Goal: Task Accomplishment & Management: Use online tool/utility

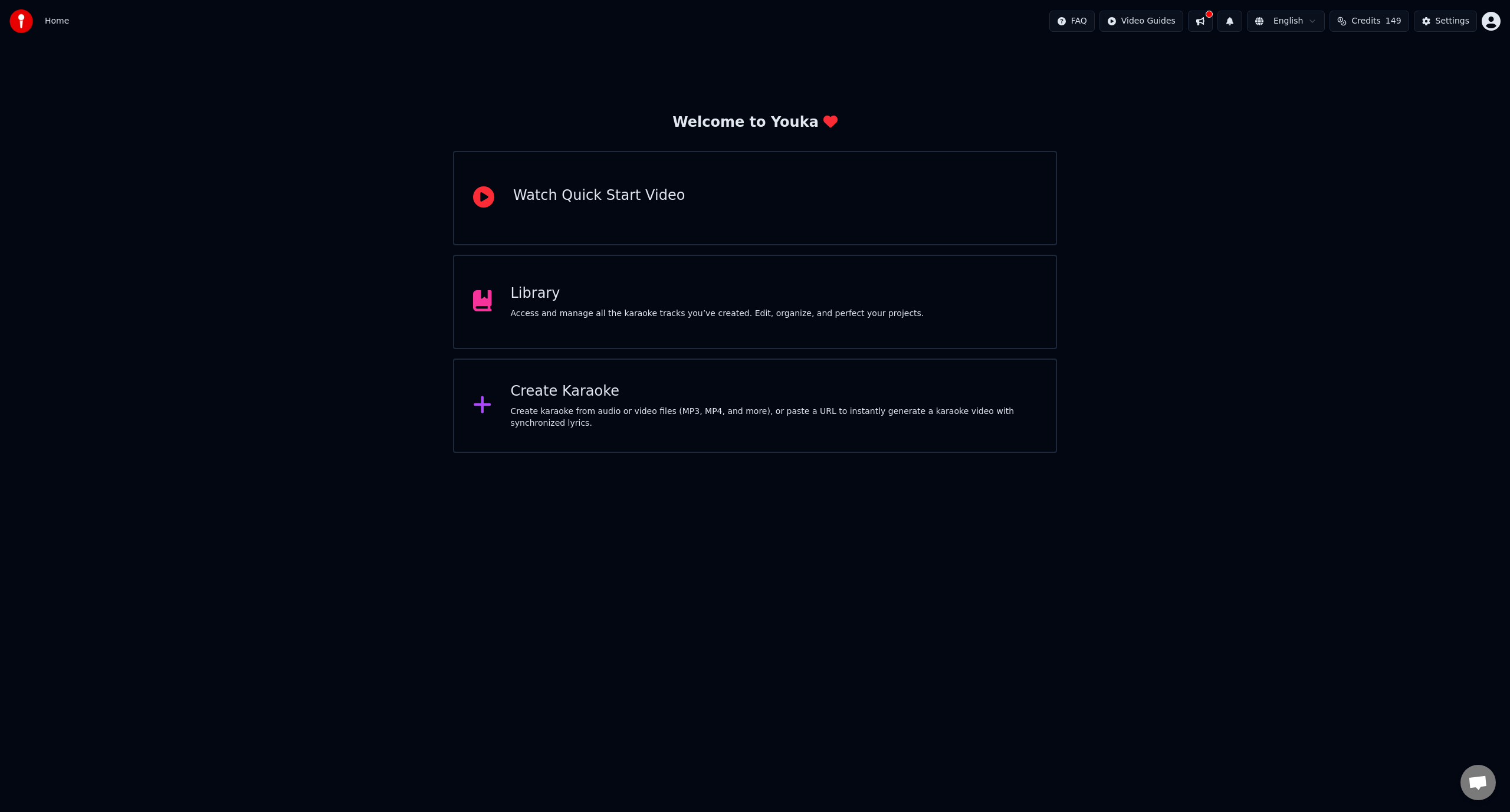
click at [543, 394] on div "Create Karaoke" at bounding box center [774, 391] width 527 height 19
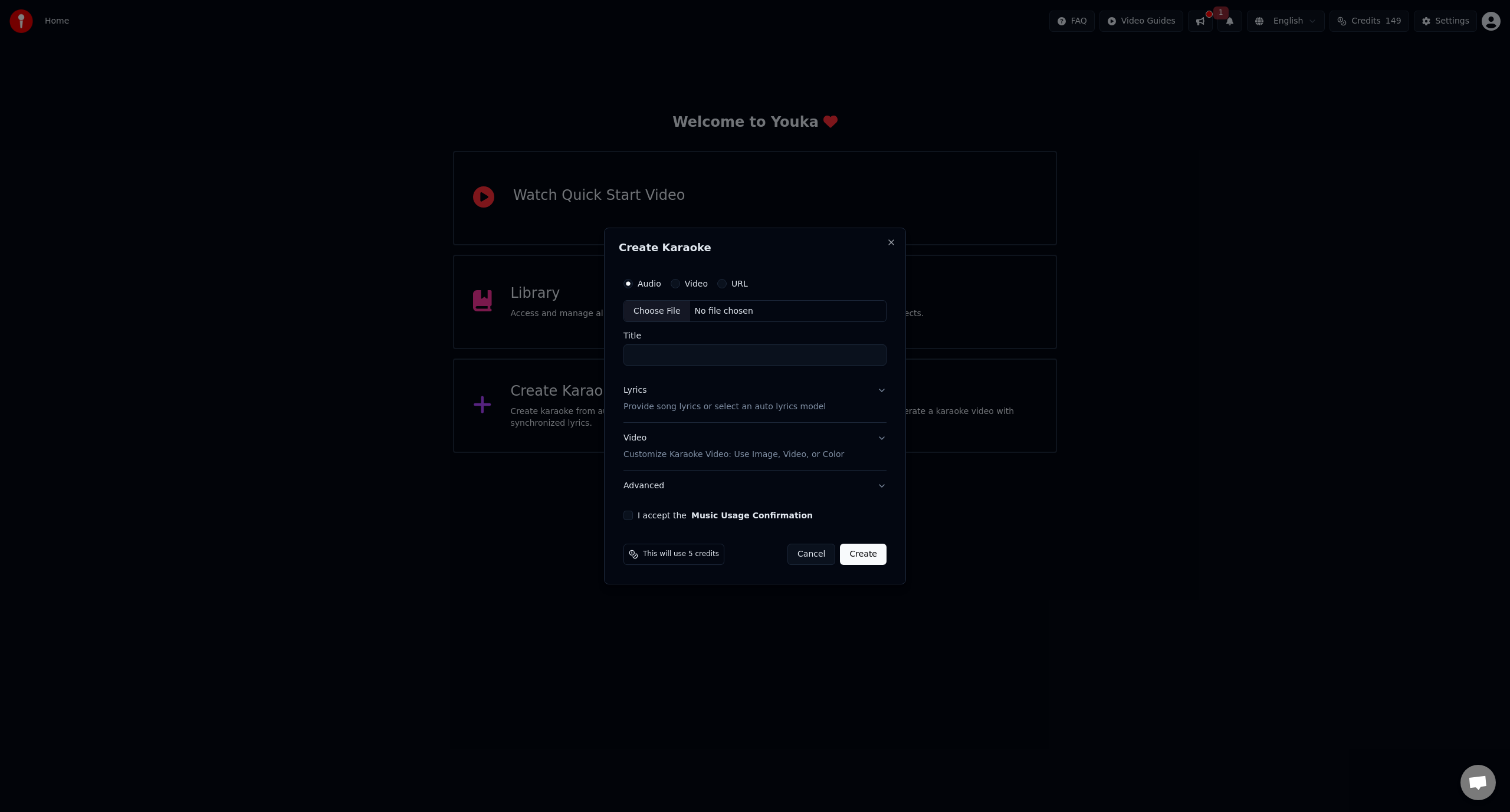
click at [678, 356] on input "Title" at bounding box center [755, 355] width 263 height 21
click at [772, 308] on div "Choose File No file chosen" at bounding box center [755, 311] width 263 height 22
type input "**********"
click at [682, 414] on button "Lyrics Provide song lyrics or select an auto lyrics model" at bounding box center [755, 399] width 268 height 48
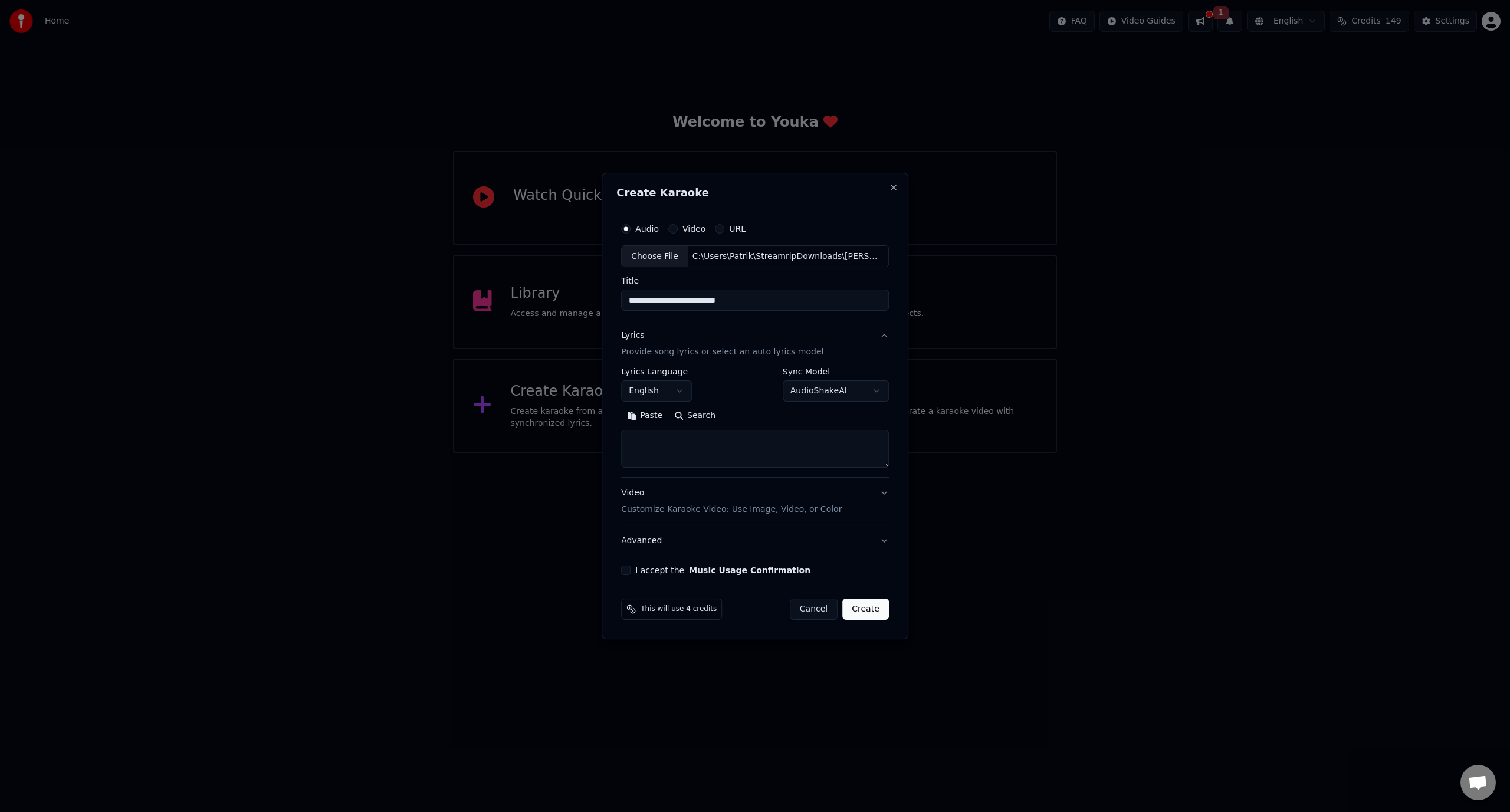
click at [695, 437] on textarea at bounding box center [755, 449] width 268 height 38
paste textarea "**********"
click at [883, 472] on div "**********" at bounding box center [755, 423] width 268 height 109
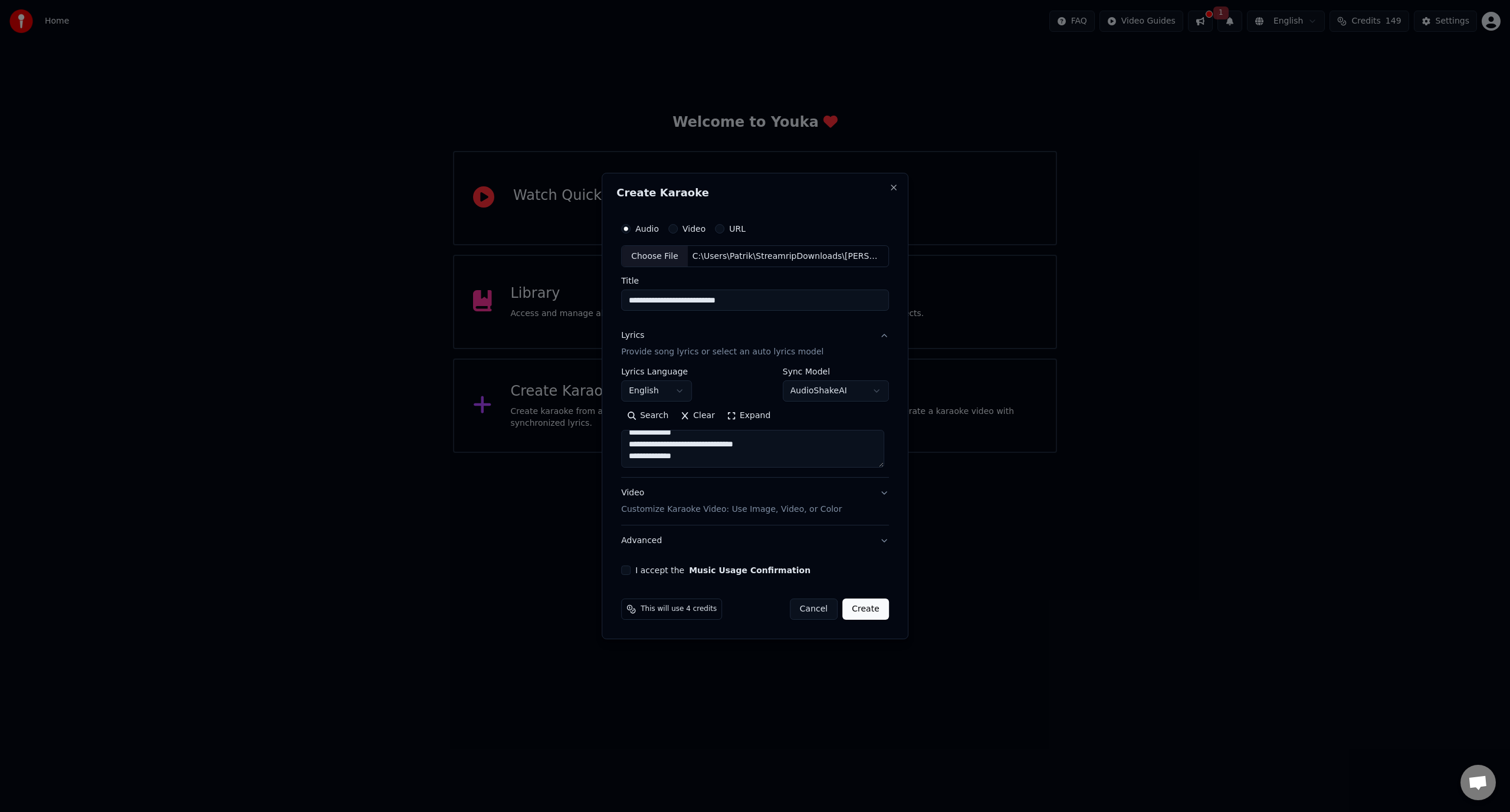
click at [884, 463] on textarea "**********" at bounding box center [753, 449] width 263 height 38
click at [879, 465] on textarea "**********" at bounding box center [753, 449] width 263 height 38
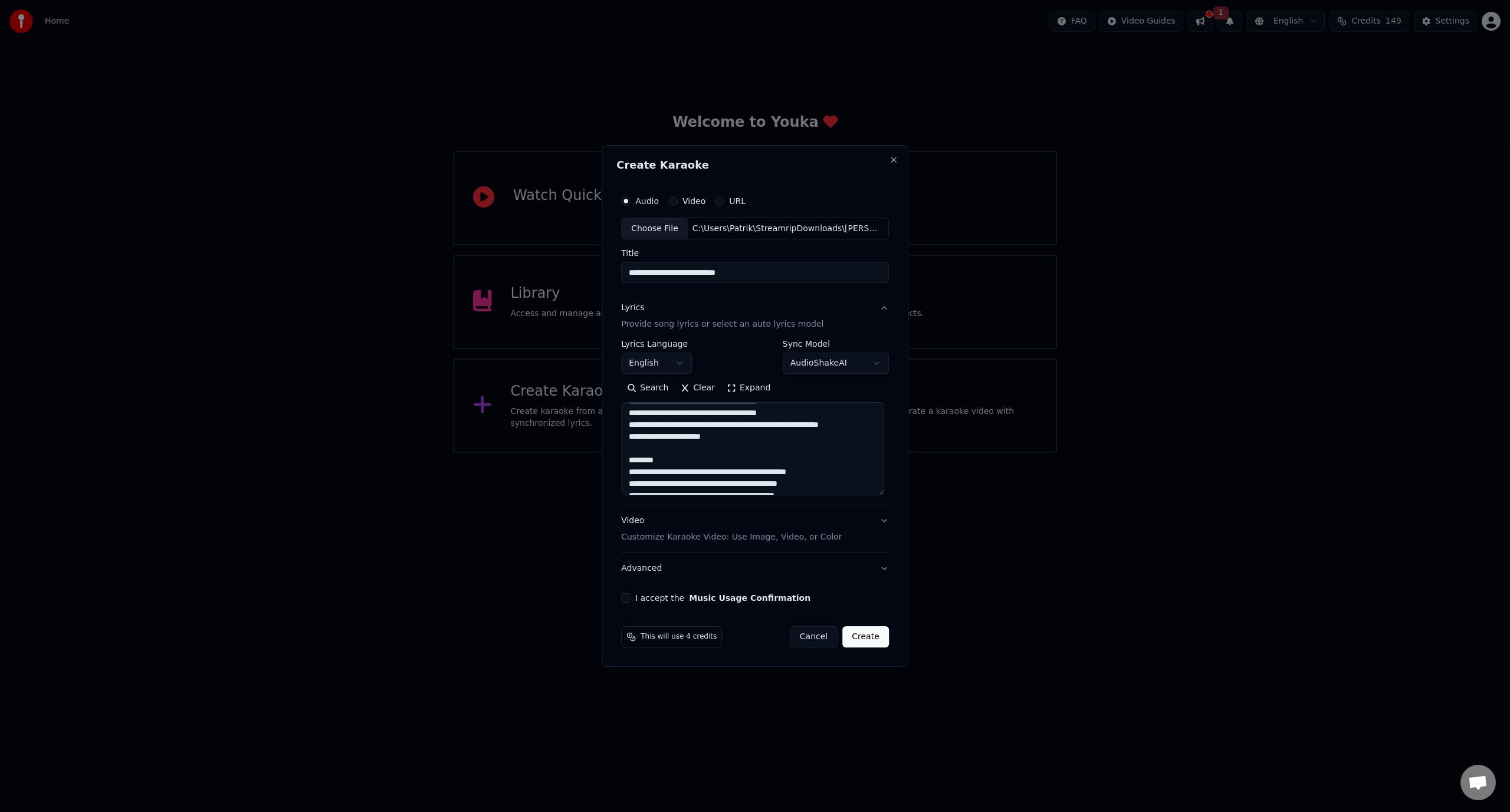
scroll to position [0, 0]
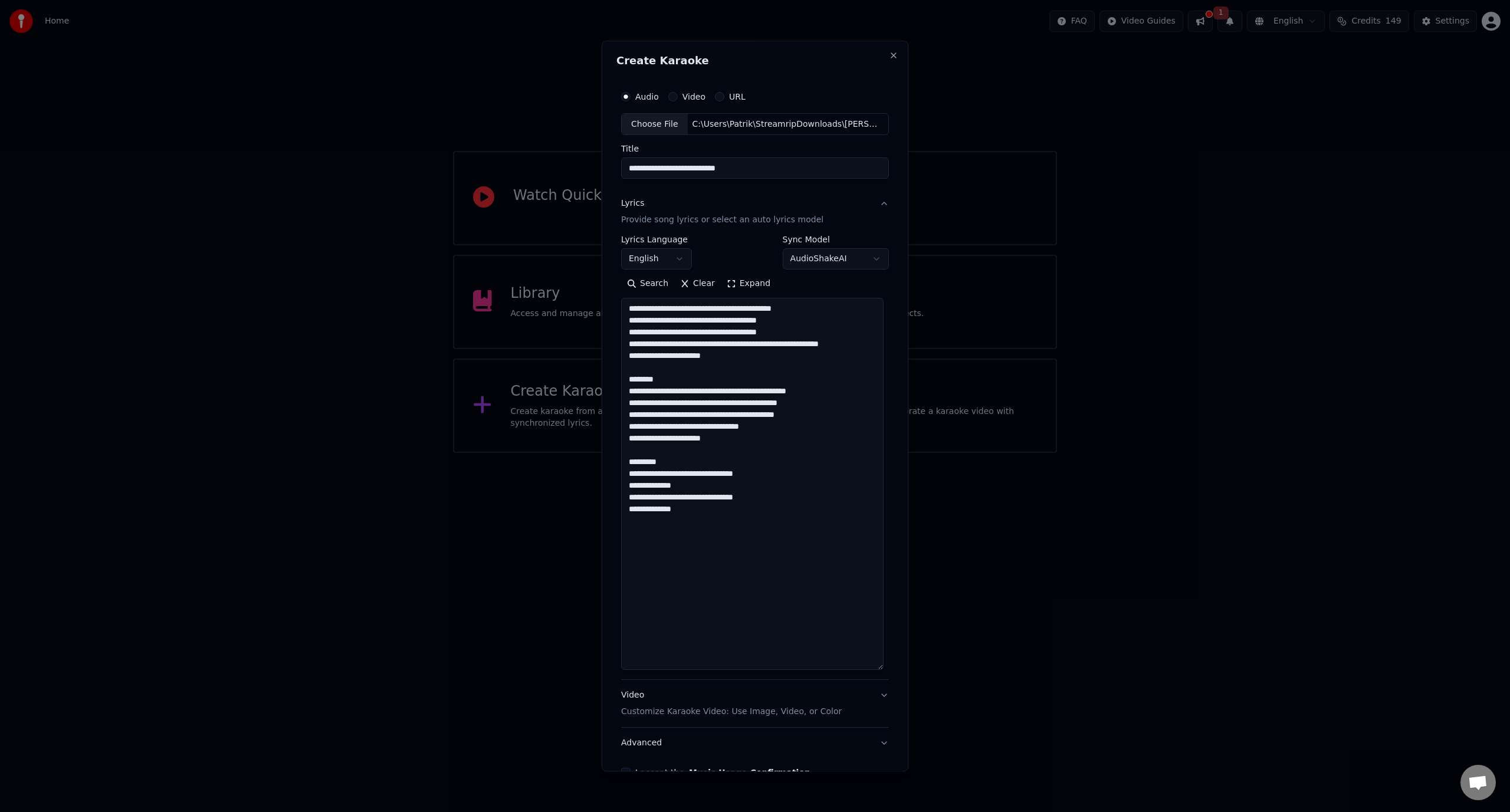
drag, startPoint x: 879, startPoint y: 464, endPoint x: 871, endPoint y: 667, distance: 203.2
click at [871, 667] on textarea "**********" at bounding box center [752, 485] width 262 height 372
drag, startPoint x: 668, startPoint y: 460, endPoint x: 630, endPoint y: 459, distance: 38.0
click at [630, 459] on textarea "**********" at bounding box center [752, 485] width 262 height 372
drag, startPoint x: 661, startPoint y: 380, endPoint x: 615, endPoint y: 380, distance: 46.0
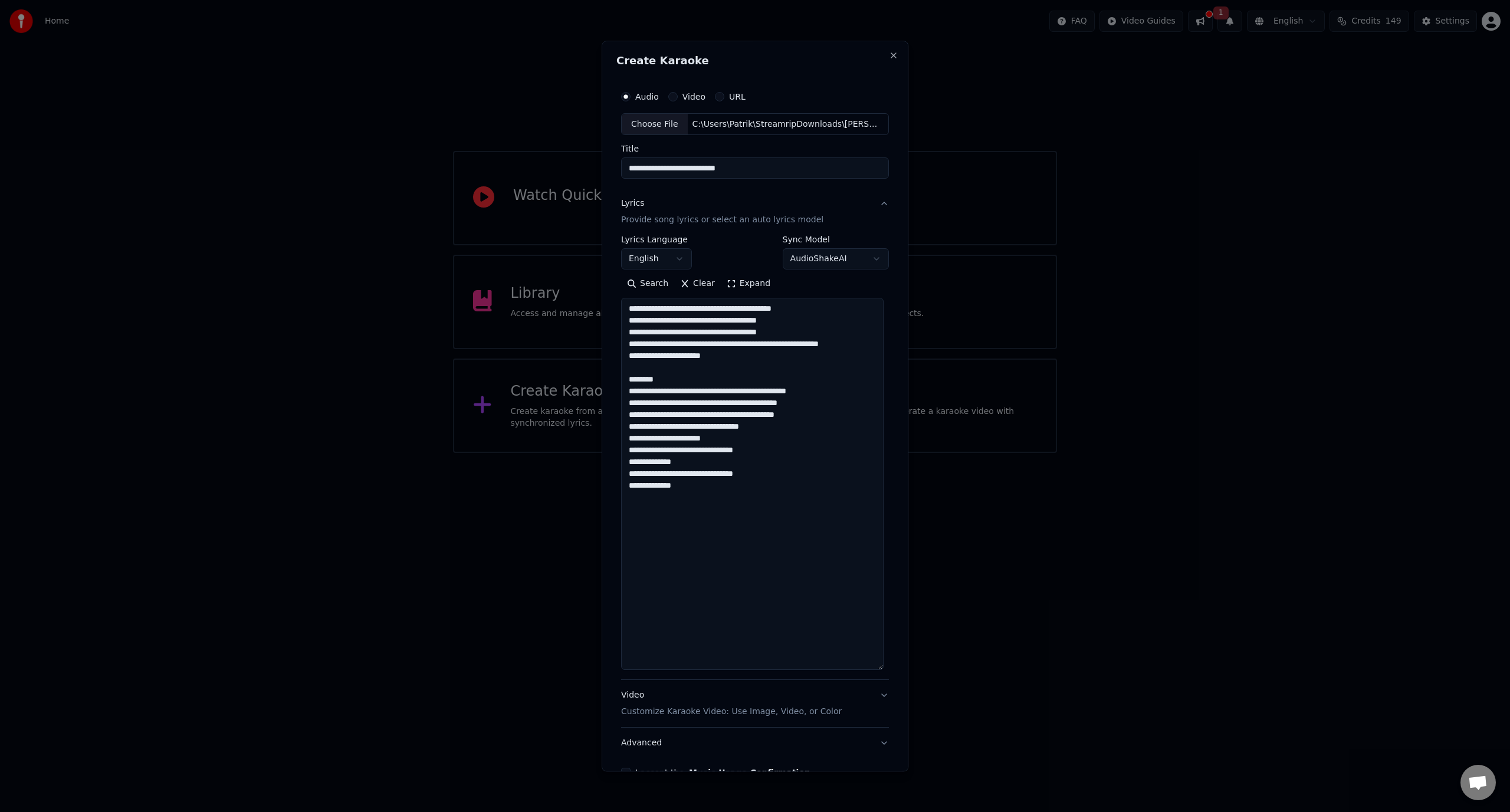
click at [616, 380] on div "**********" at bounding box center [755, 431] width 277 height 703
click at [758, 411] on textarea "**********" at bounding box center [752, 485] width 262 height 372
click at [765, 437] on textarea "**********" at bounding box center [752, 485] width 262 height 372
click at [793, 330] on textarea "**********" at bounding box center [752, 485] width 262 height 372
type textarea "**********"
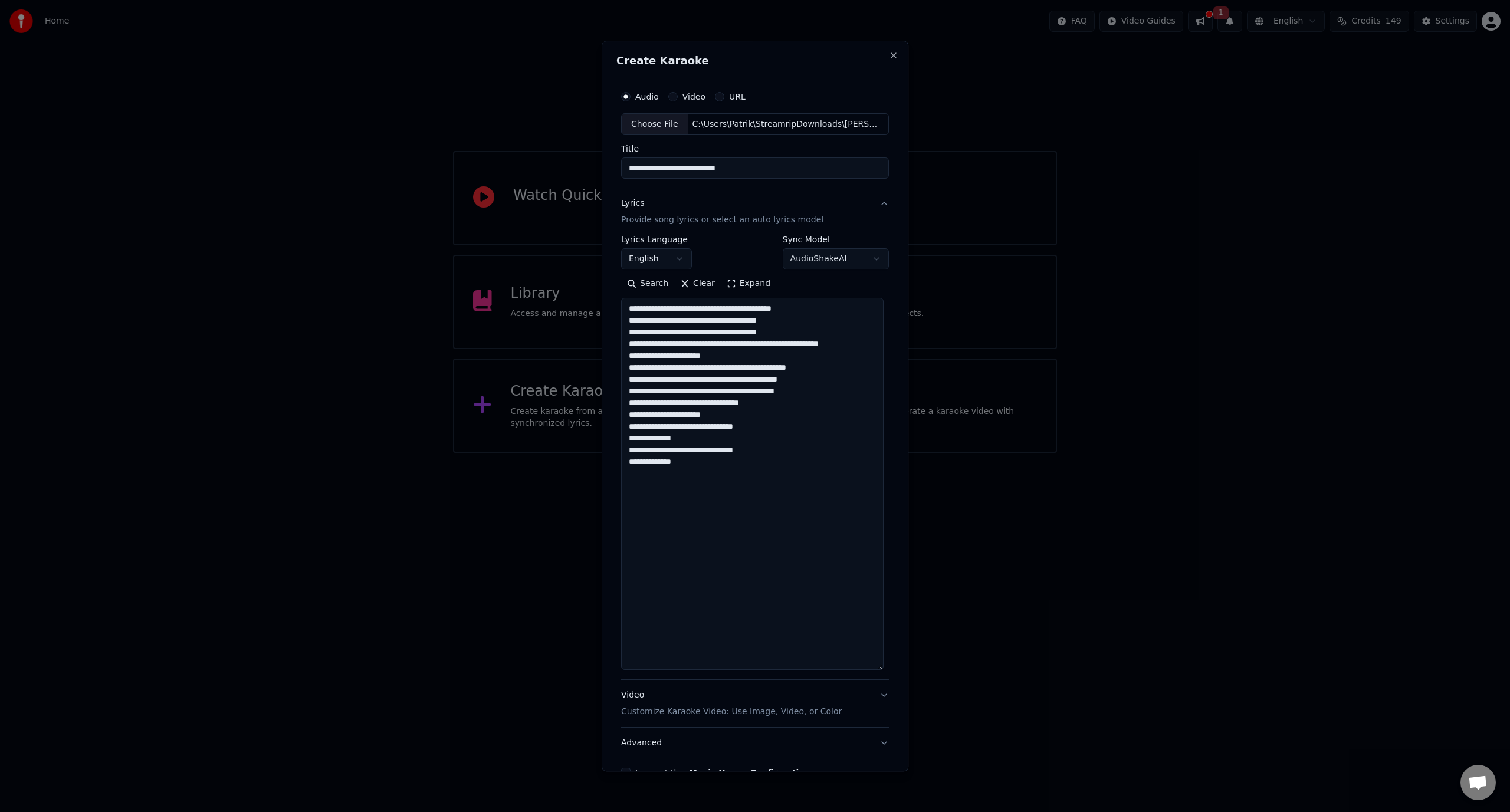
click at [721, 121] on div "C:\Users\Patrik\StreamripDownloads\[PERSON_NAME] - Det kommer aldrig va över fö…" at bounding box center [787, 124] width 200 height 12
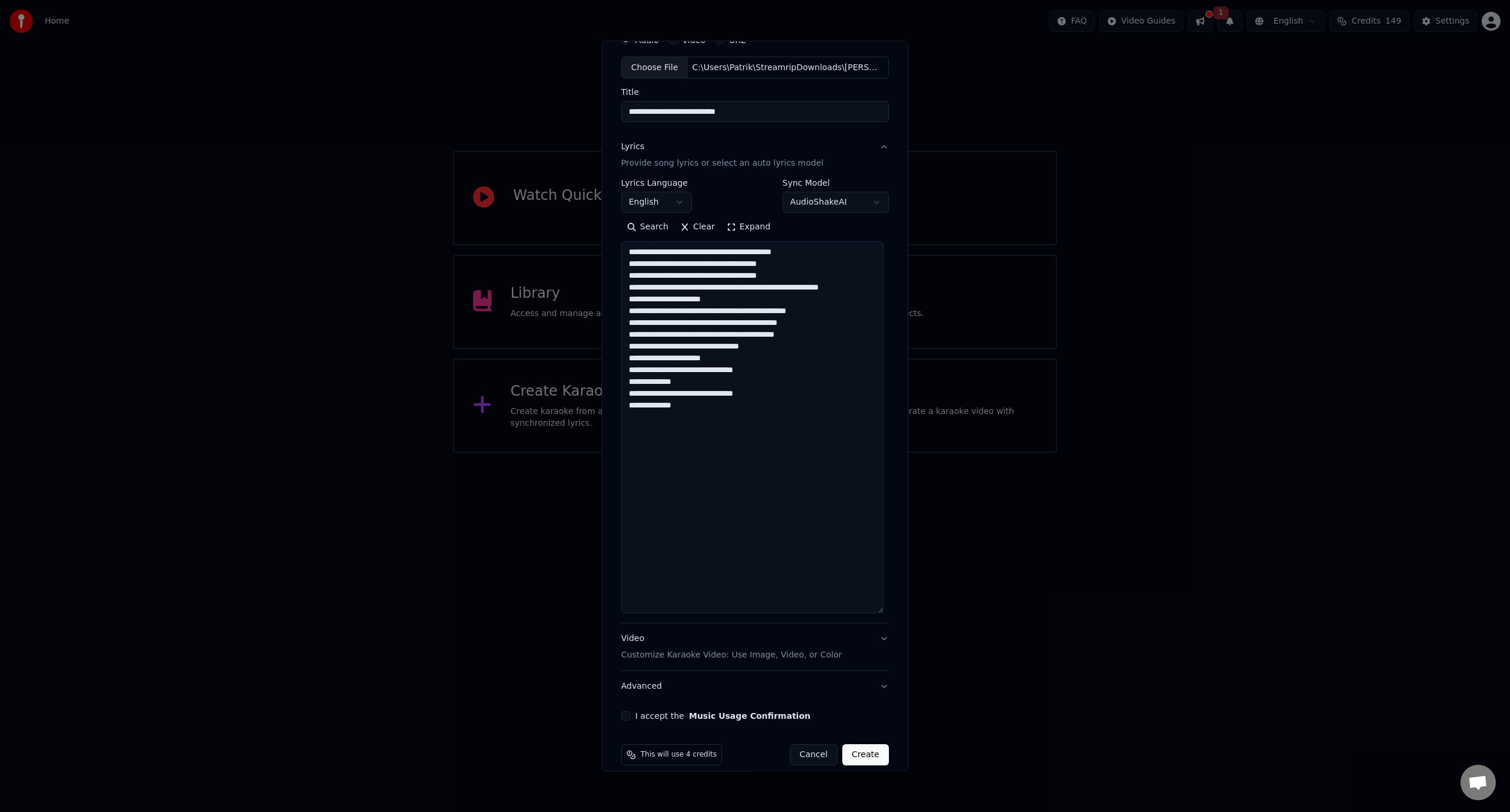
scroll to position [71, 0]
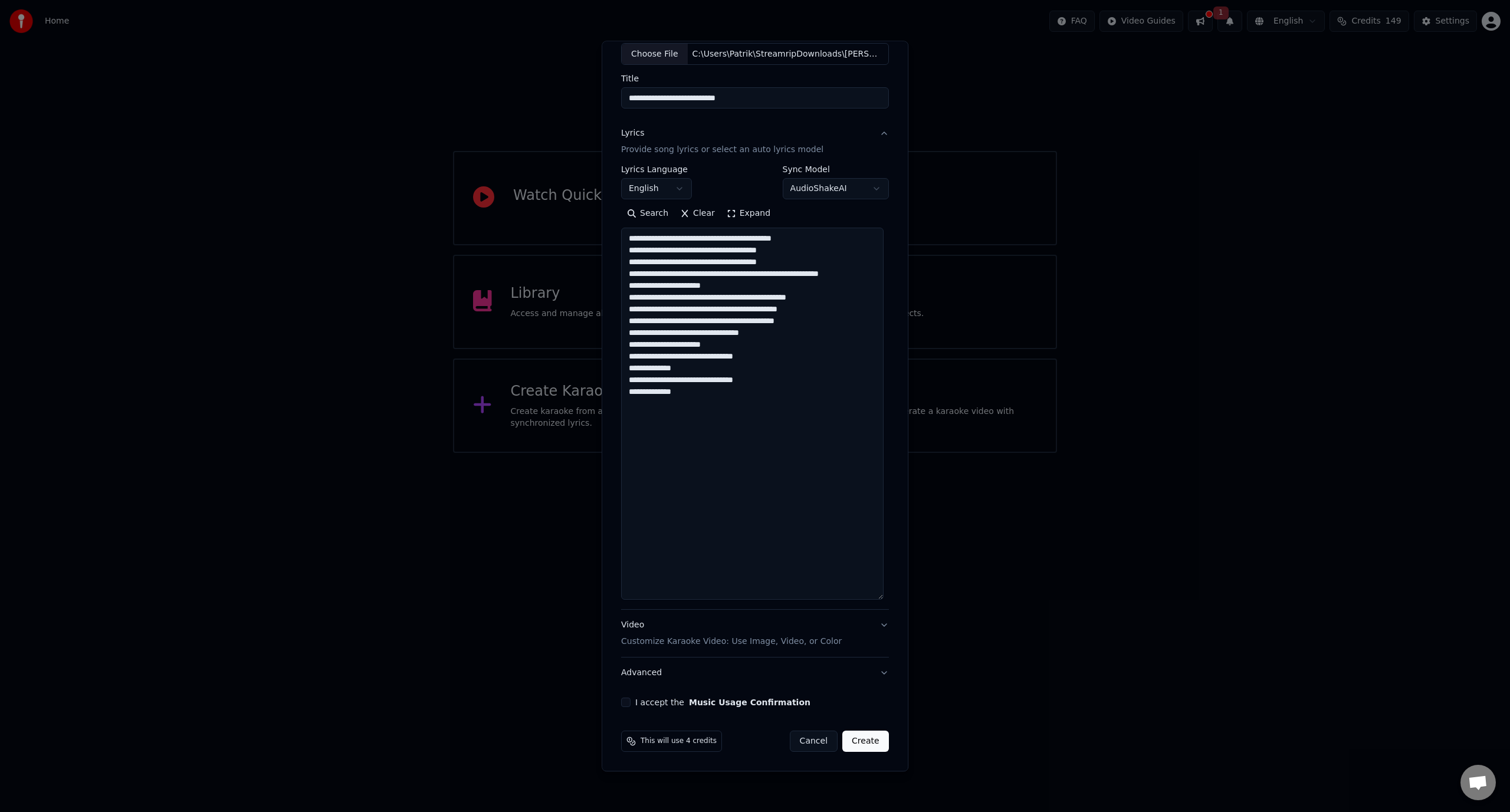
click at [711, 638] on p "Customize Karaoke Video: Use Image, Video, or Color" at bounding box center [731, 642] width 220 height 12
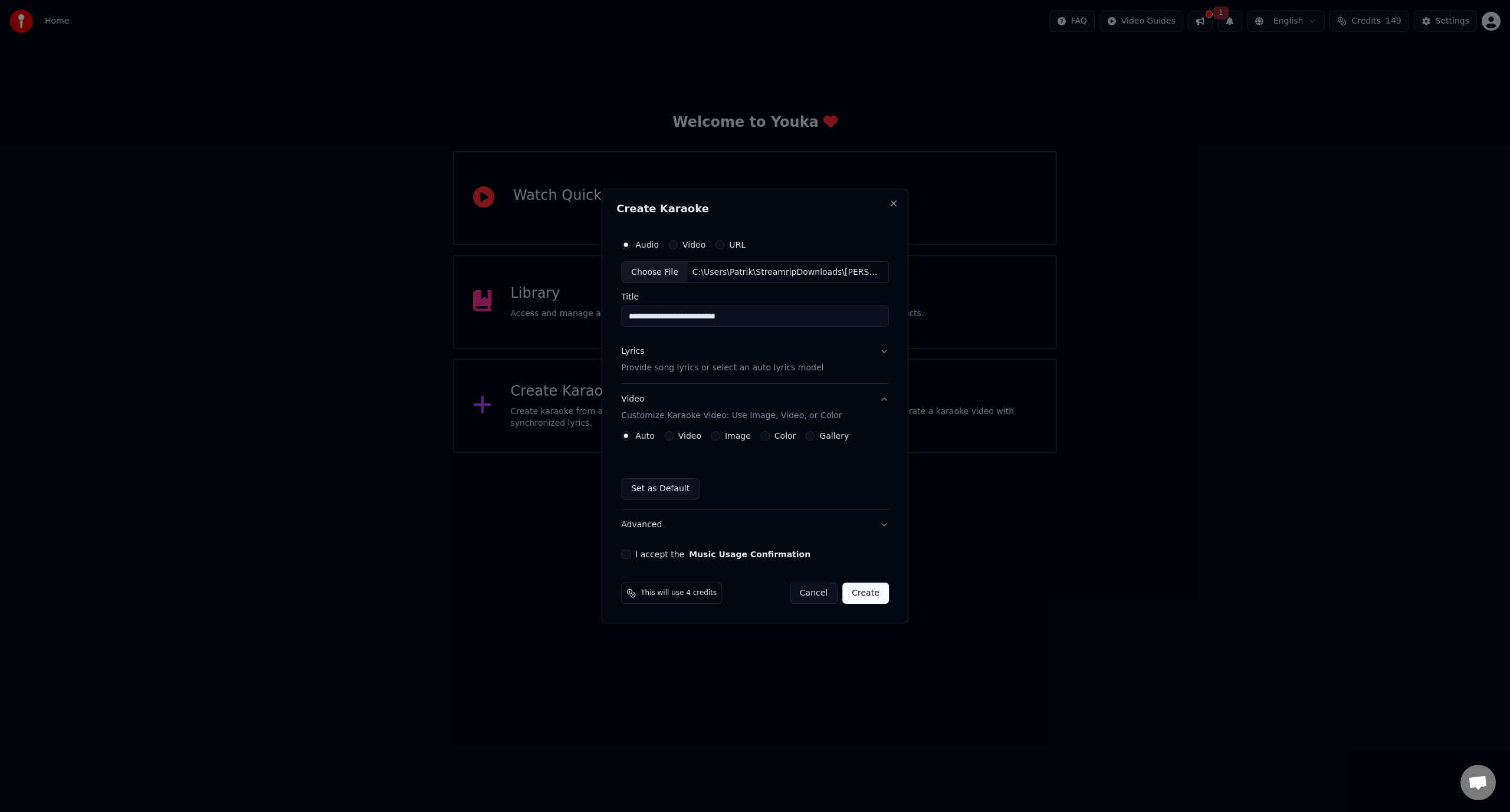
click at [770, 436] on div "Color" at bounding box center [778, 436] width 36 height 10
click at [761, 437] on button "Color" at bounding box center [765, 436] width 10 height 10
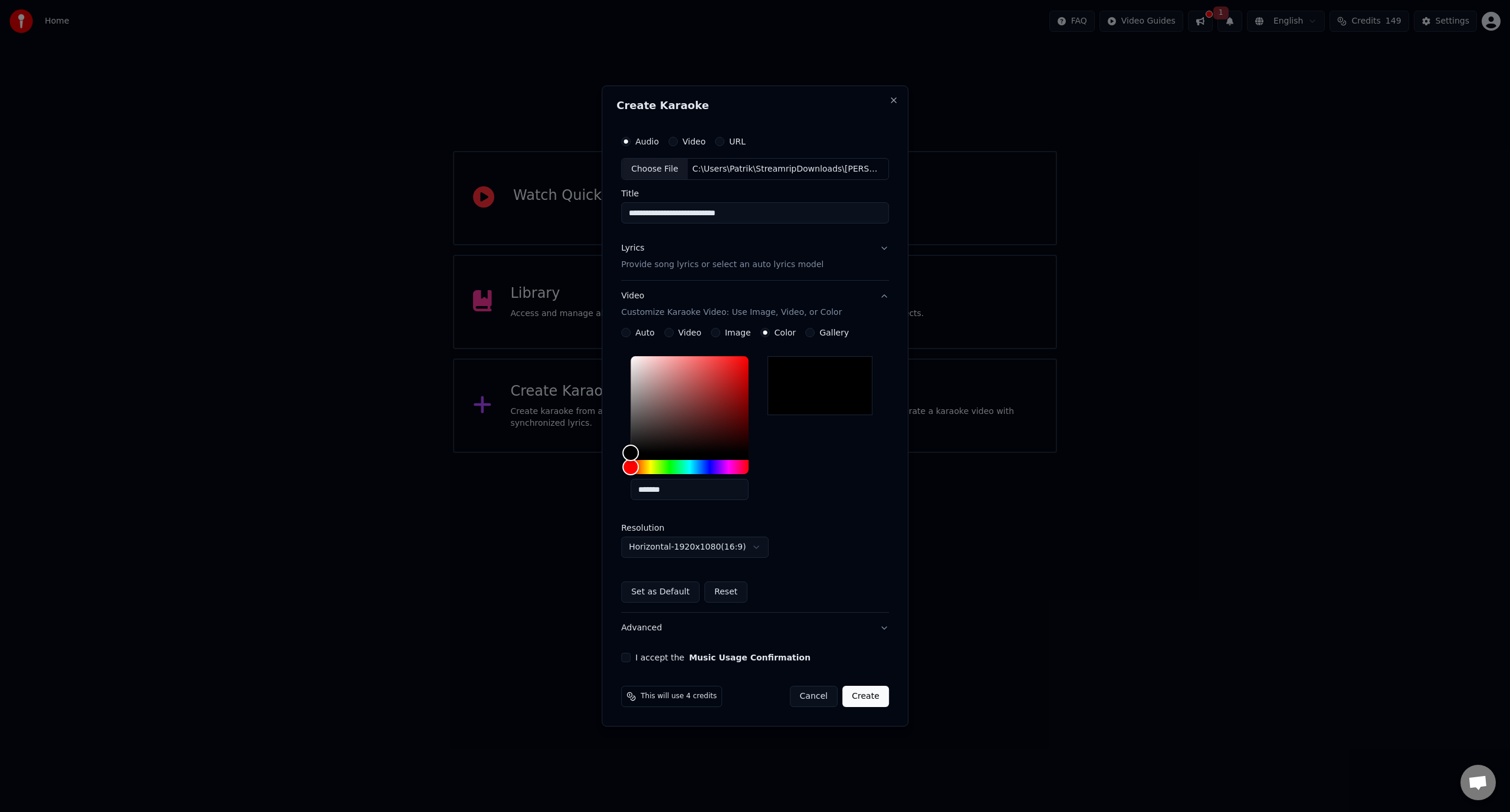
click at [627, 654] on button "I accept the Music Usage Confirmation" at bounding box center [626, 658] width 10 height 10
click at [866, 696] on button "Create" at bounding box center [865, 696] width 47 height 21
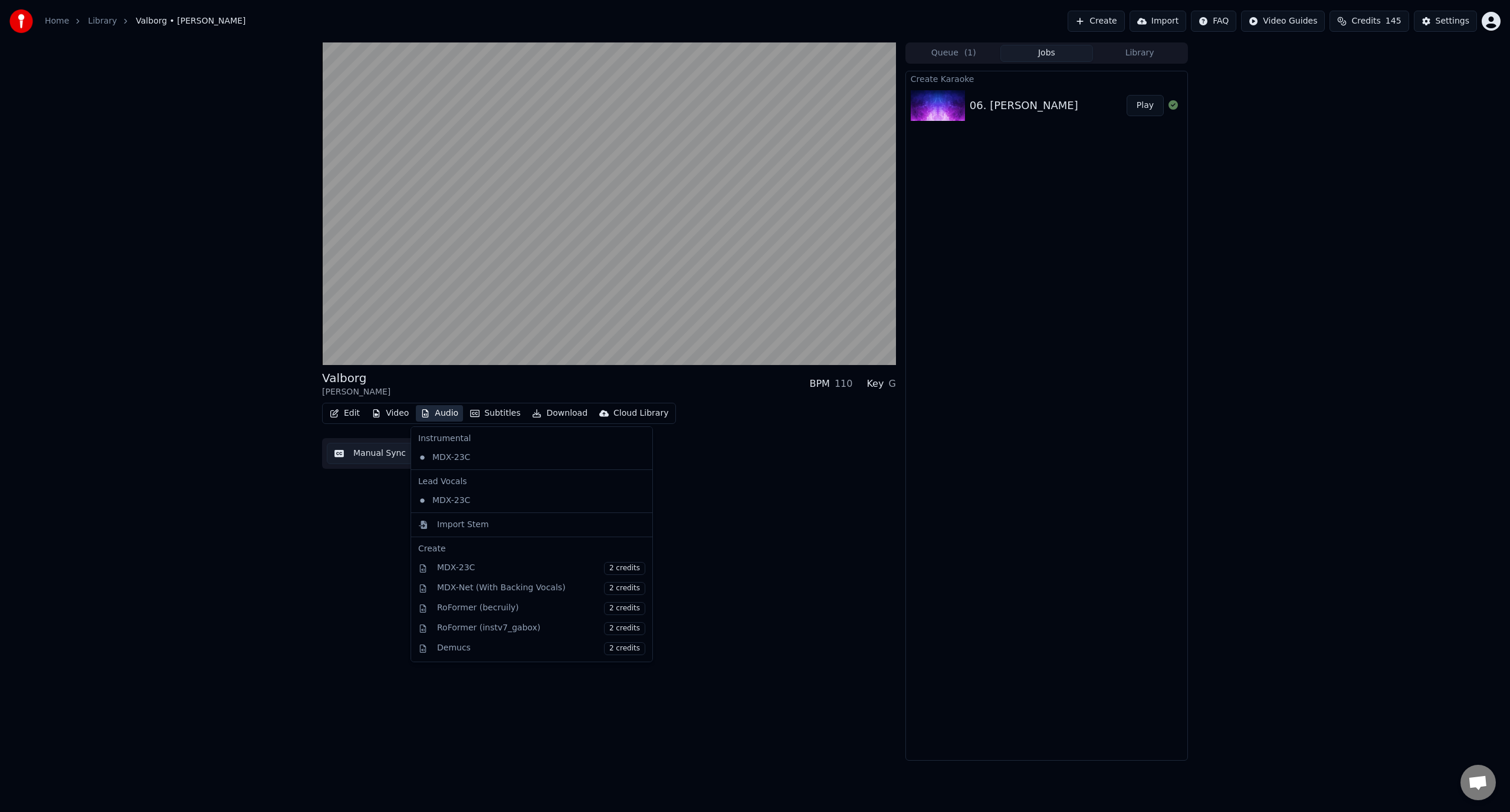
click at [434, 417] on button "Audio" at bounding box center [440, 413] width 48 height 17
click at [461, 391] on div "[PERSON_NAME] BPM 110 Key G" at bounding box center [608, 384] width 574 height 29
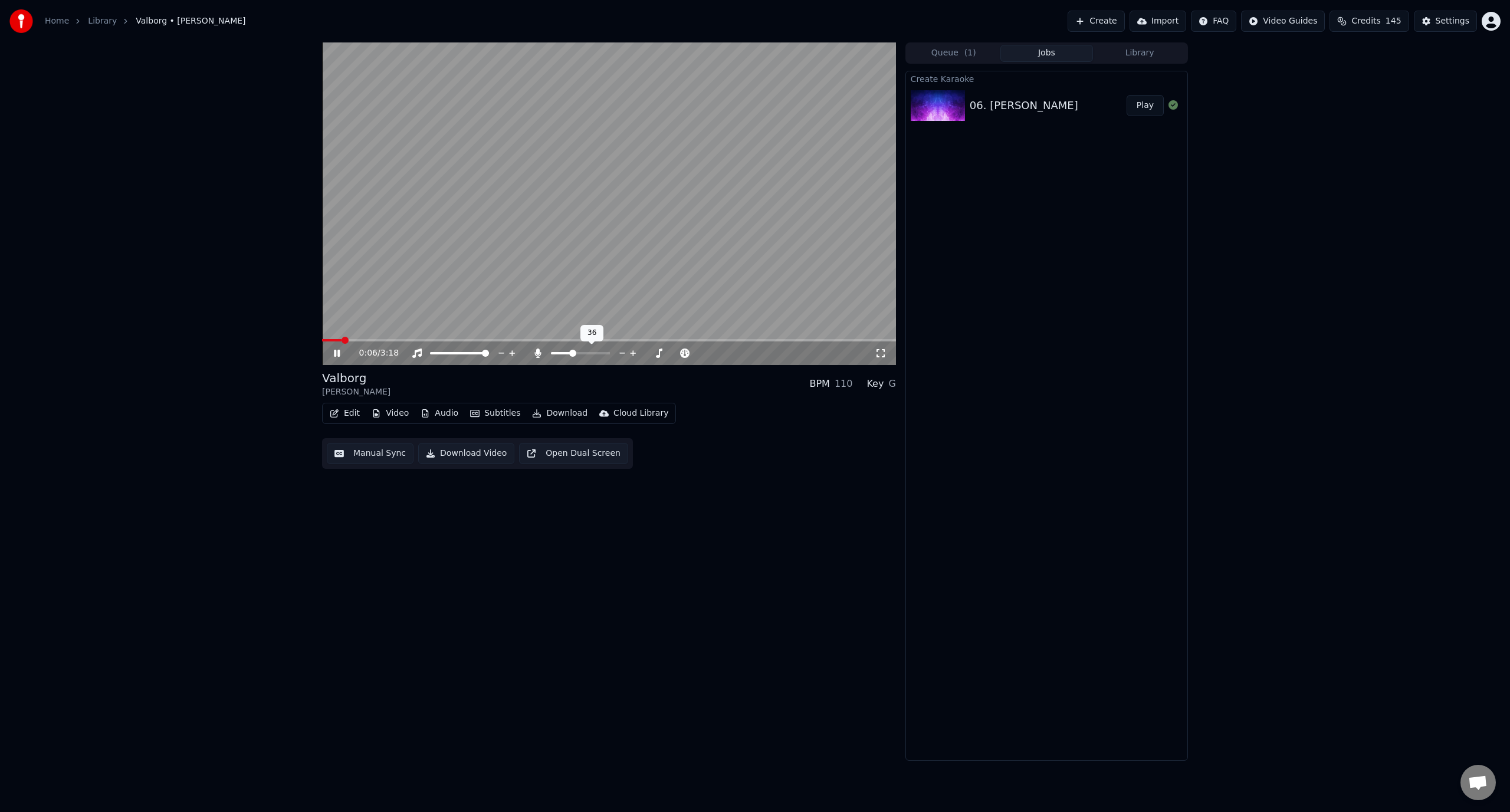
click at [572, 355] on span at bounding box center [572, 353] width 7 height 7
click at [389, 340] on span at bounding box center [608, 340] width 574 height 2
click at [408, 340] on span at bounding box center [608, 340] width 574 height 2
click at [536, 353] on icon at bounding box center [537, 353] width 12 height 10
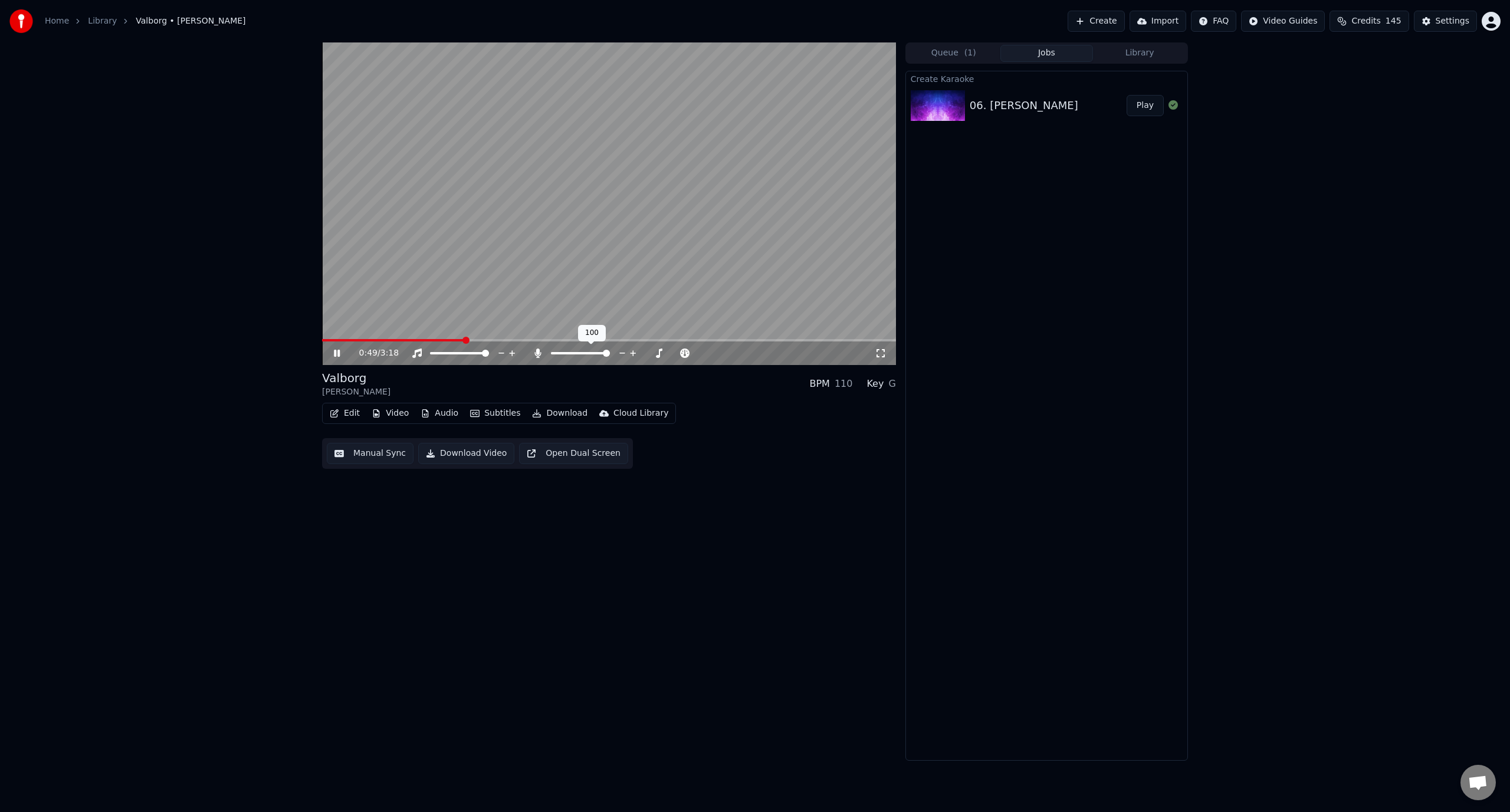
drag, startPoint x: 597, startPoint y: 352, endPoint x: 582, endPoint y: 359, distance: 16.6
click at [582, 359] on div at bounding box center [591, 353] width 95 height 12
click at [497, 341] on span at bounding box center [434, 340] width 225 height 2
click at [608, 284] on video at bounding box center [608, 204] width 574 height 322
click at [632, 338] on video at bounding box center [608, 204] width 574 height 322
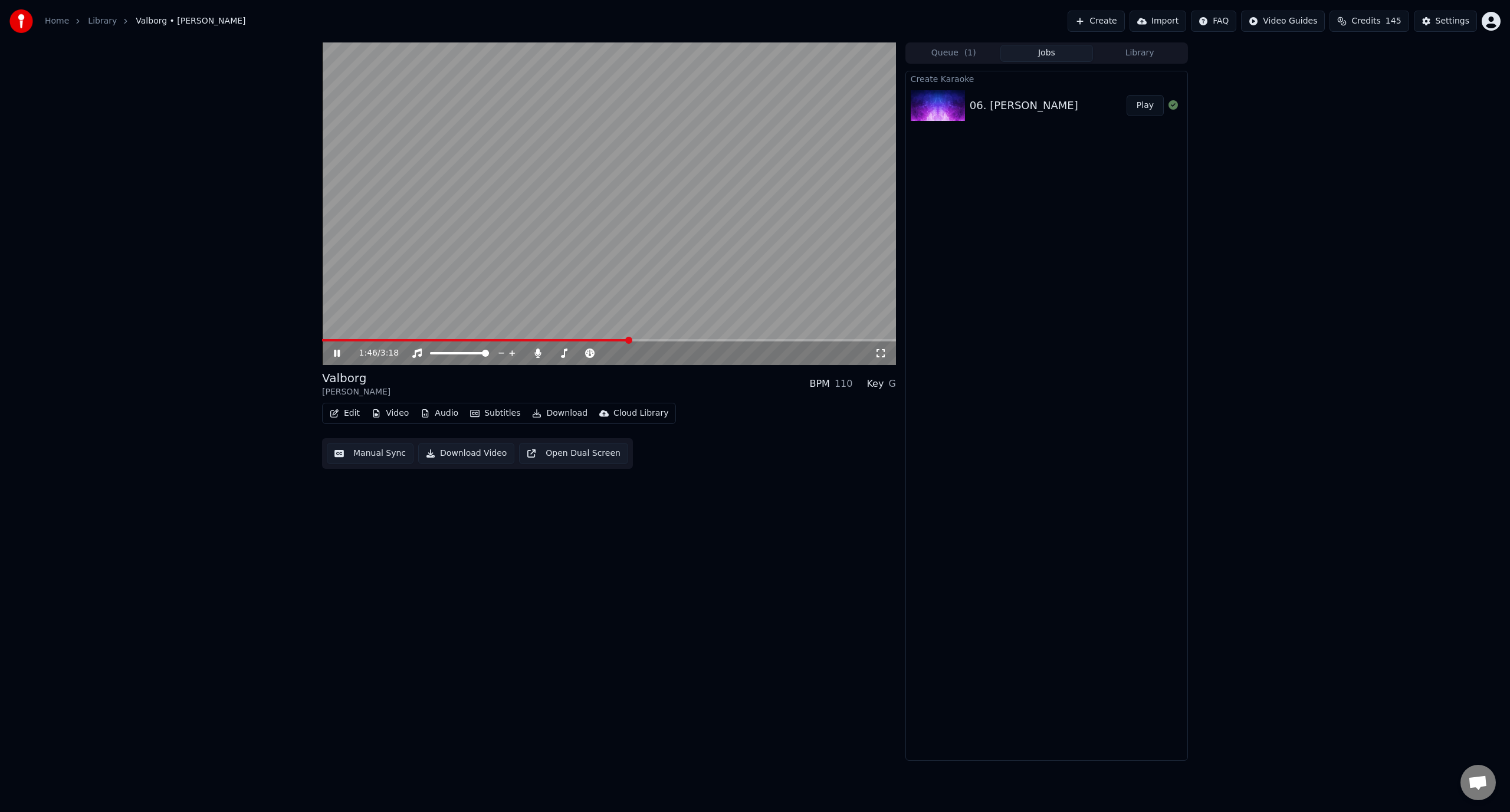
click at [629, 341] on span at bounding box center [475, 340] width 307 height 2
click at [430, 353] on span at bounding box center [433, 353] width 6 height 2
drag, startPoint x: 439, startPoint y: 350, endPoint x: 470, endPoint y: 349, distance: 31.0
click at [470, 349] on div at bounding box center [471, 353] width 95 height 12
click at [460, 356] on div at bounding box center [471, 353] width 95 height 12
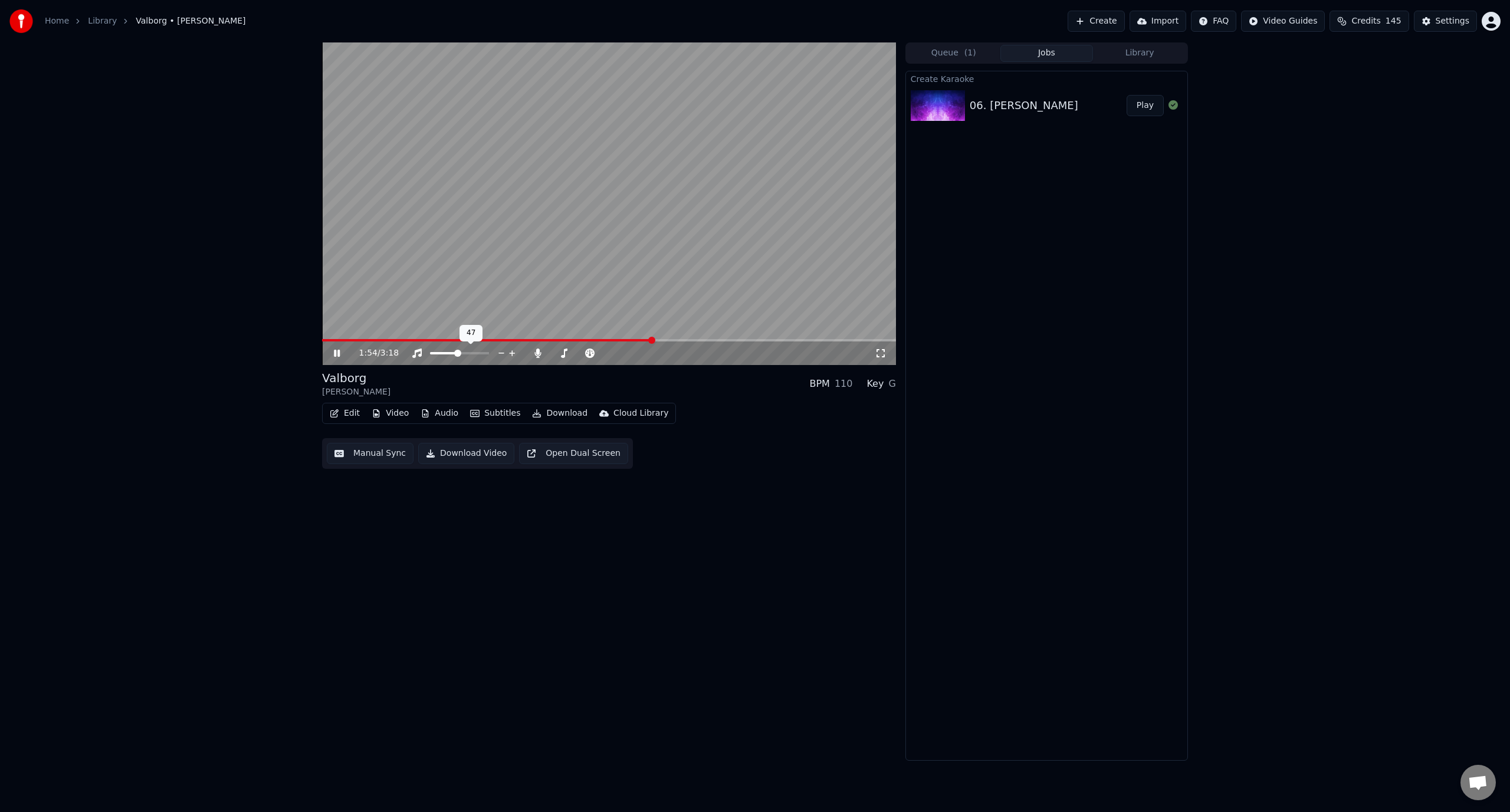
click at [458, 354] on span at bounding box center [459, 353] width 59 height 2
click at [333, 350] on icon at bounding box center [345, 353] width 28 height 10
click at [345, 415] on button "Edit" at bounding box center [345, 413] width 40 height 17
click at [352, 444] on div "Edit Lyrics" at bounding box center [370, 438] width 42 height 12
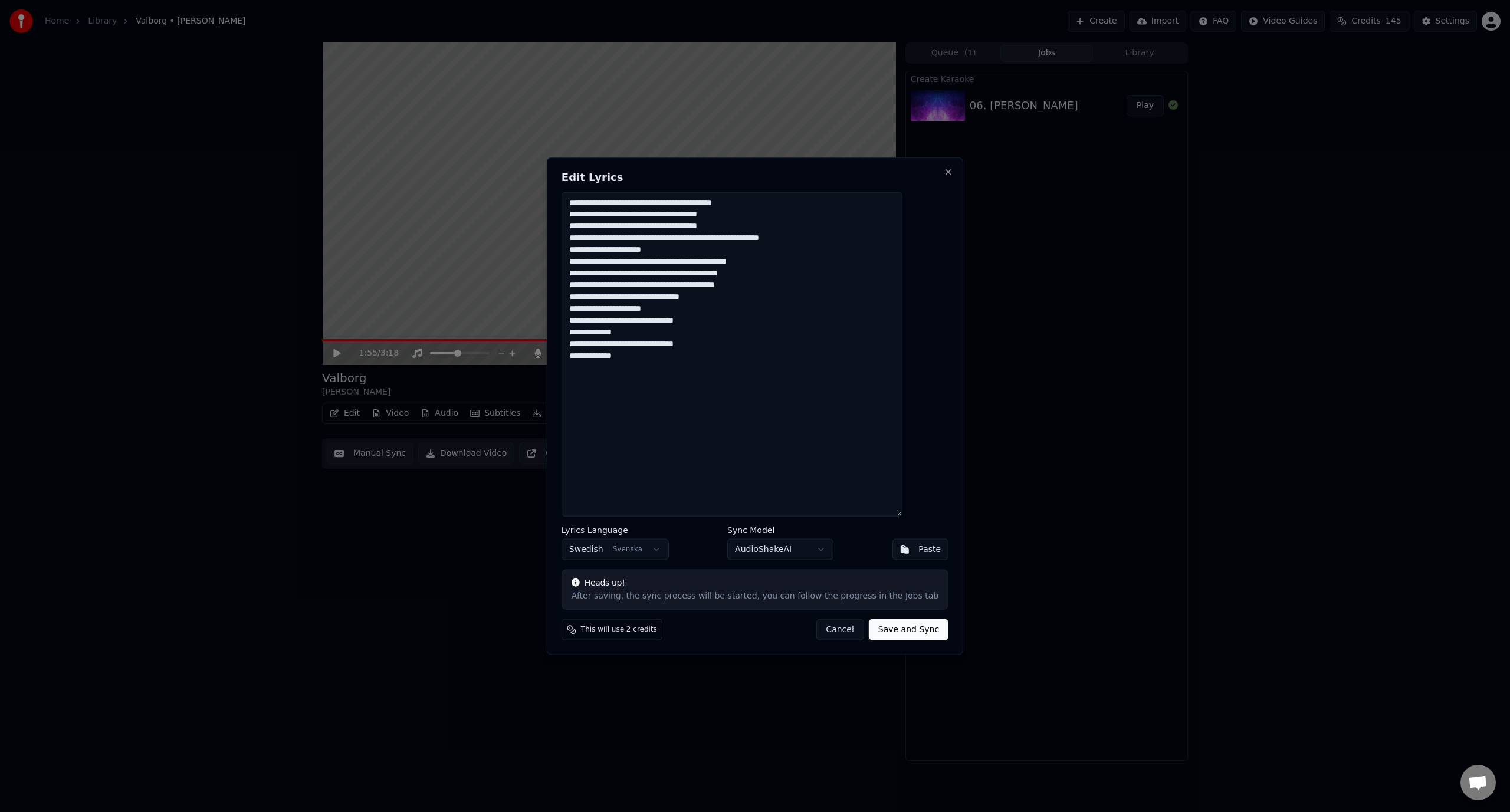
click at [677, 321] on textarea "**********" at bounding box center [732, 354] width 341 height 325
click at [818, 627] on button "Cancel" at bounding box center [840, 630] width 48 height 21
type textarea "**********"
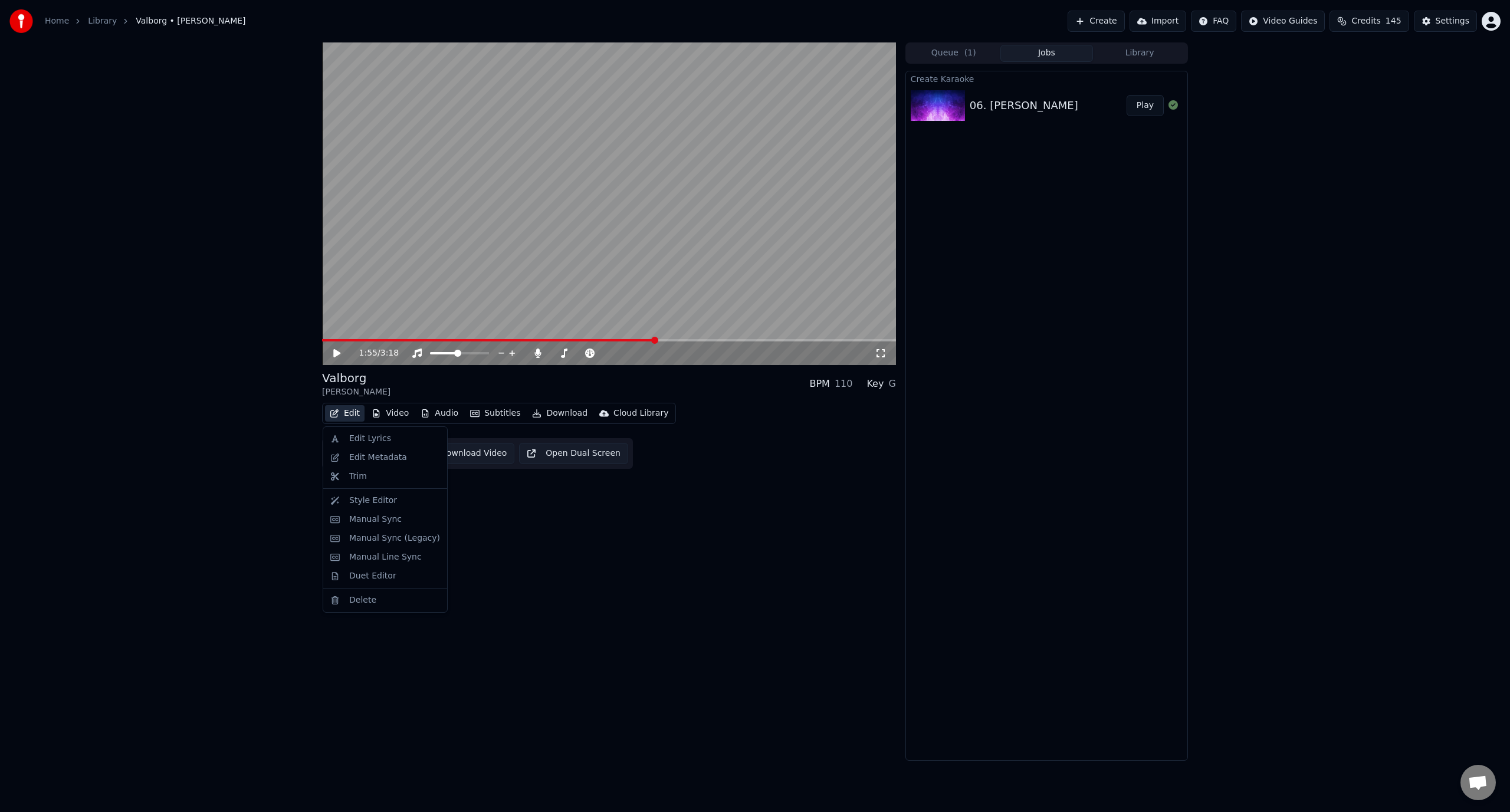
click at [349, 412] on button "Edit" at bounding box center [345, 413] width 40 height 17
click at [366, 442] on div "Edit Lyrics" at bounding box center [370, 438] width 42 height 12
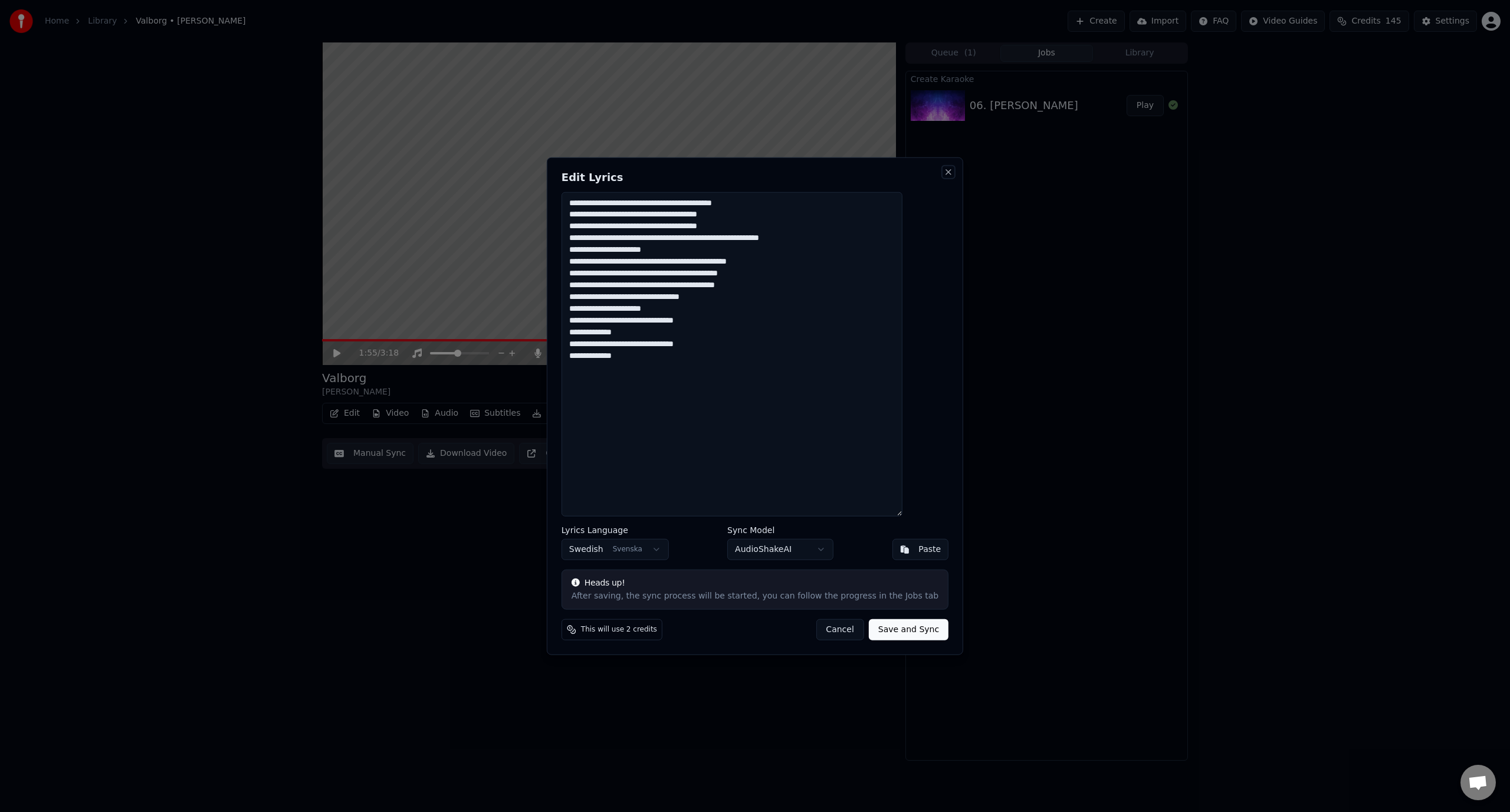
click at [944, 172] on button "Close" at bounding box center [948, 172] width 10 height 10
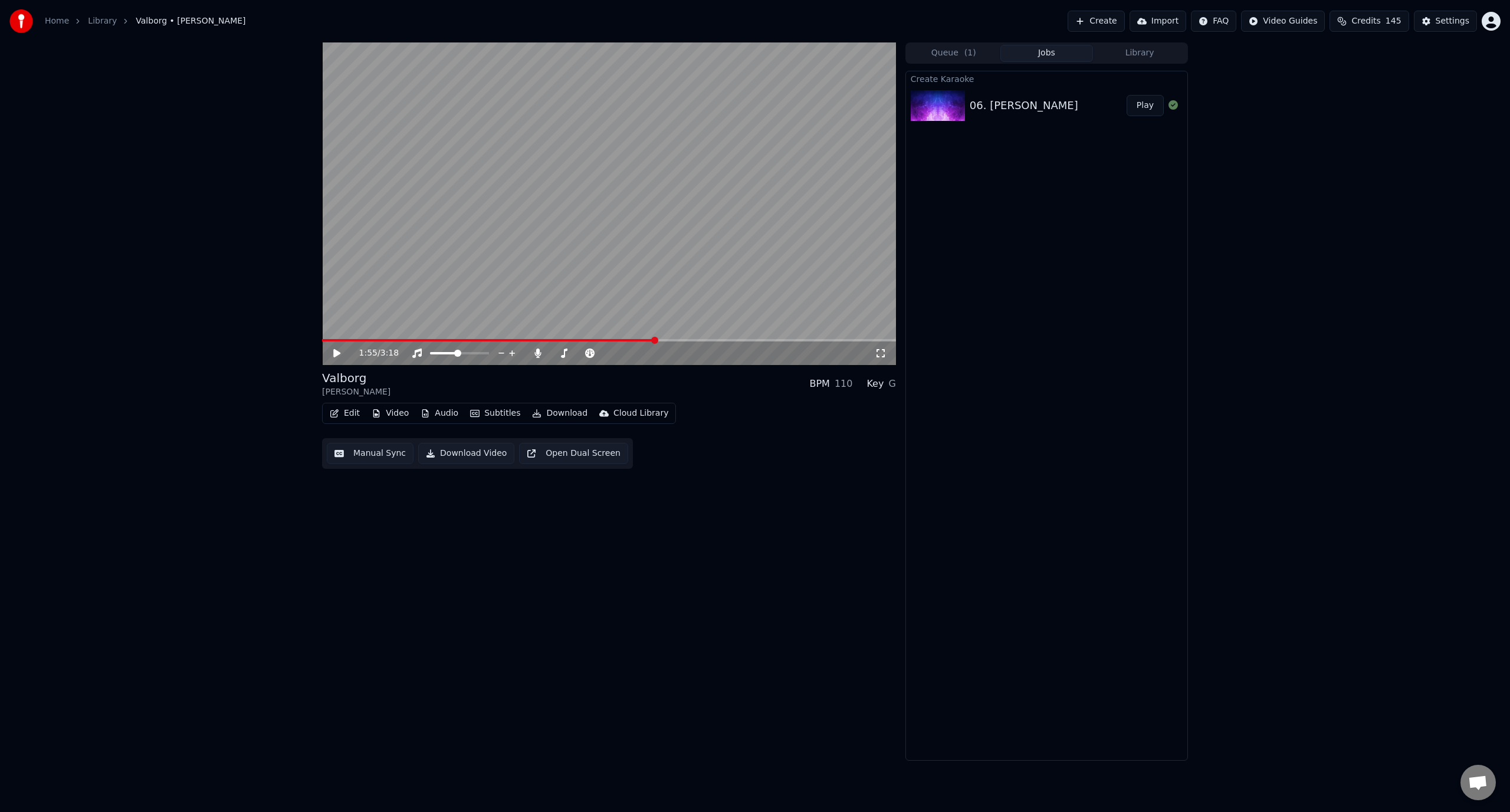
click at [343, 420] on button "Edit" at bounding box center [345, 413] width 40 height 17
click at [384, 519] on div "Manual Sync" at bounding box center [376, 519] width 52 height 12
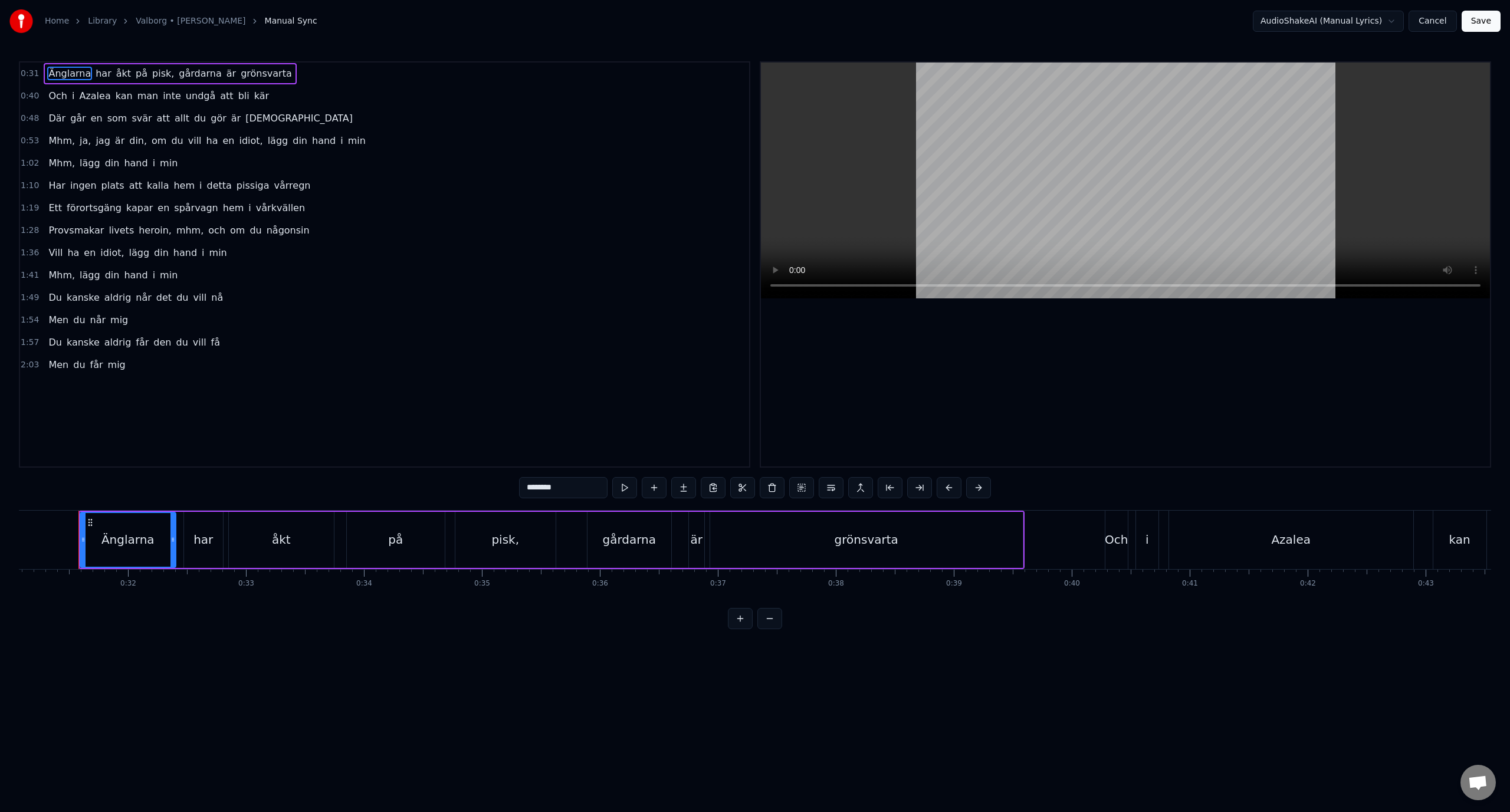
click at [241, 297] on div "1:49 Du kanske aldrig når det du vill nå" at bounding box center [384, 298] width 729 height 22
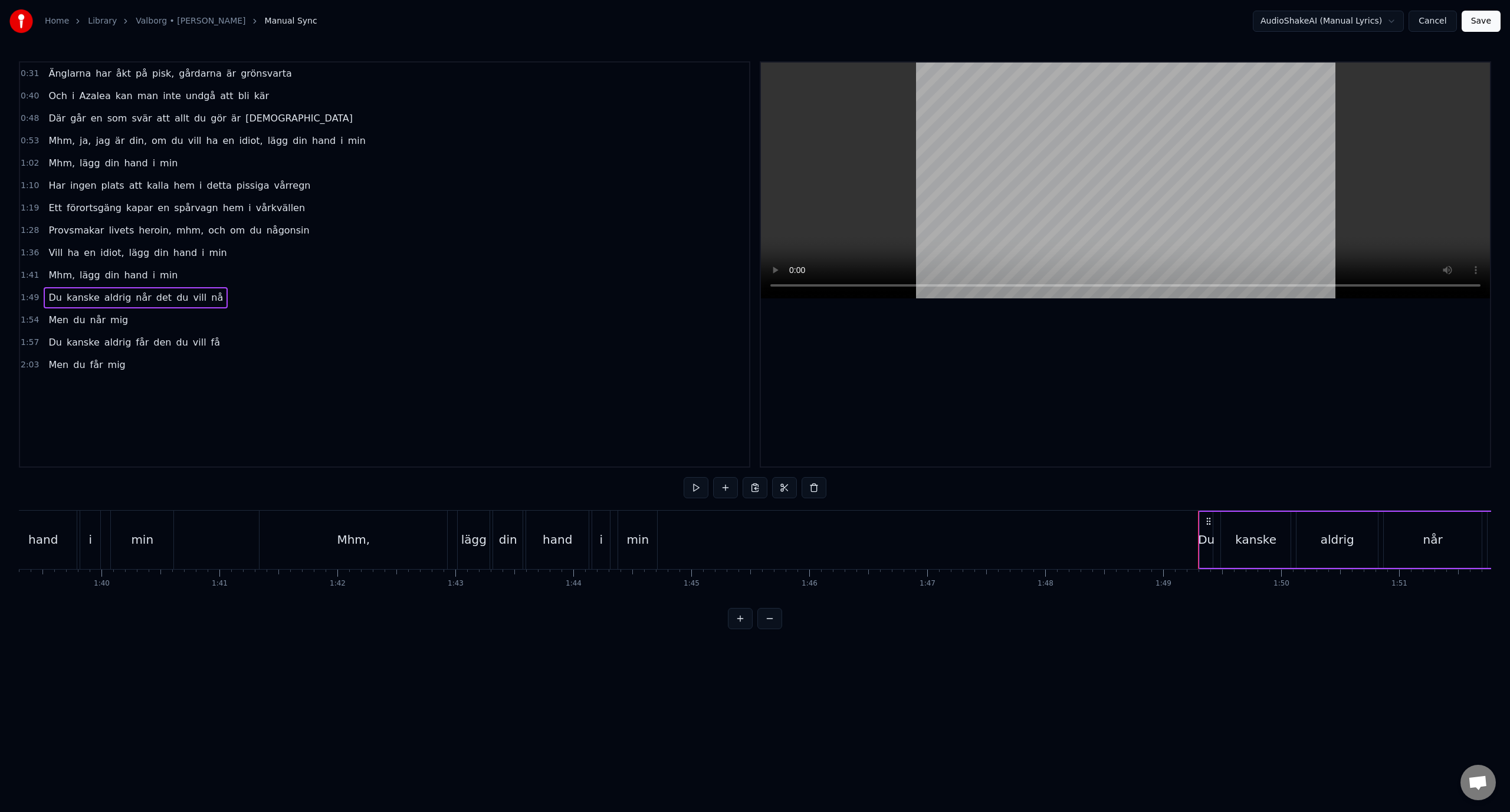
click at [155, 297] on span "det" at bounding box center [164, 297] width 17 height 13
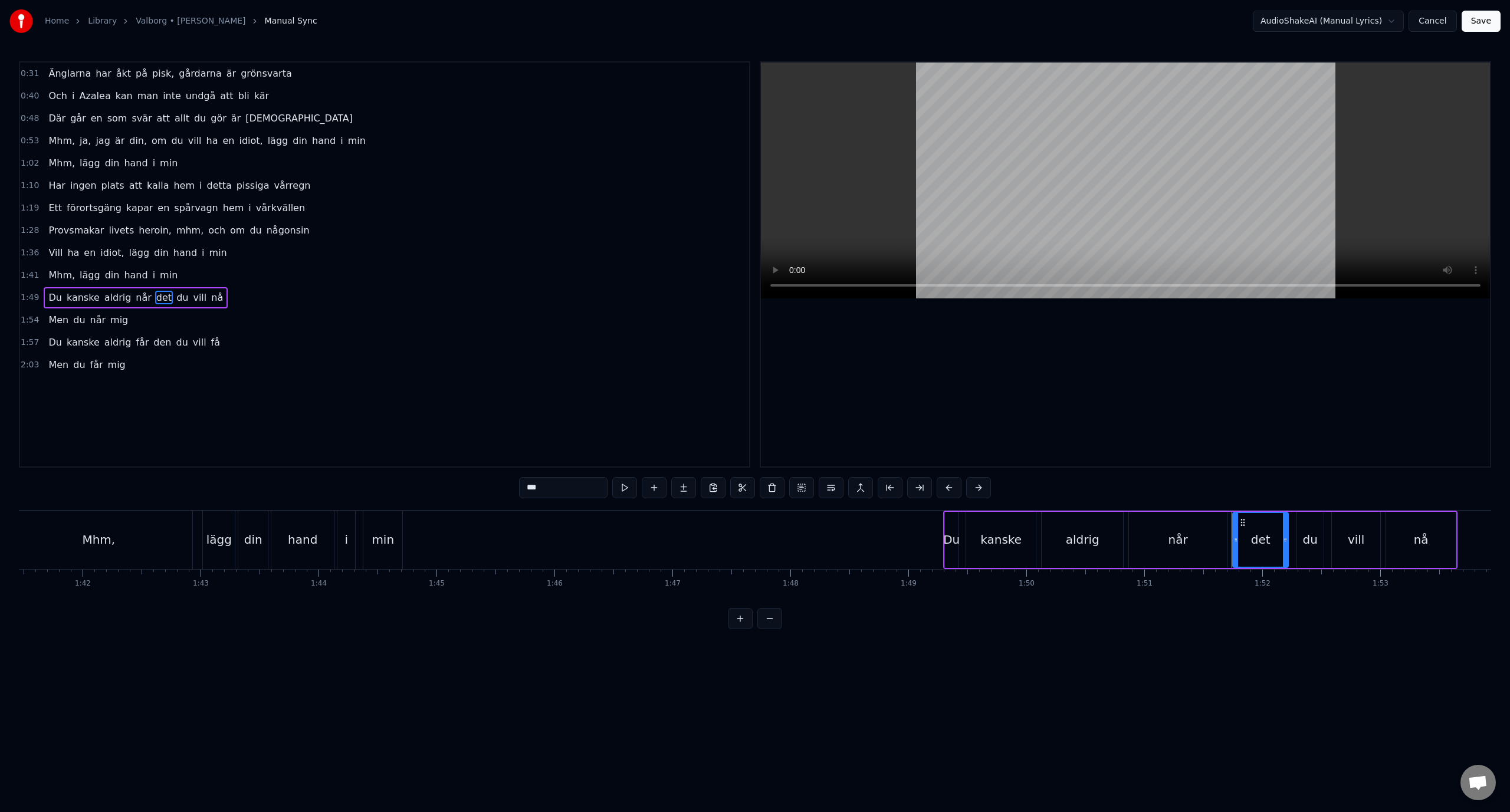
scroll to position [0, 12833]
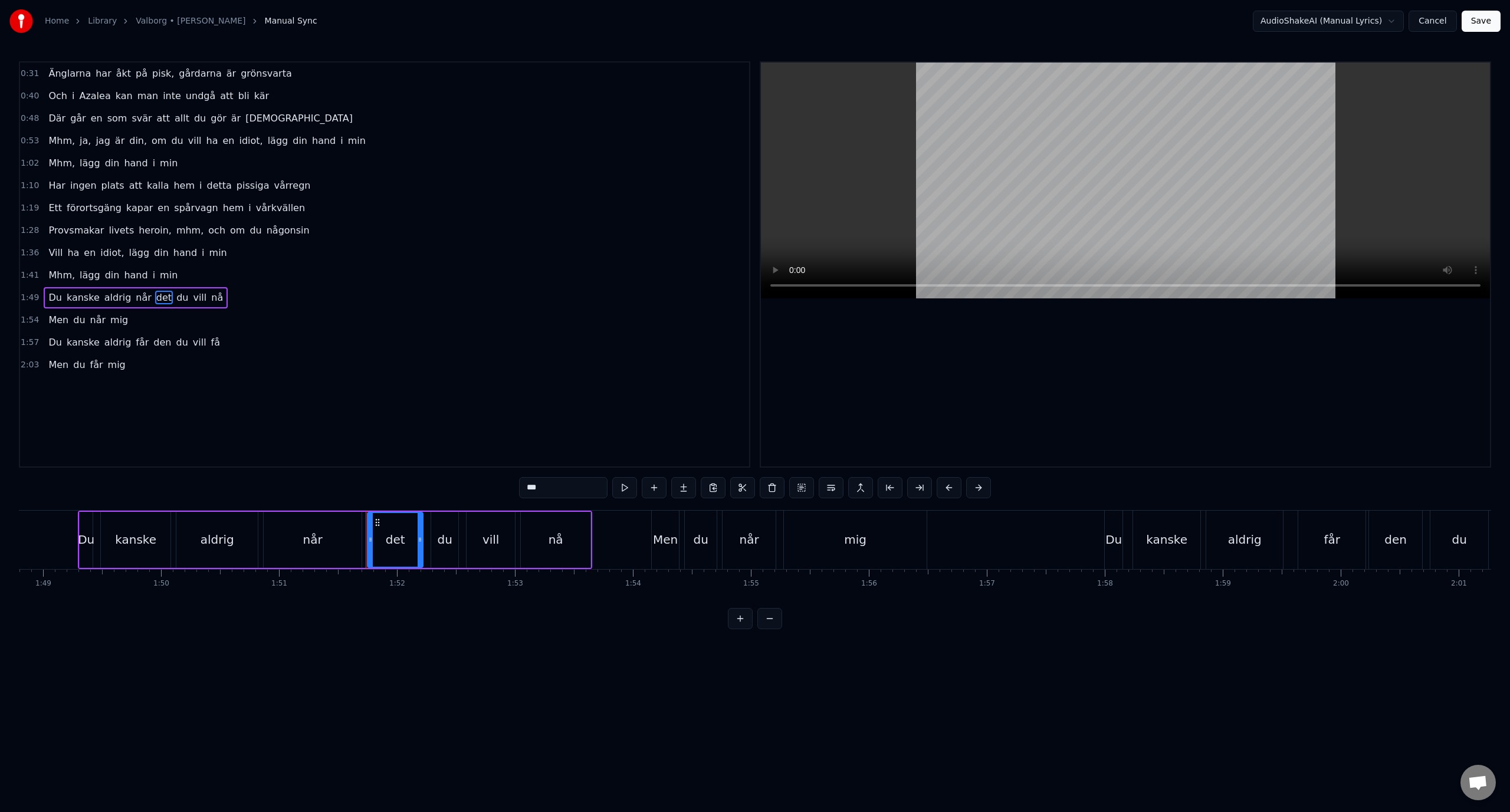
click at [540, 487] on input "***" at bounding box center [563, 487] width 89 height 21
type input "***"
click at [1486, 20] on button "Save" at bounding box center [1481, 21] width 39 height 21
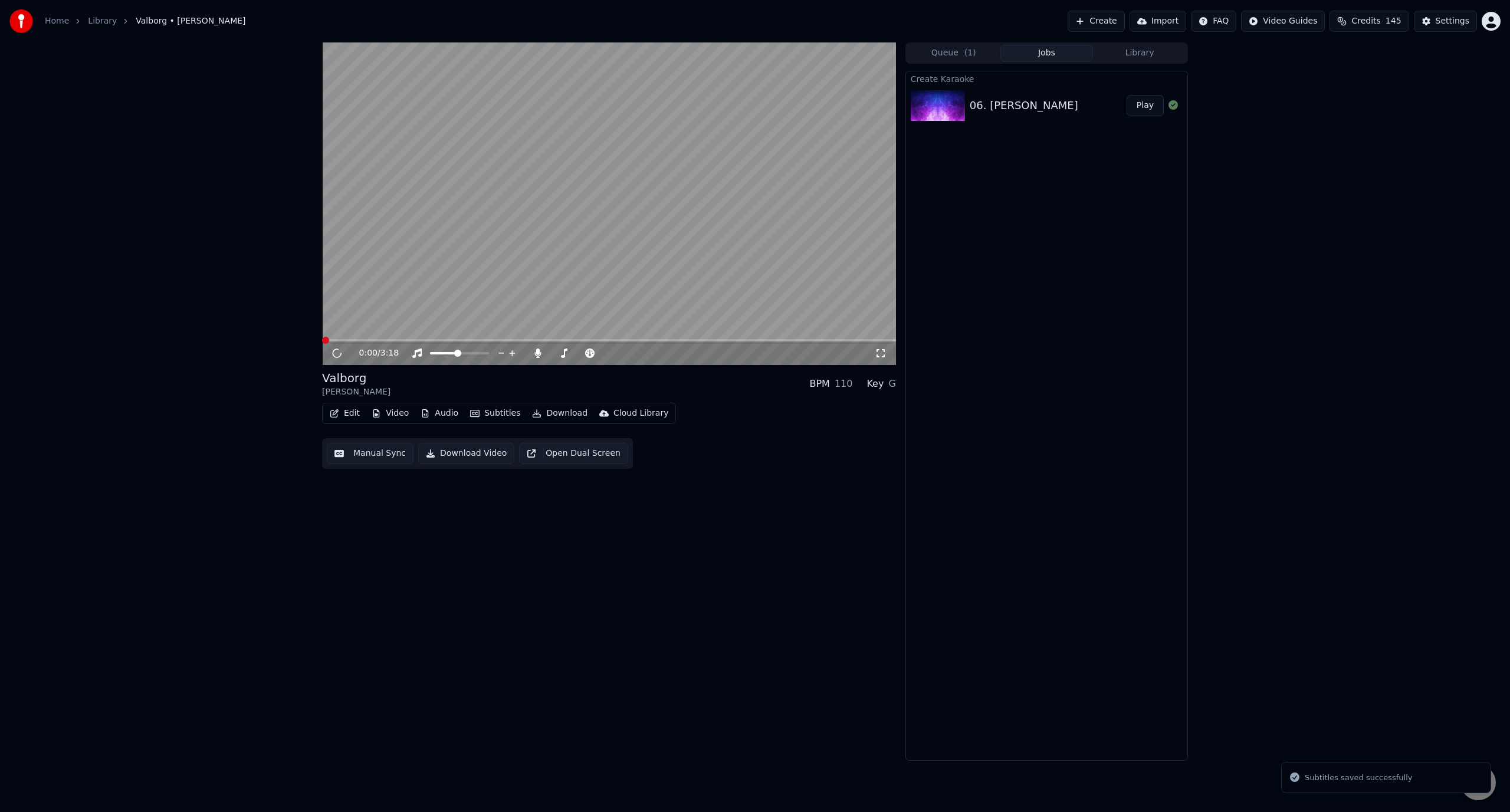
click at [340, 408] on button "Edit" at bounding box center [345, 413] width 40 height 17
click at [367, 435] on div "Edit Lyrics" at bounding box center [370, 438] width 42 height 12
click at [337, 405] on div "Edit Video Audio Subtitles Download Cloud Library" at bounding box center [498, 413] width 354 height 21
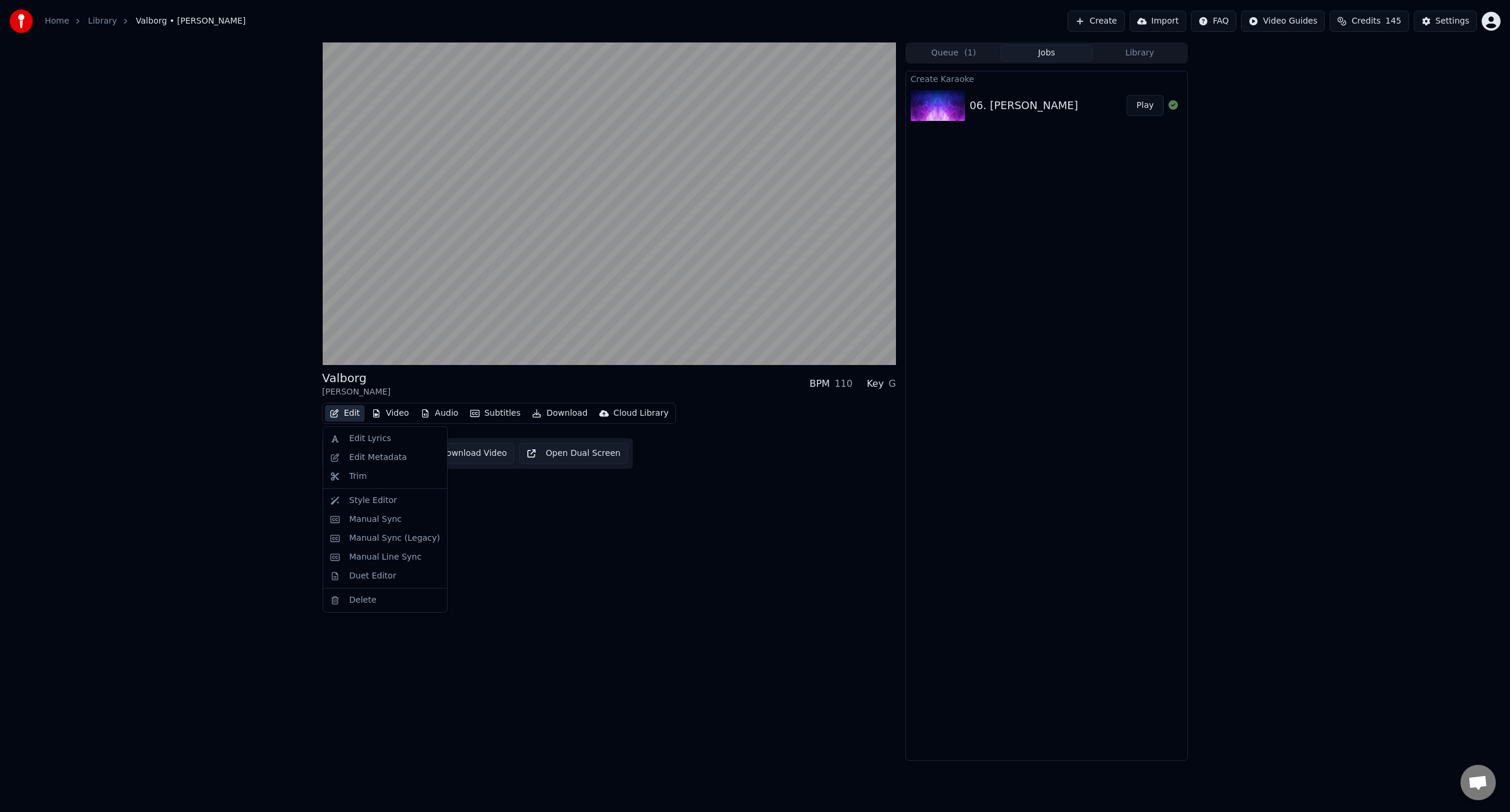
click at [340, 415] on button "Edit" at bounding box center [345, 413] width 40 height 17
drag, startPoint x: 388, startPoint y: 502, endPoint x: 374, endPoint y: 524, distance: 26.1
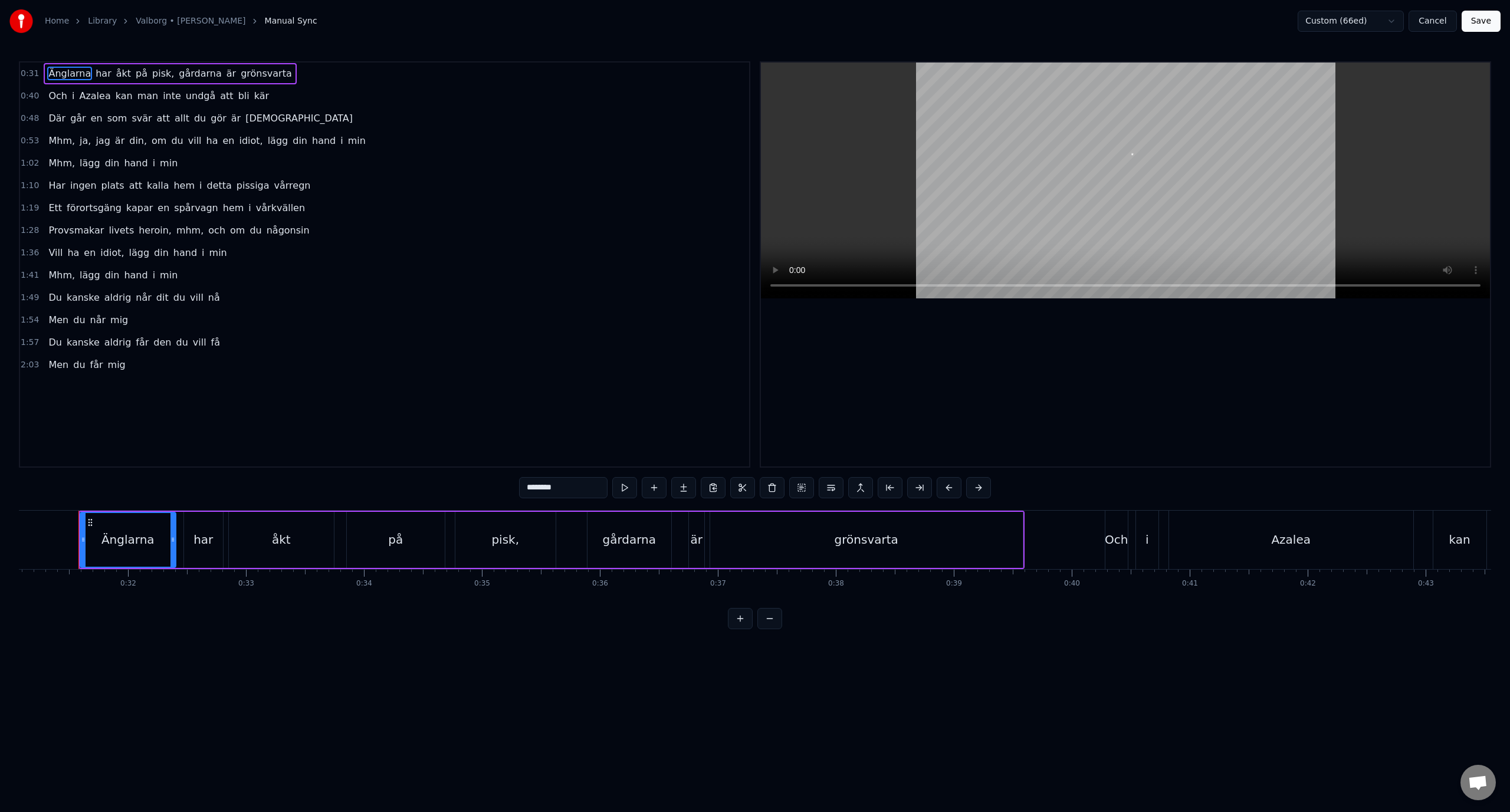
click at [58, 145] on span "Mhm," at bounding box center [62, 140] width 29 height 13
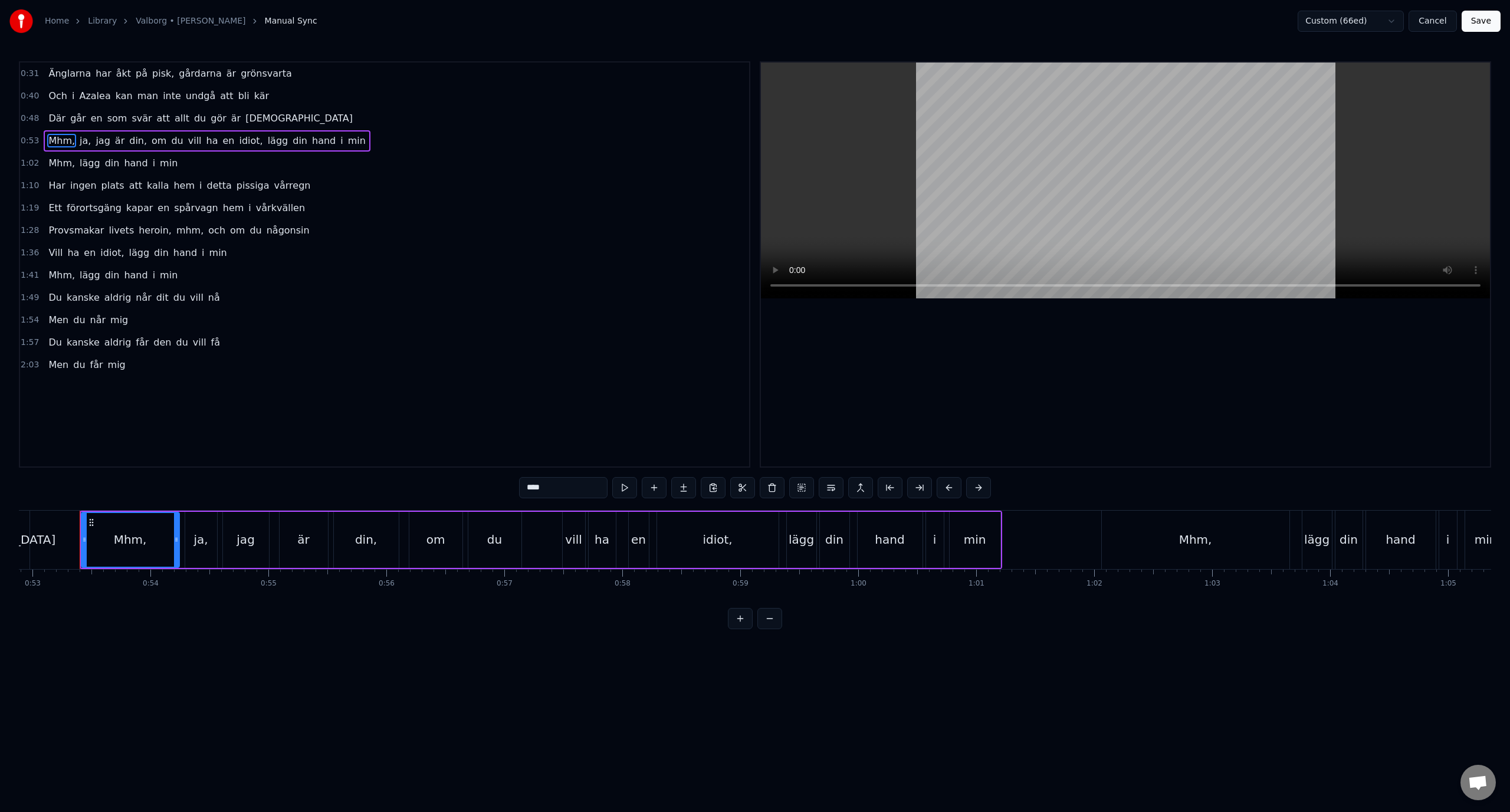
scroll to position [0, 6239]
click at [547, 485] on input "****" at bounding box center [563, 487] width 89 height 21
click at [48, 170] on span "Mhm," at bounding box center [62, 162] width 29 height 13
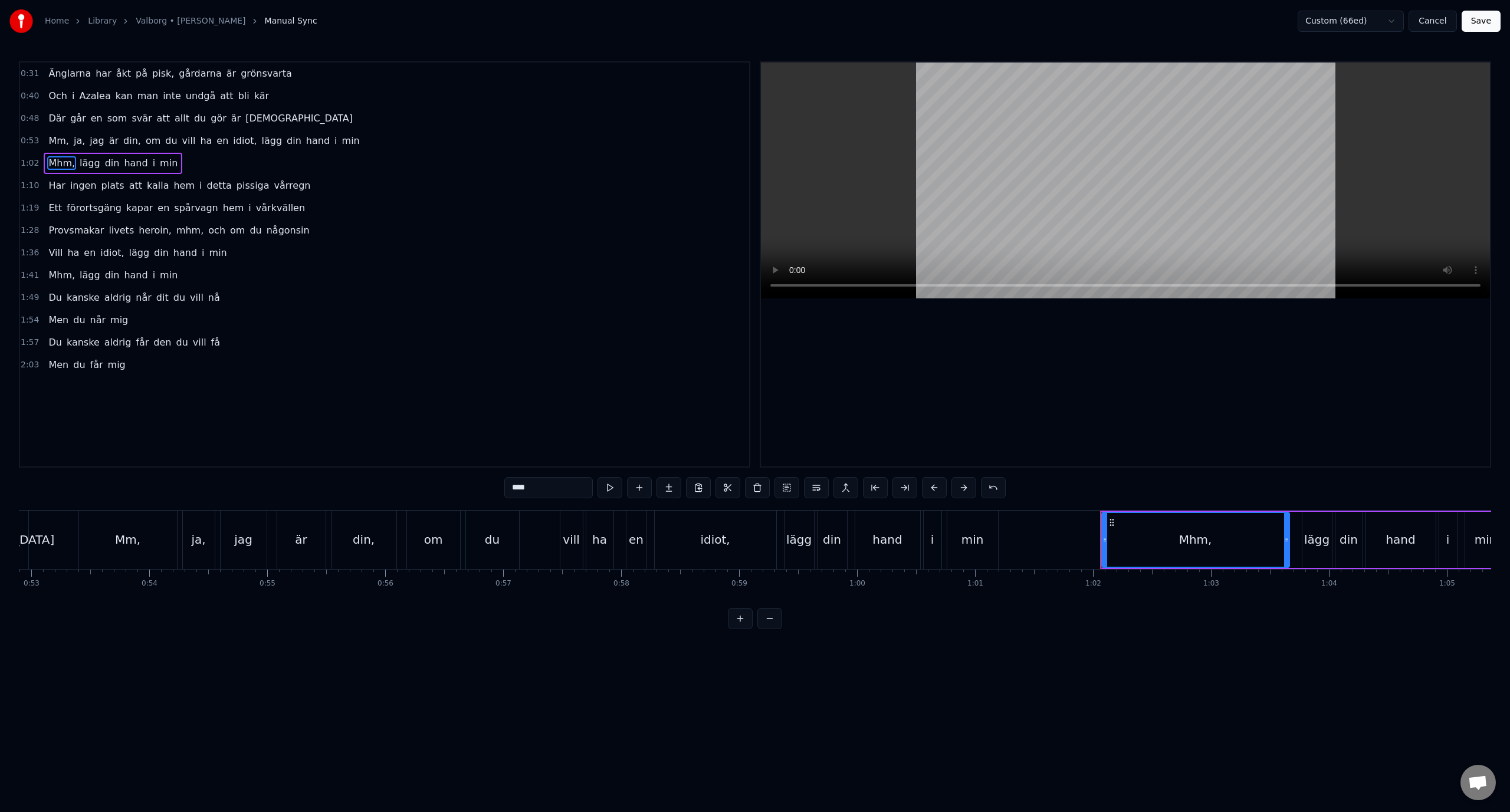
click at [524, 487] on input "****" at bounding box center [548, 487] width 89 height 21
click at [61, 278] on span "Mhm," at bounding box center [62, 275] width 29 height 13
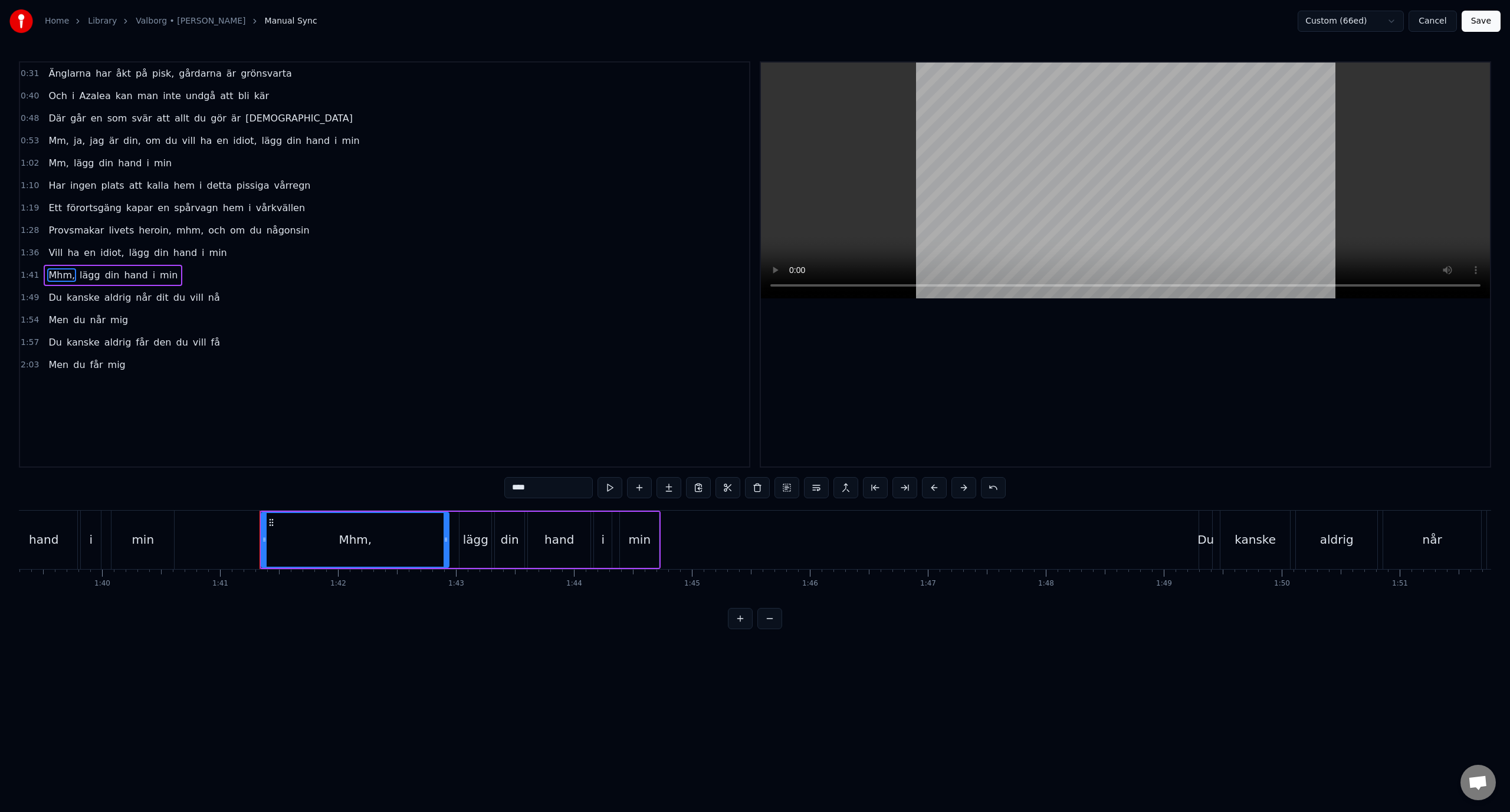
scroll to position [0, 11894]
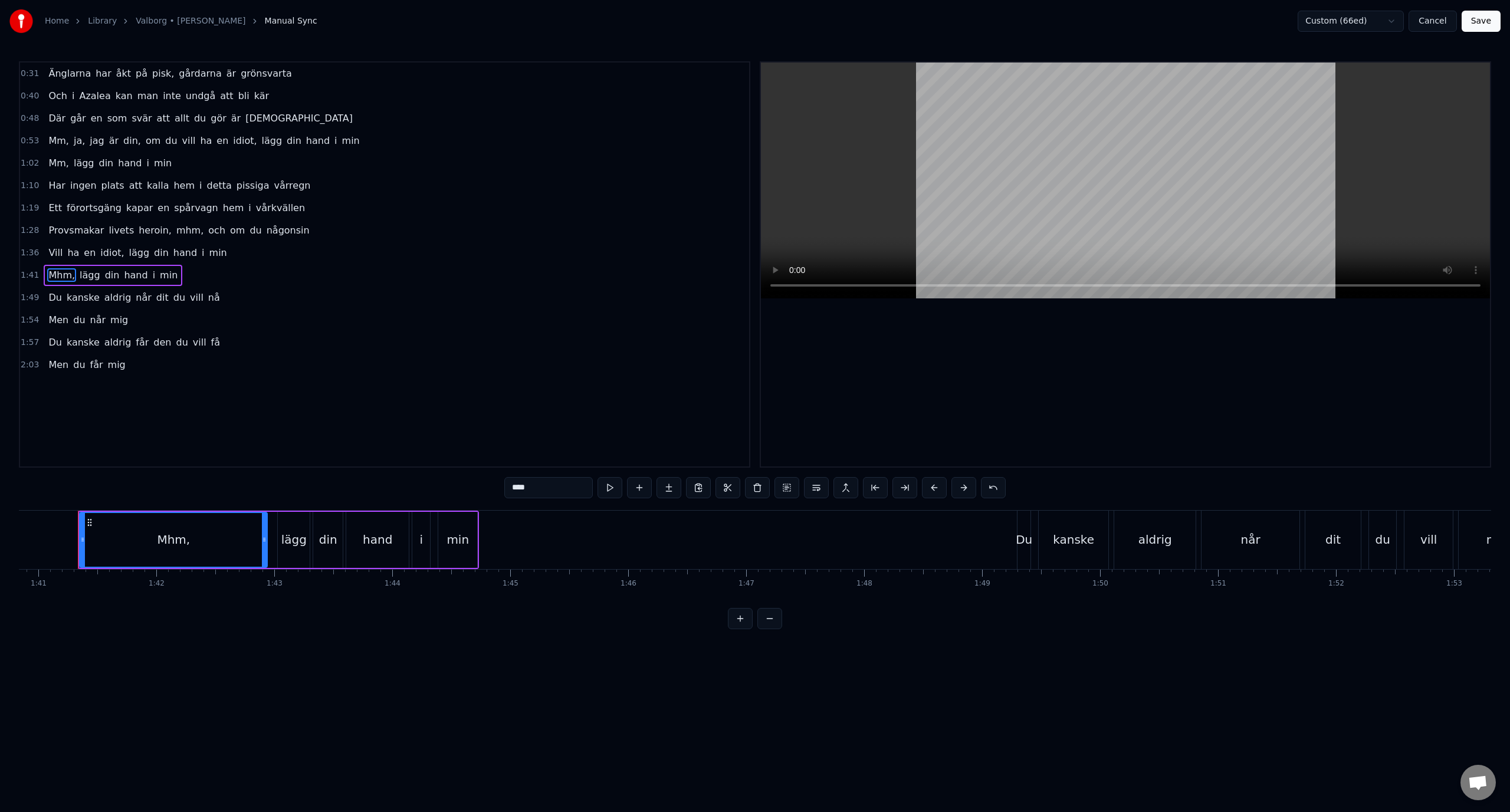
click at [526, 487] on input "****" at bounding box center [548, 487] width 89 height 21
type input "***"
click at [1481, 21] on button "Save" at bounding box center [1481, 21] width 39 height 21
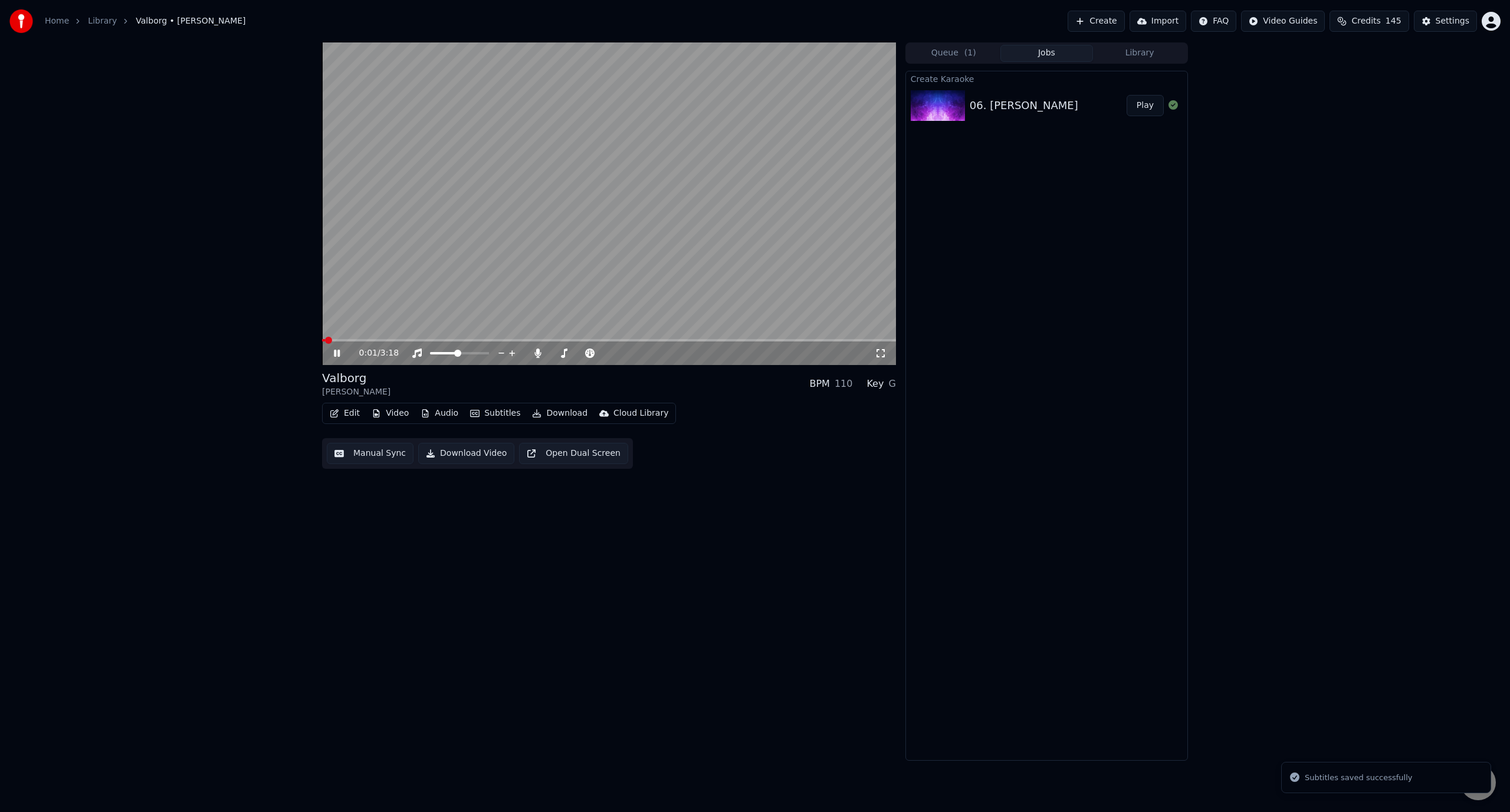
click at [440, 336] on video at bounding box center [608, 204] width 574 height 322
click at [439, 341] on span at bounding box center [608, 340] width 574 height 2
click at [475, 231] on video at bounding box center [608, 204] width 574 height 322
click at [446, 196] on video at bounding box center [608, 204] width 574 height 322
click at [355, 413] on button "Edit" at bounding box center [345, 413] width 40 height 17
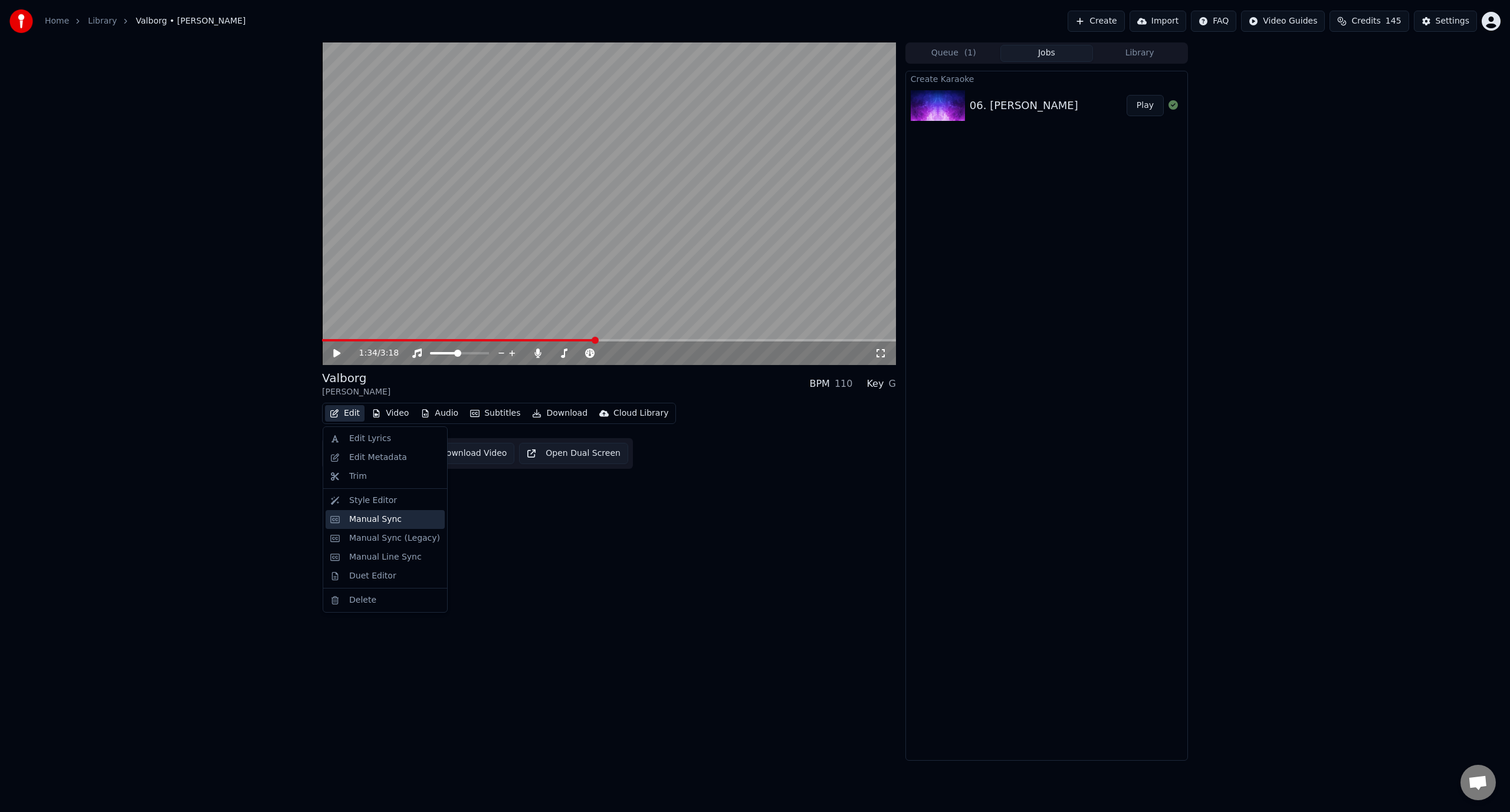
click at [368, 514] on div "Manual Sync" at bounding box center [376, 519] width 52 height 12
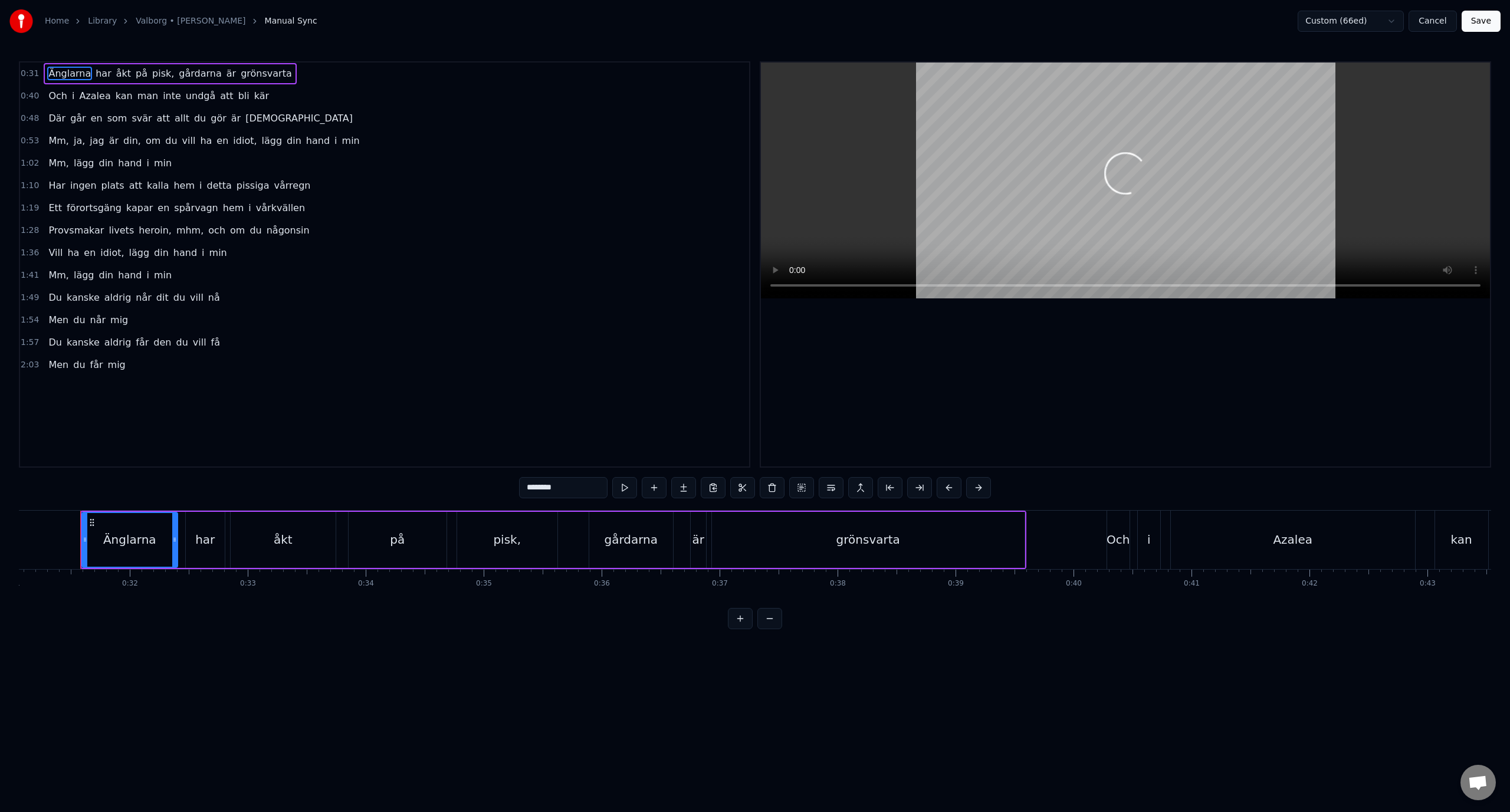
scroll to position [0, 3666]
click at [175, 227] on span "mhm," at bounding box center [189, 230] width 29 height 13
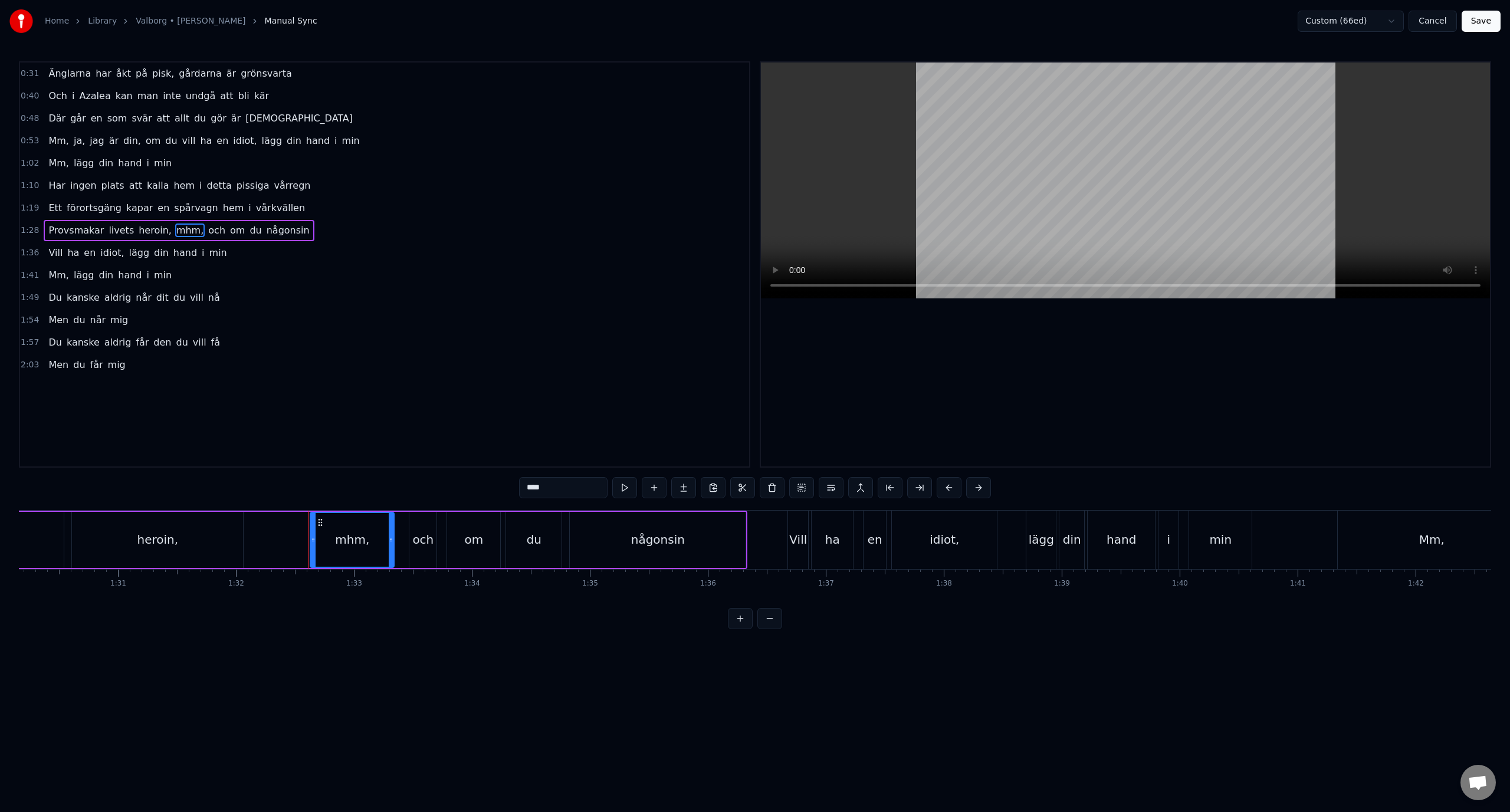
scroll to position [0, 10865]
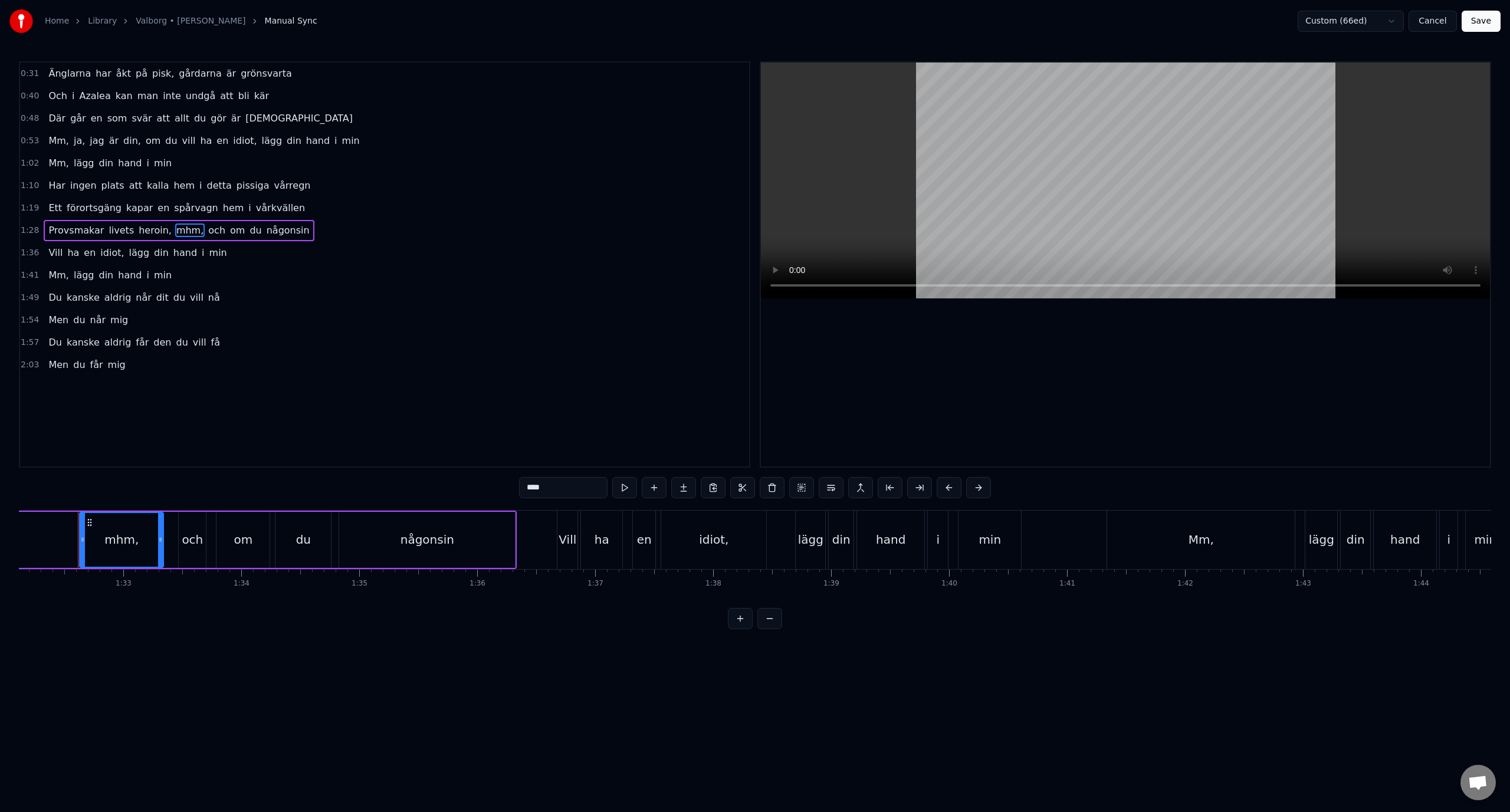
drag, startPoint x: 543, startPoint y: 487, endPoint x: 504, endPoint y: 488, distance: 39.0
click at [504, 488] on div "0:31 Änglarna har åkt på pisk, gårdarna är grönsvarta 0:40 Och i Azalea kan man…" at bounding box center [755, 345] width 1472 height 568
type input "***"
click at [1490, 22] on button "Save" at bounding box center [1481, 21] width 39 height 21
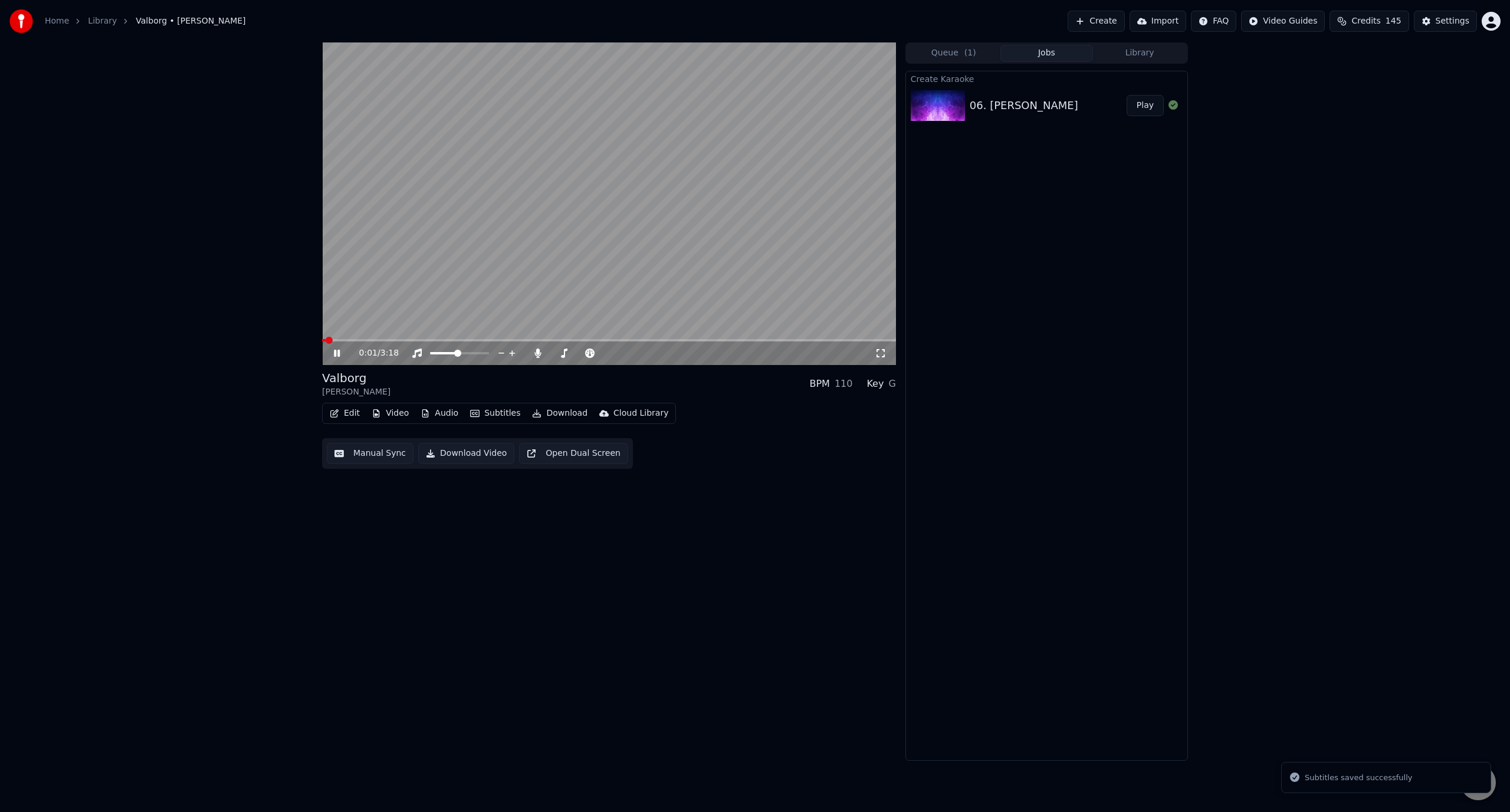
click at [621, 343] on div "0:01 / 3:18" at bounding box center [608, 353] width 574 height 24
click at [629, 340] on span at bounding box center [608, 340] width 574 height 2
click at [681, 341] on span at bounding box center [608, 340] width 574 height 2
click at [705, 339] on span at bounding box center [608, 340] width 574 height 2
click at [742, 339] on span at bounding box center [608, 340] width 574 height 2
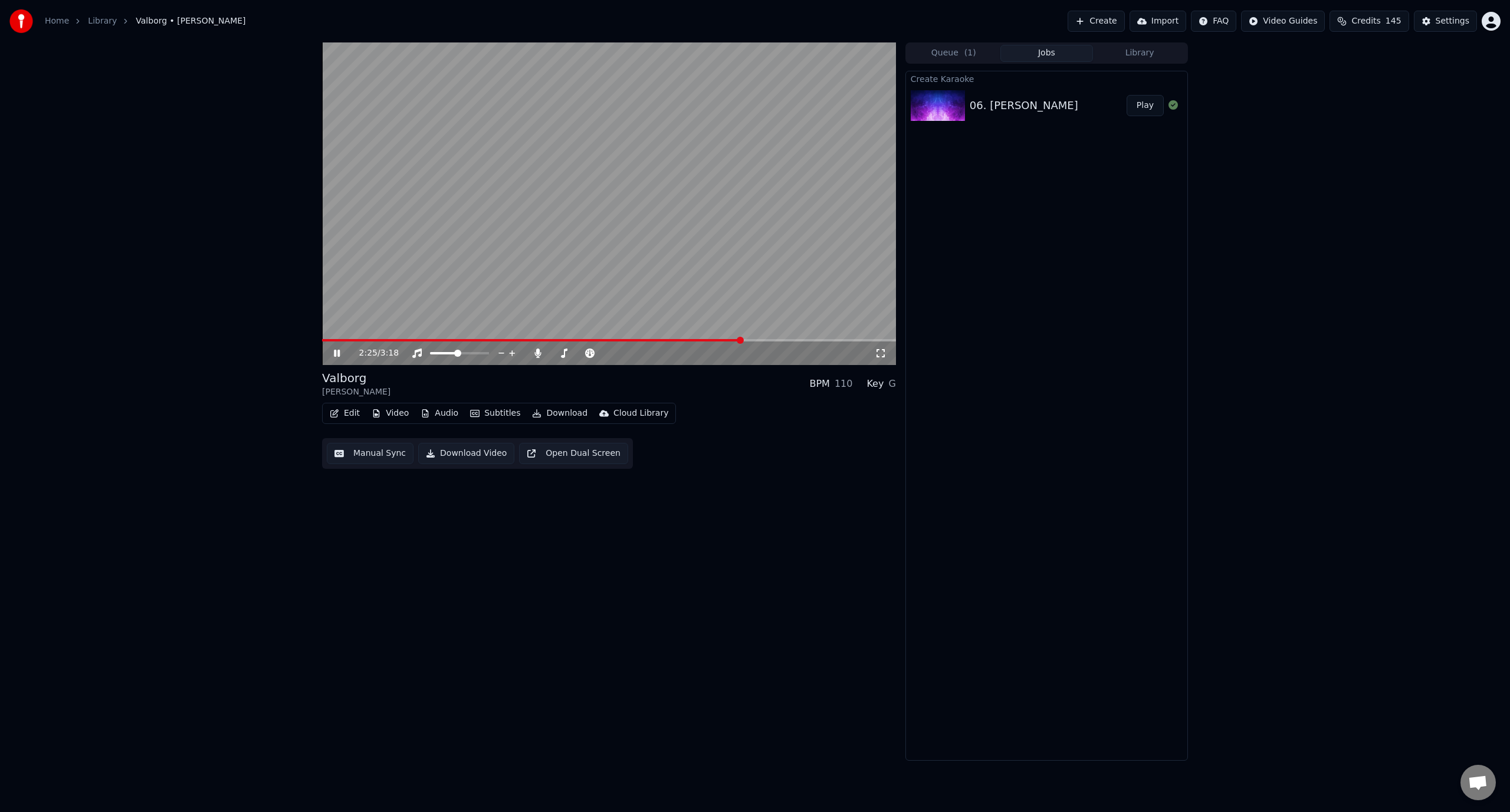
click at [573, 343] on div "2:25 / 3:18" at bounding box center [608, 353] width 574 height 24
click at [566, 339] on span at bounding box center [534, 340] width 425 height 2
click at [627, 238] on video at bounding box center [608, 204] width 574 height 322
click at [344, 414] on button "Edit" at bounding box center [345, 413] width 40 height 17
click at [380, 529] on div "Manual Sync (Legacy)" at bounding box center [385, 539] width 119 height 19
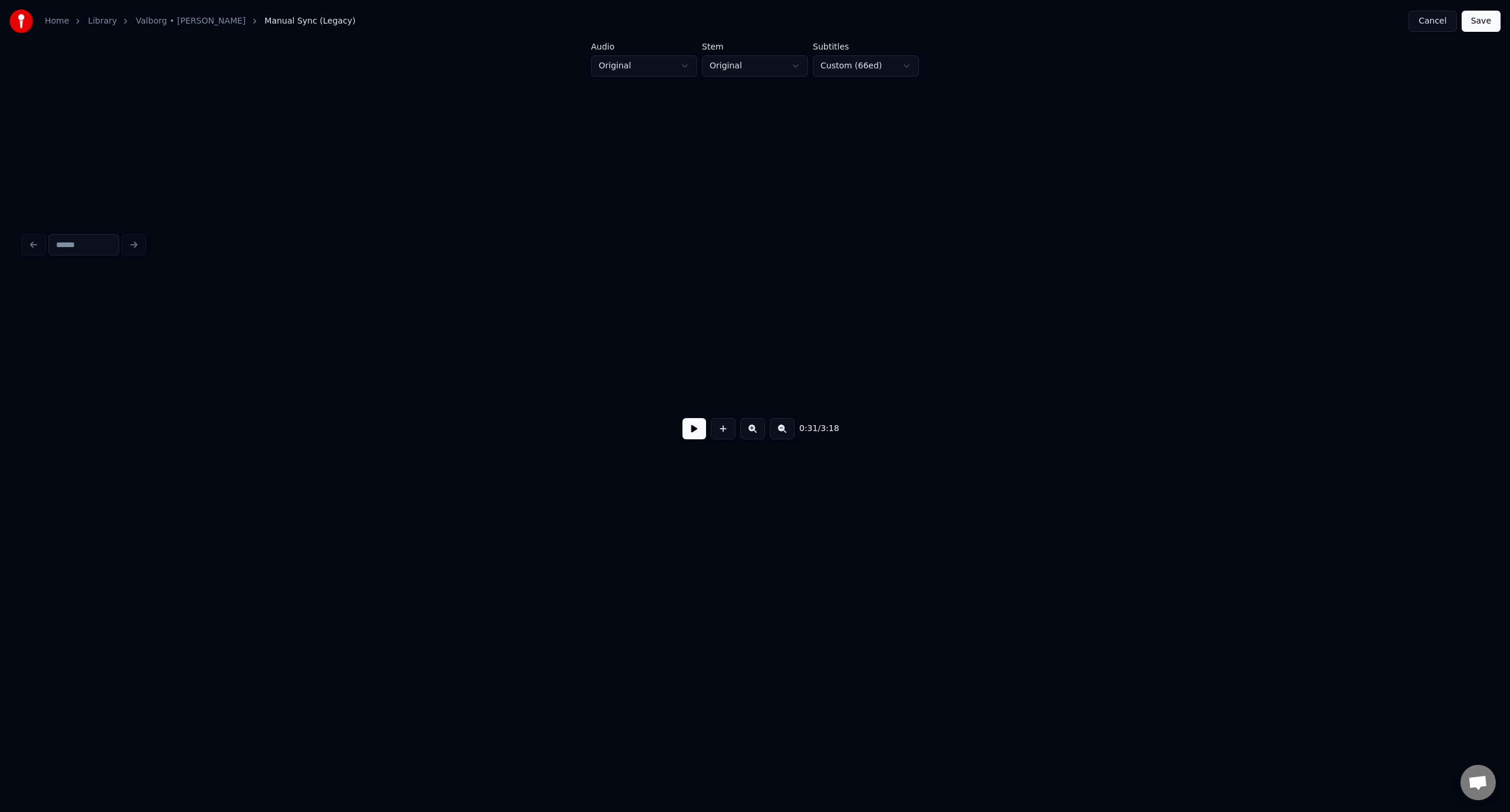
scroll to position [0, 3724]
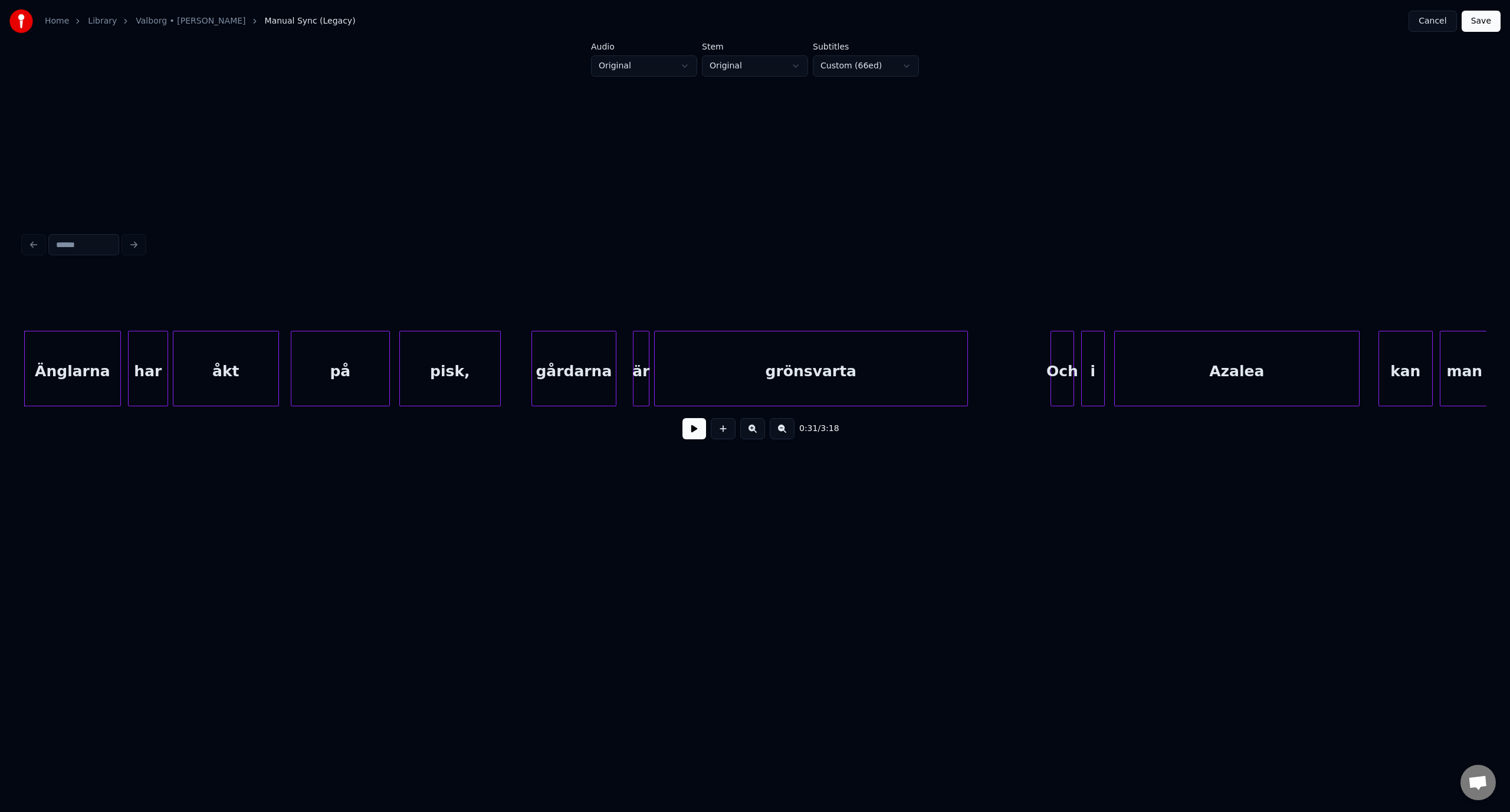
click at [1455, 18] on button "Cancel" at bounding box center [1432, 21] width 48 height 21
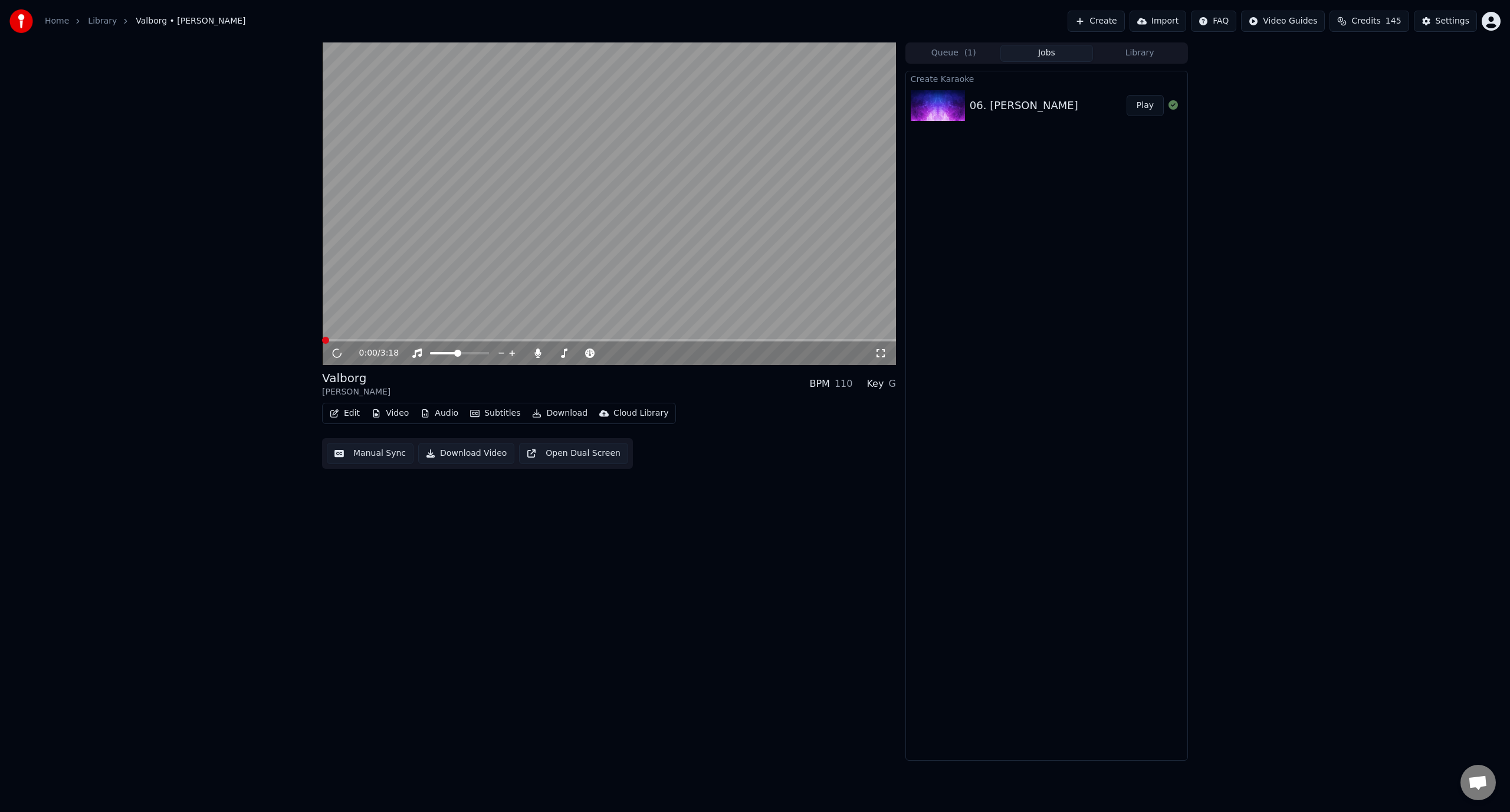
click at [336, 416] on icon "button" at bounding box center [334, 414] width 10 height 8
click at [379, 518] on div "Manual Sync" at bounding box center [376, 519] width 52 height 12
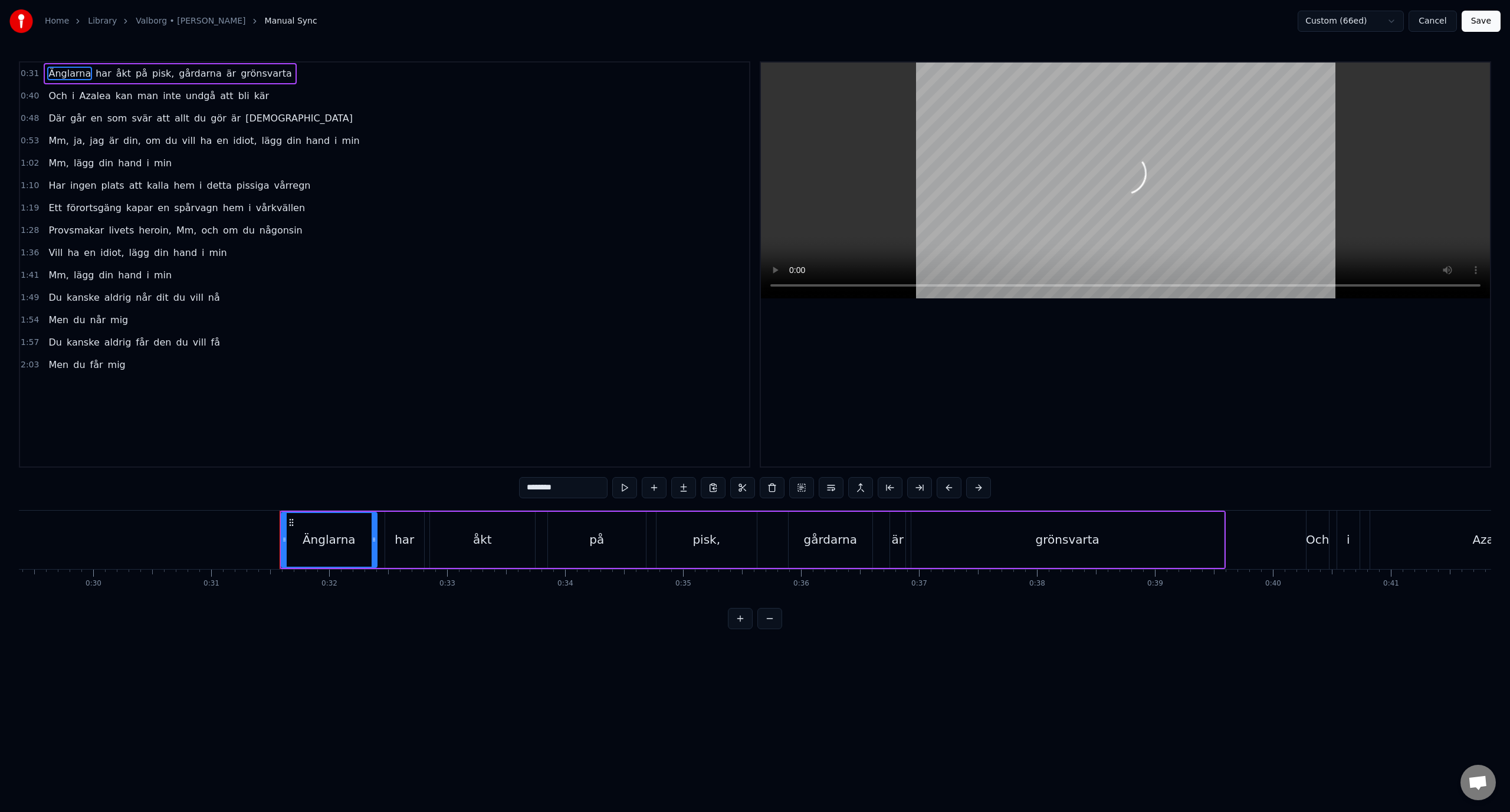
scroll to position [0, 3666]
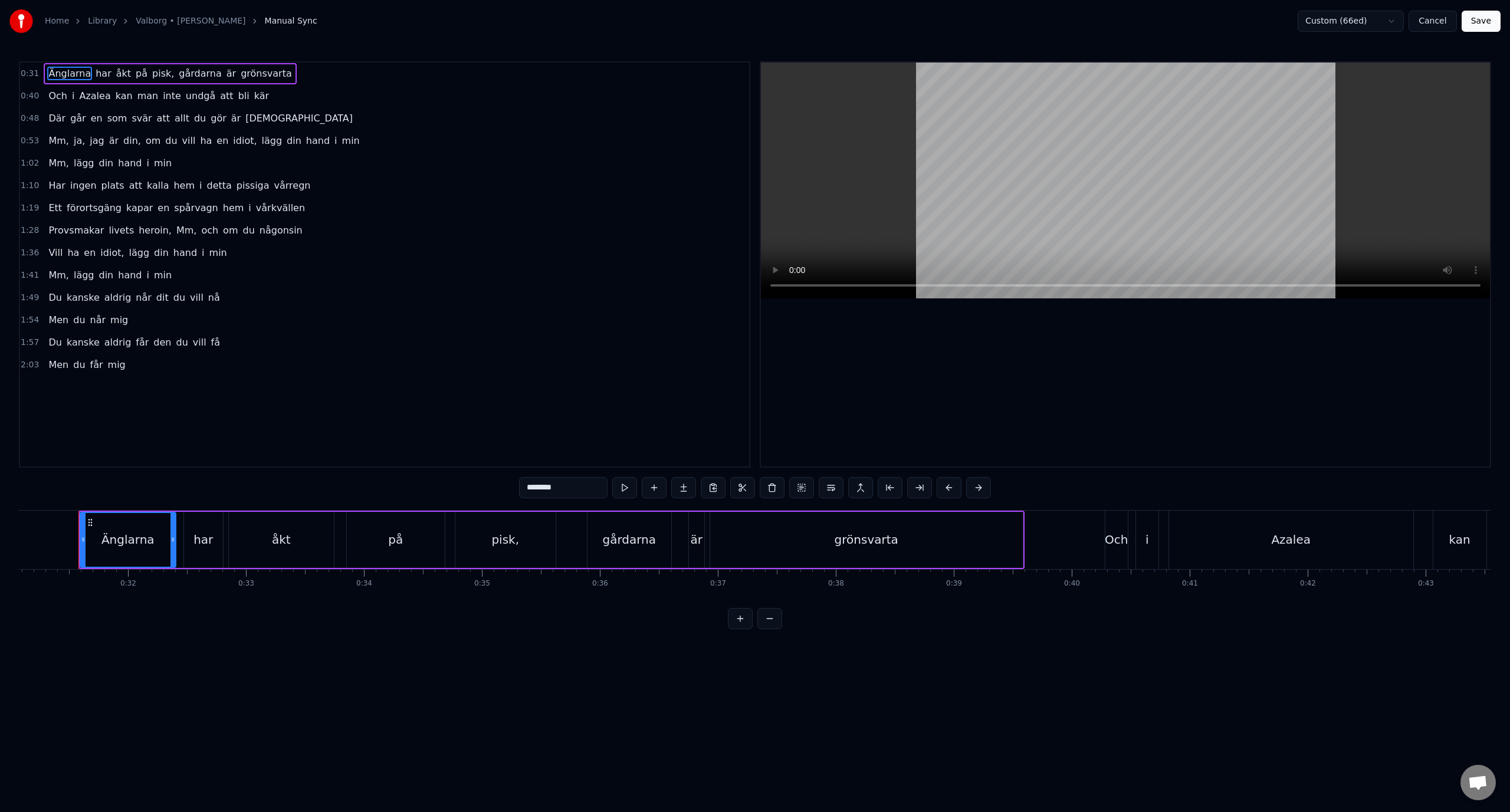
click at [293, 219] on div "1:19 Ett förortsgäng kapar en spårvagn hem i vårkvällen" at bounding box center [384, 208] width 729 height 22
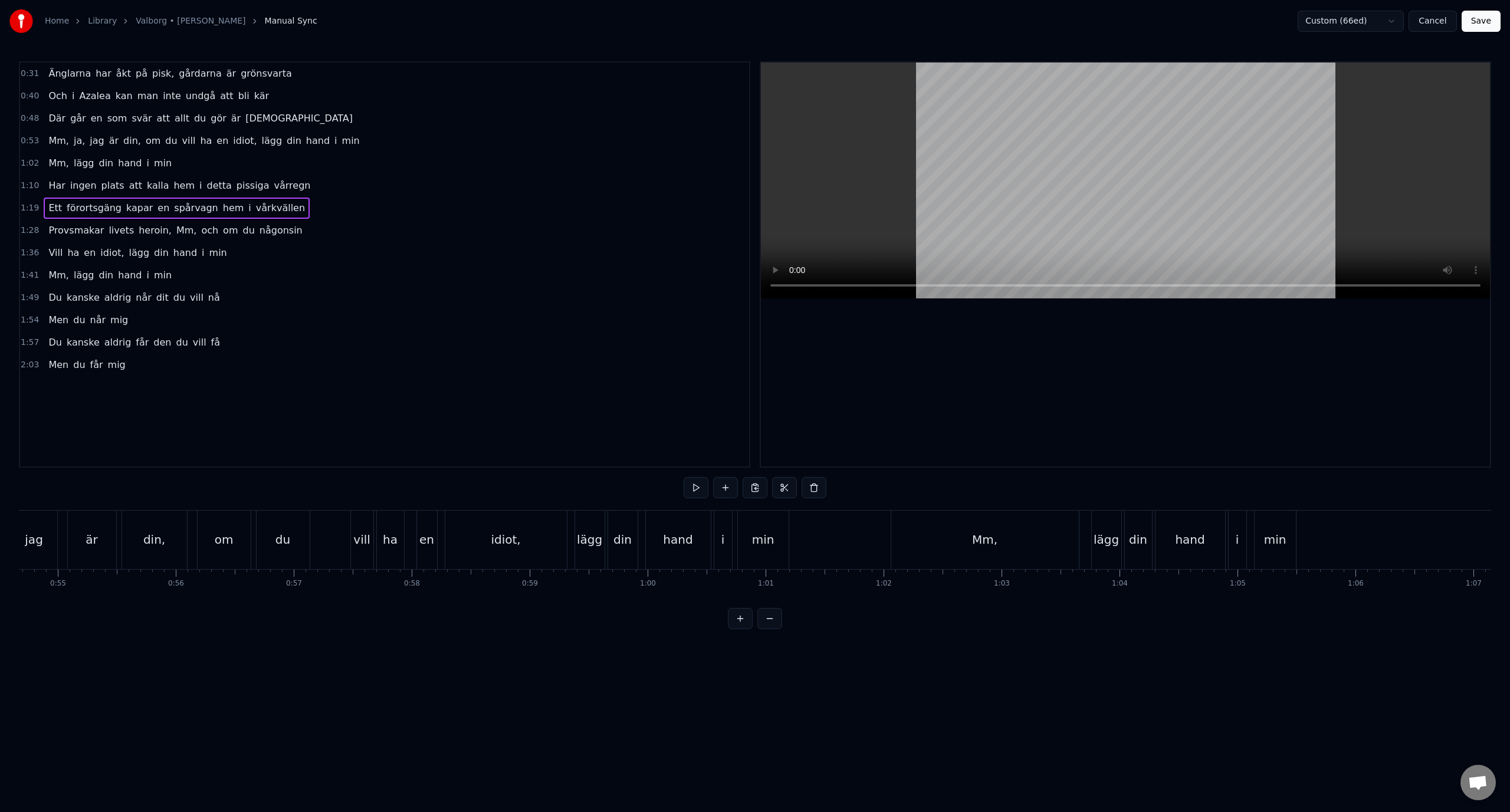
click at [296, 232] on div "1:28 Provsmakar livets heroin, Mm, och om du någonsin" at bounding box center [384, 231] width 729 height 22
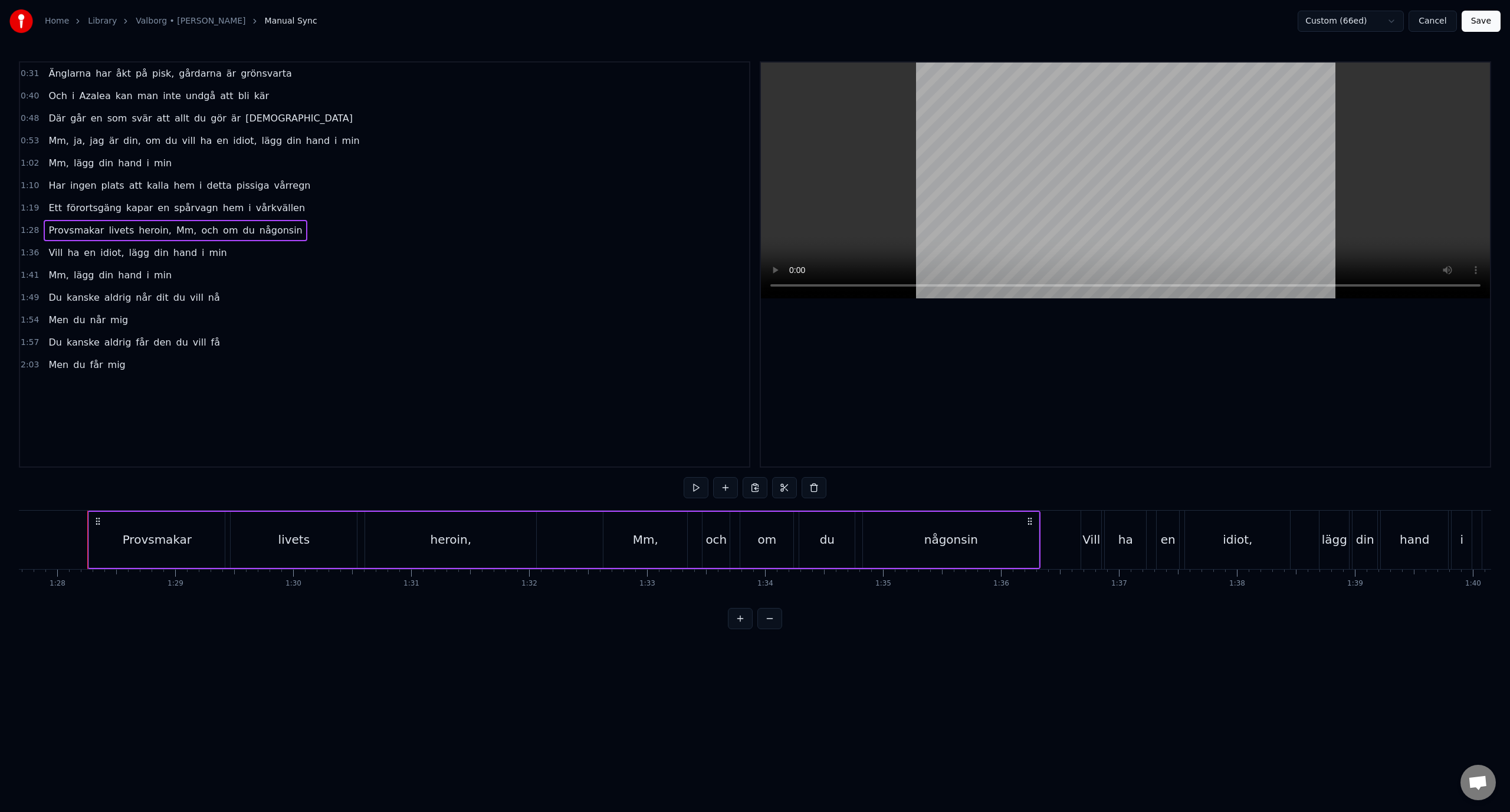
scroll to position [0, 10351]
click at [149, 235] on span "heroin," at bounding box center [154, 230] width 36 height 13
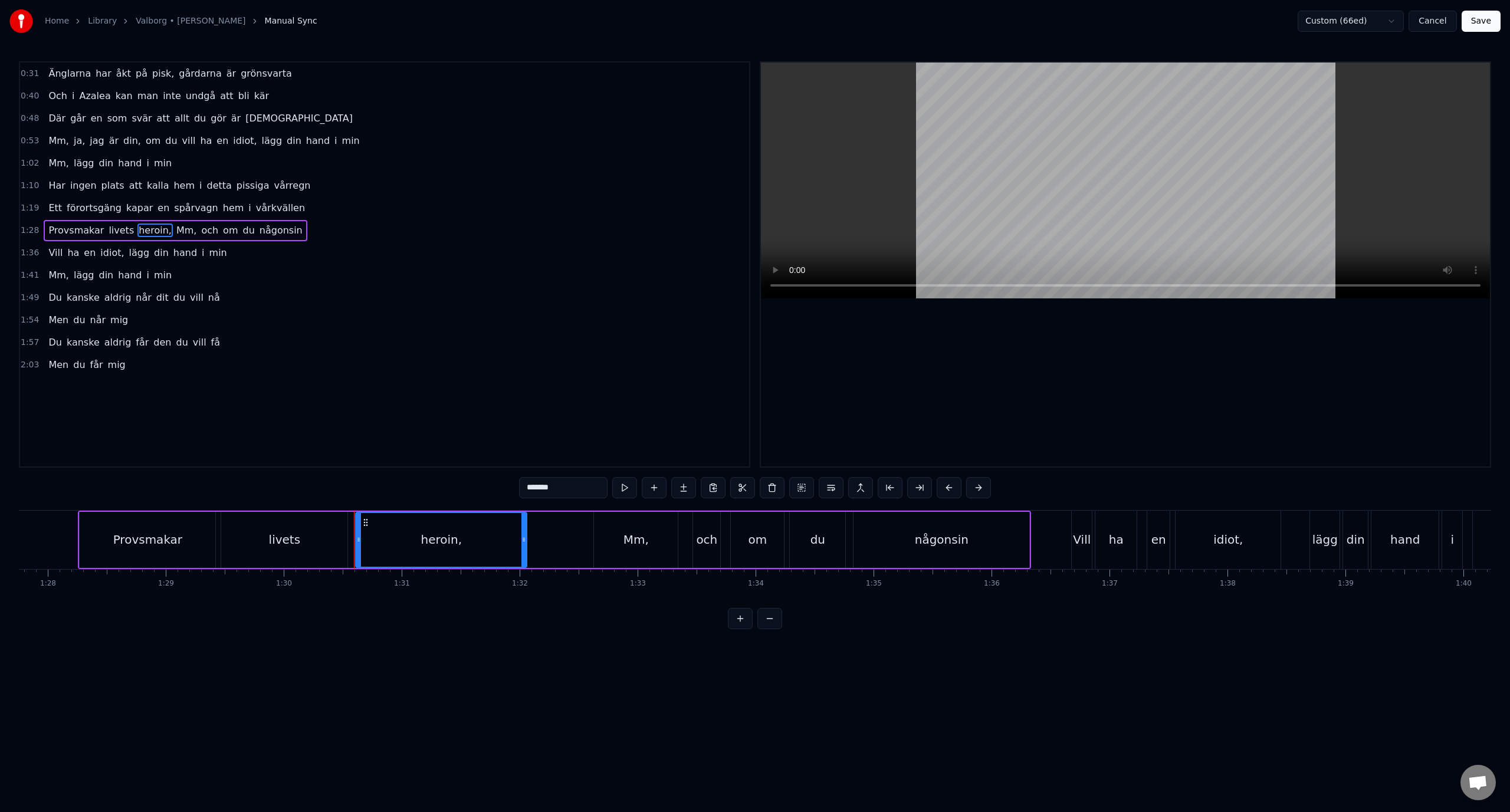
click at [561, 495] on input "*******" at bounding box center [563, 487] width 89 height 21
type input "******"
click at [1485, 22] on button "Save" at bounding box center [1481, 21] width 39 height 21
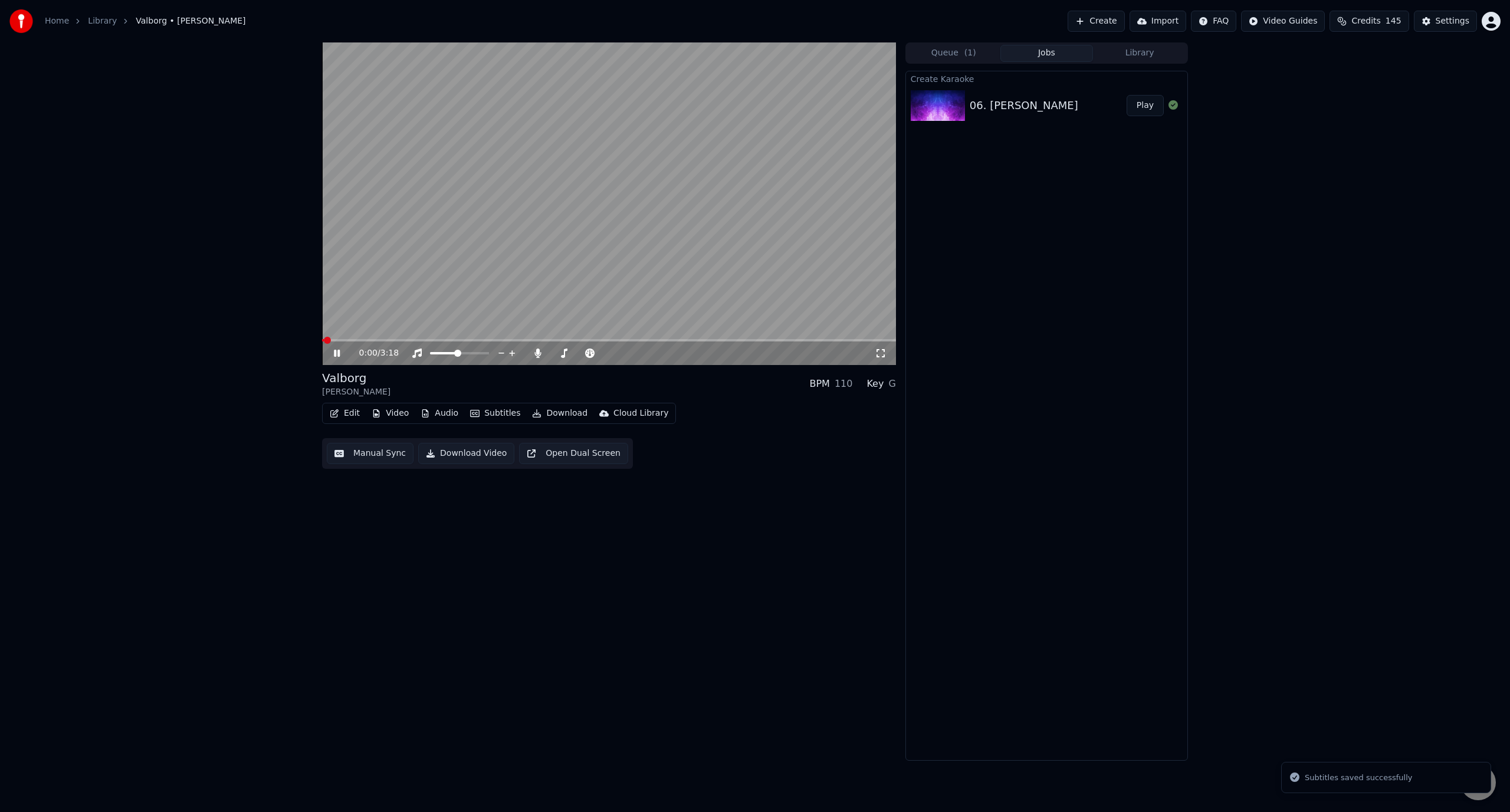
click at [604, 341] on span at bounding box center [608, 340] width 574 height 2
click at [635, 339] on span at bounding box center [608, 340] width 574 height 2
click at [673, 341] on span at bounding box center [608, 340] width 574 height 2
click at [707, 189] on video at bounding box center [608, 204] width 574 height 322
click at [339, 419] on button "Edit" at bounding box center [345, 413] width 40 height 17
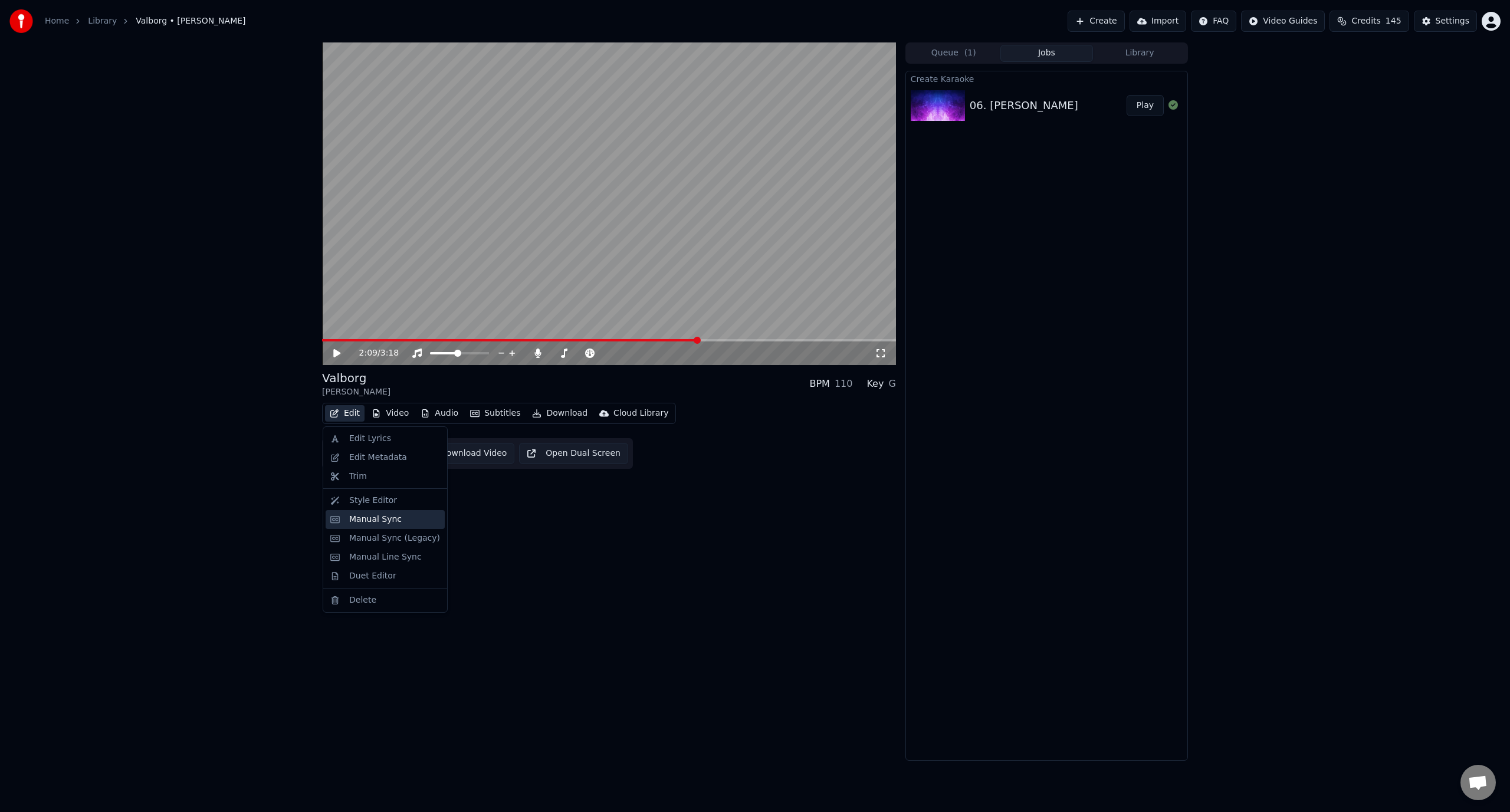
click at [391, 516] on div "Manual Sync" at bounding box center [376, 519] width 52 height 12
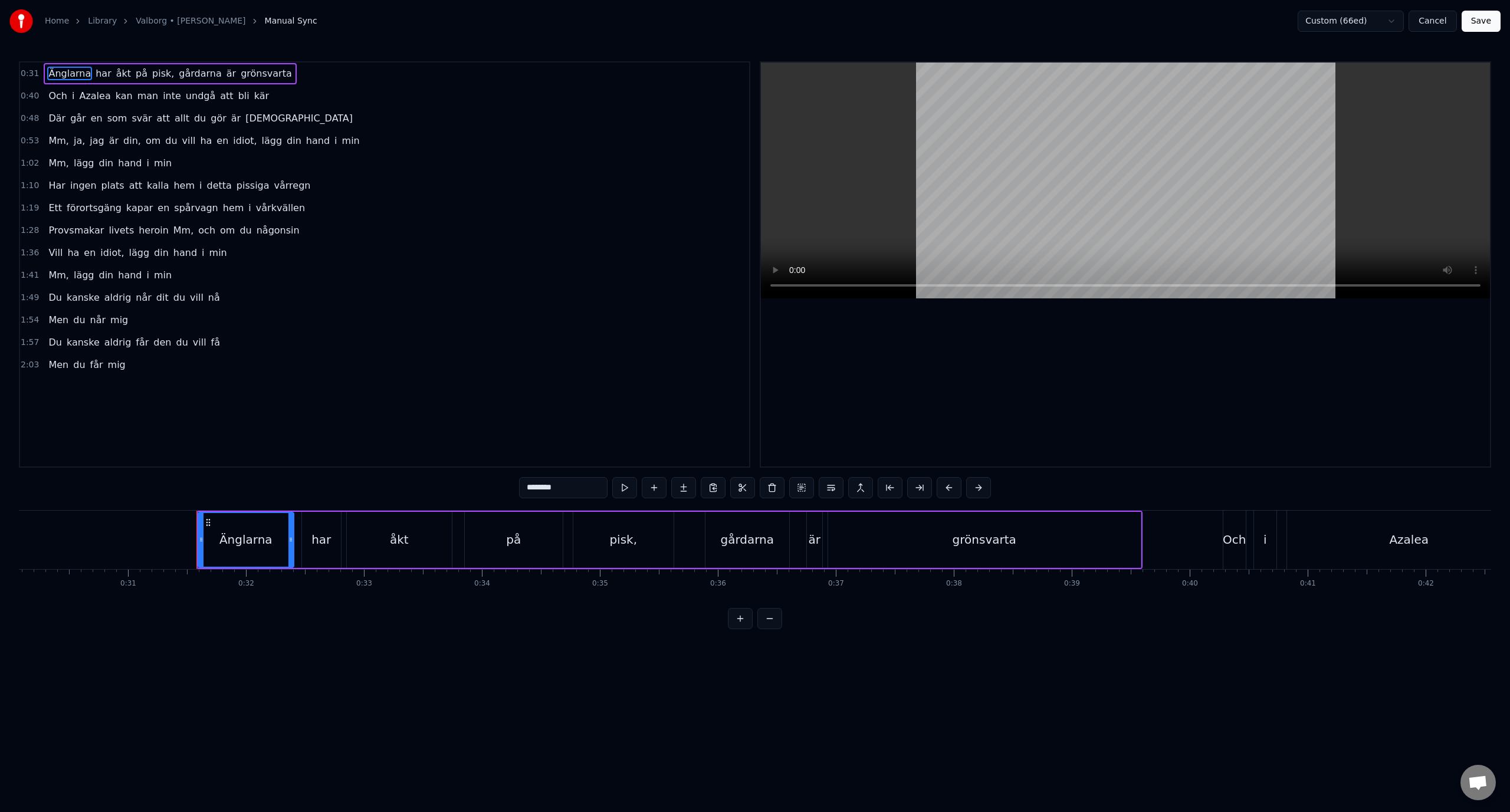
click at [185, 366] on div "2:03 Men du får mig" at bounding box center [384, 365] width 729 height 22
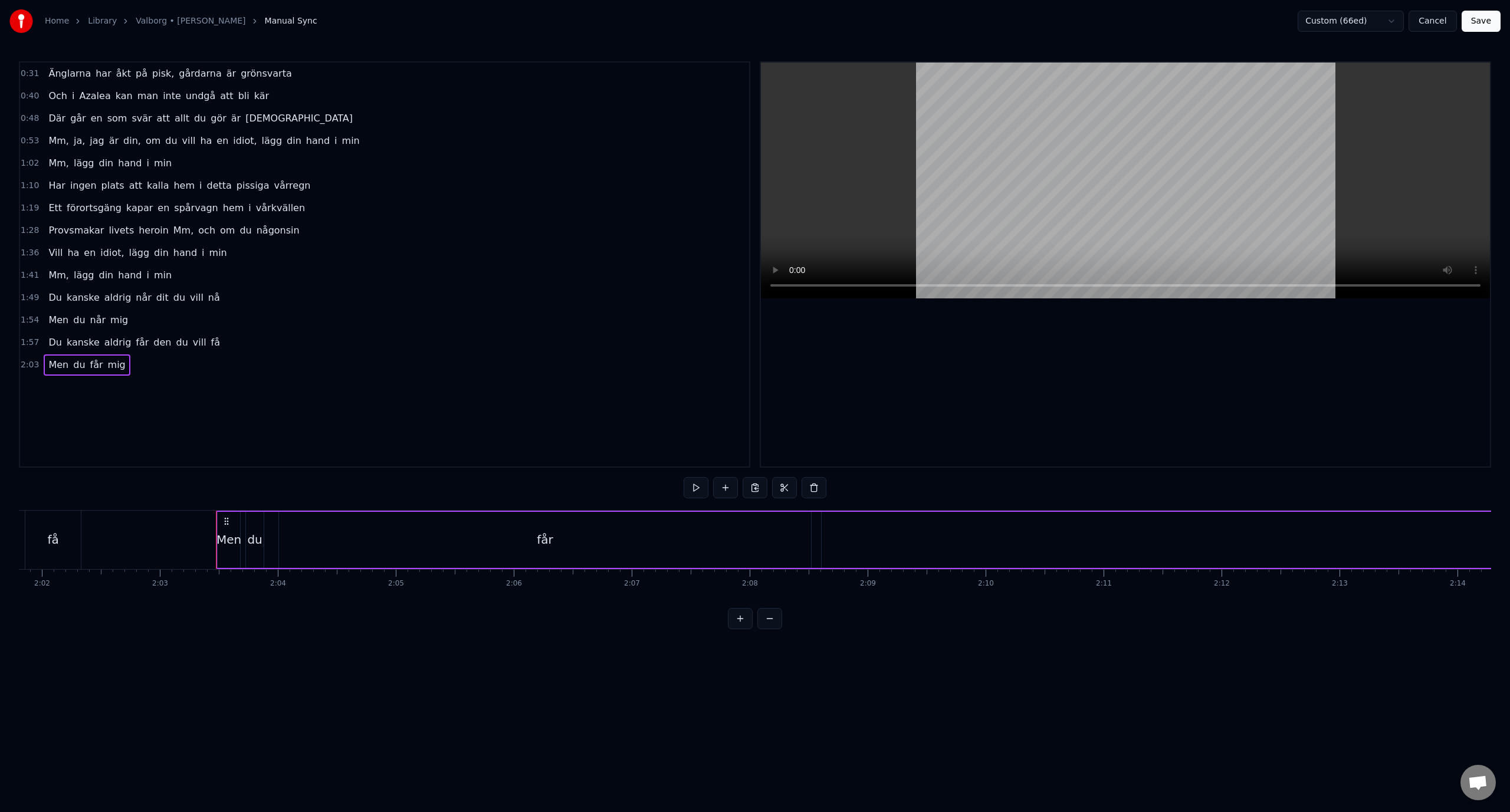
scroll to position [0, 14505]
click at [653, 539] on div "får" at bounding box center [406, 539] width 532 height 56
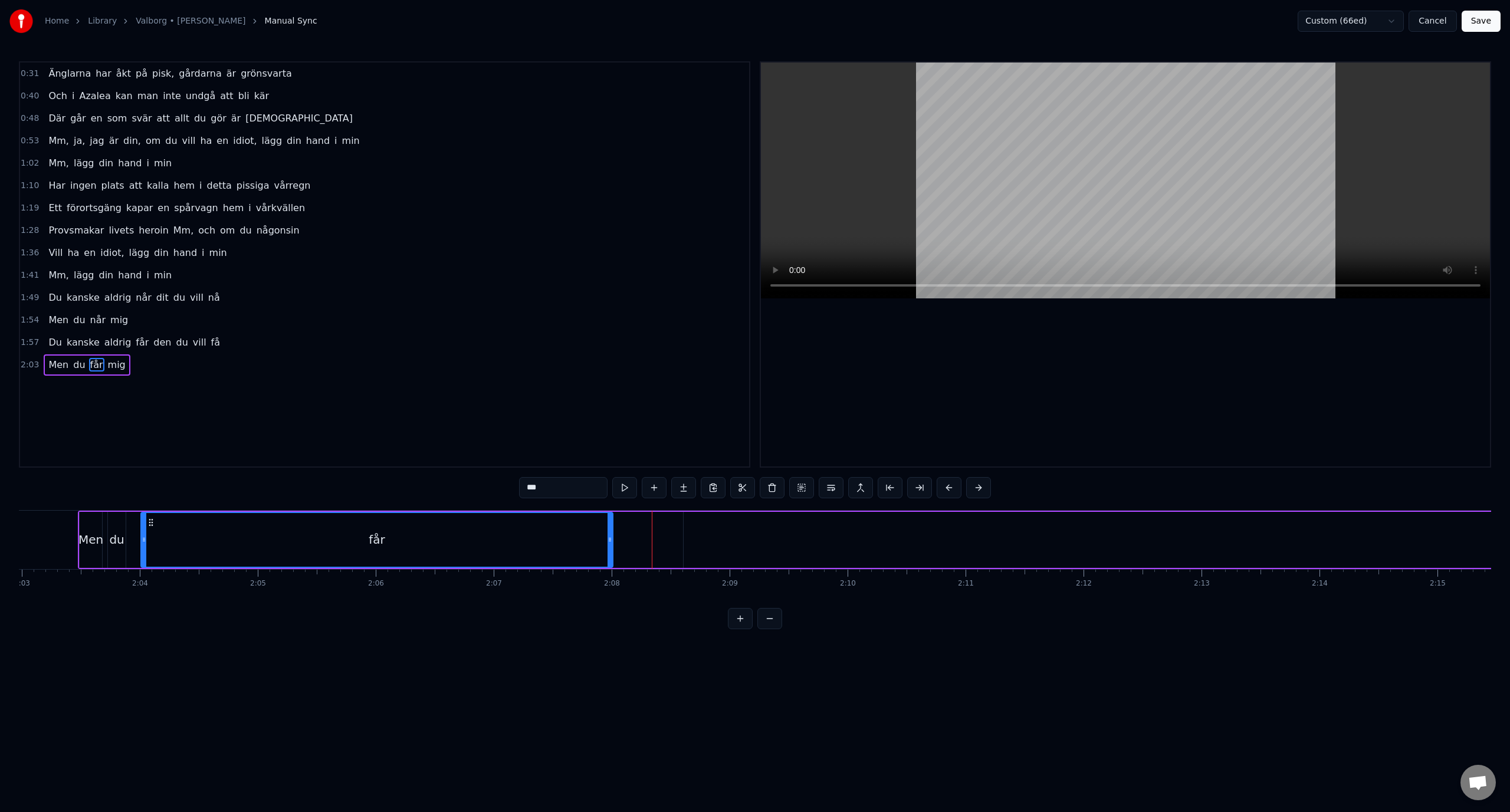
drag, startPoint x: 669, startPoint y: 539, endPoint x: 607, endPoint y: 541, distance: 62.0
click at [608, 541] on icon at bounding box center [610, 539] width 5 height 10
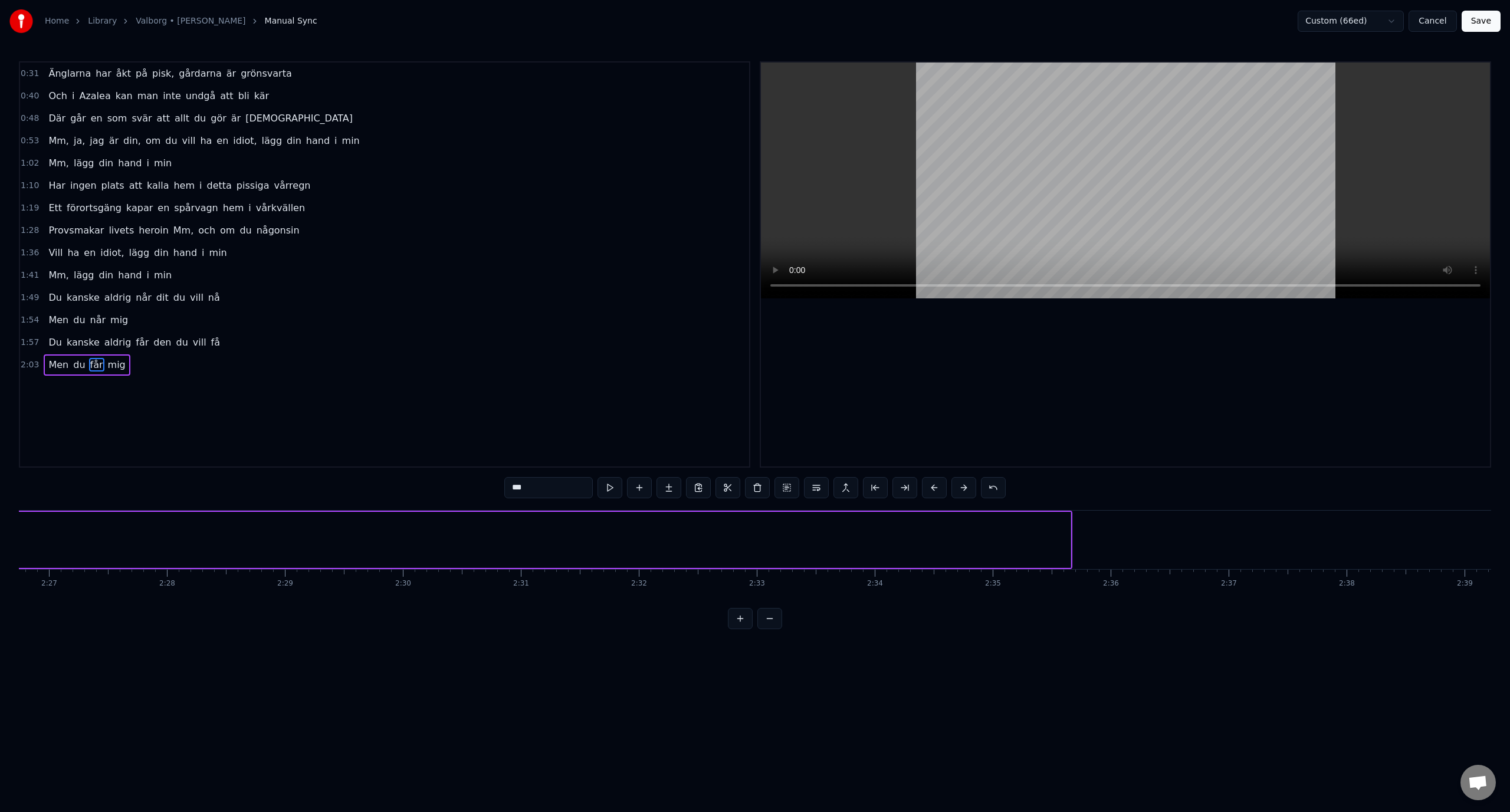
scroll to position [0, 16416]
click at [516, 548] on div "mig" at bounding box center [368, 539] width 3190 height 56
type input "***"
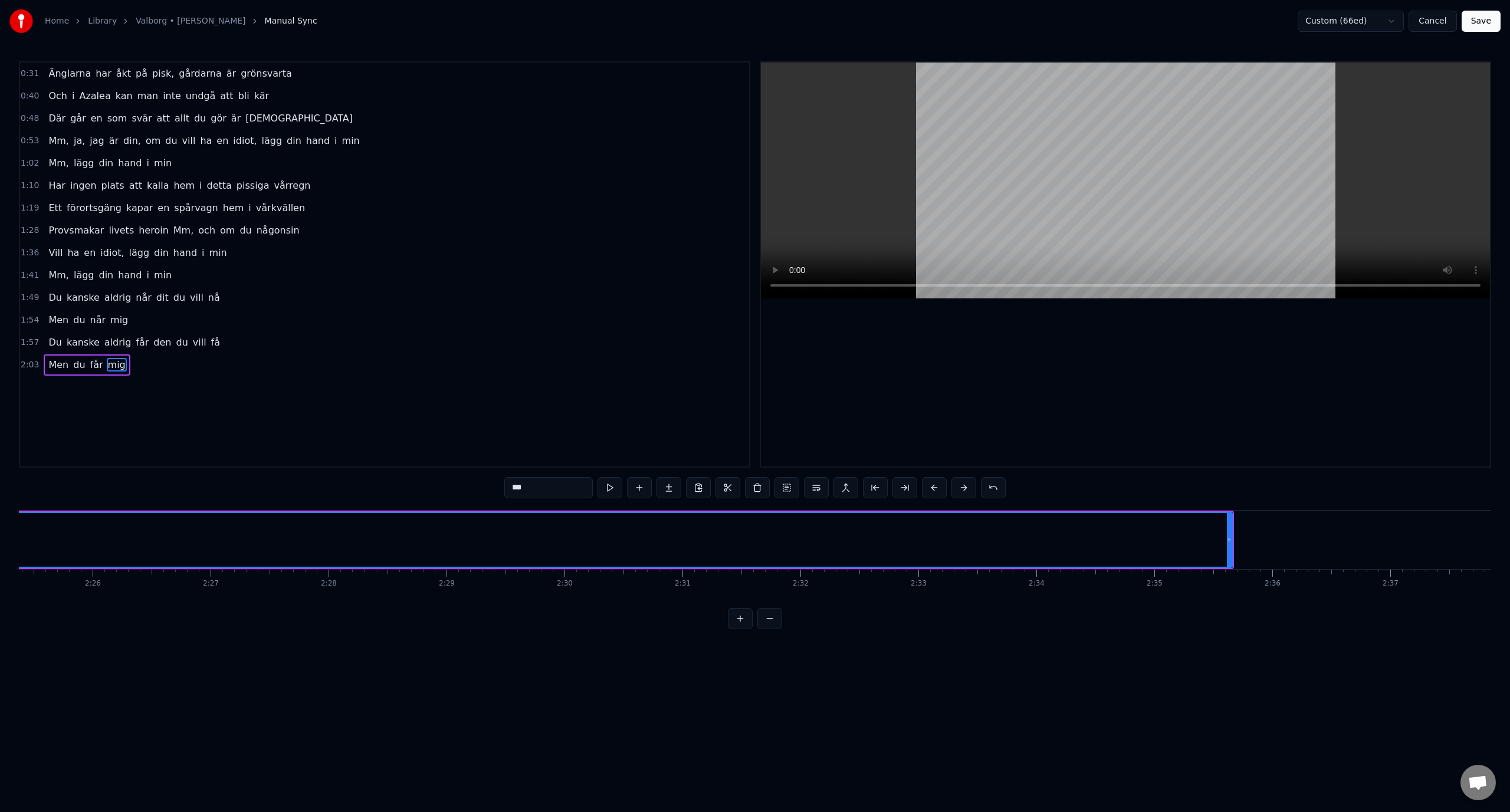
scroll to position [0, 17166]
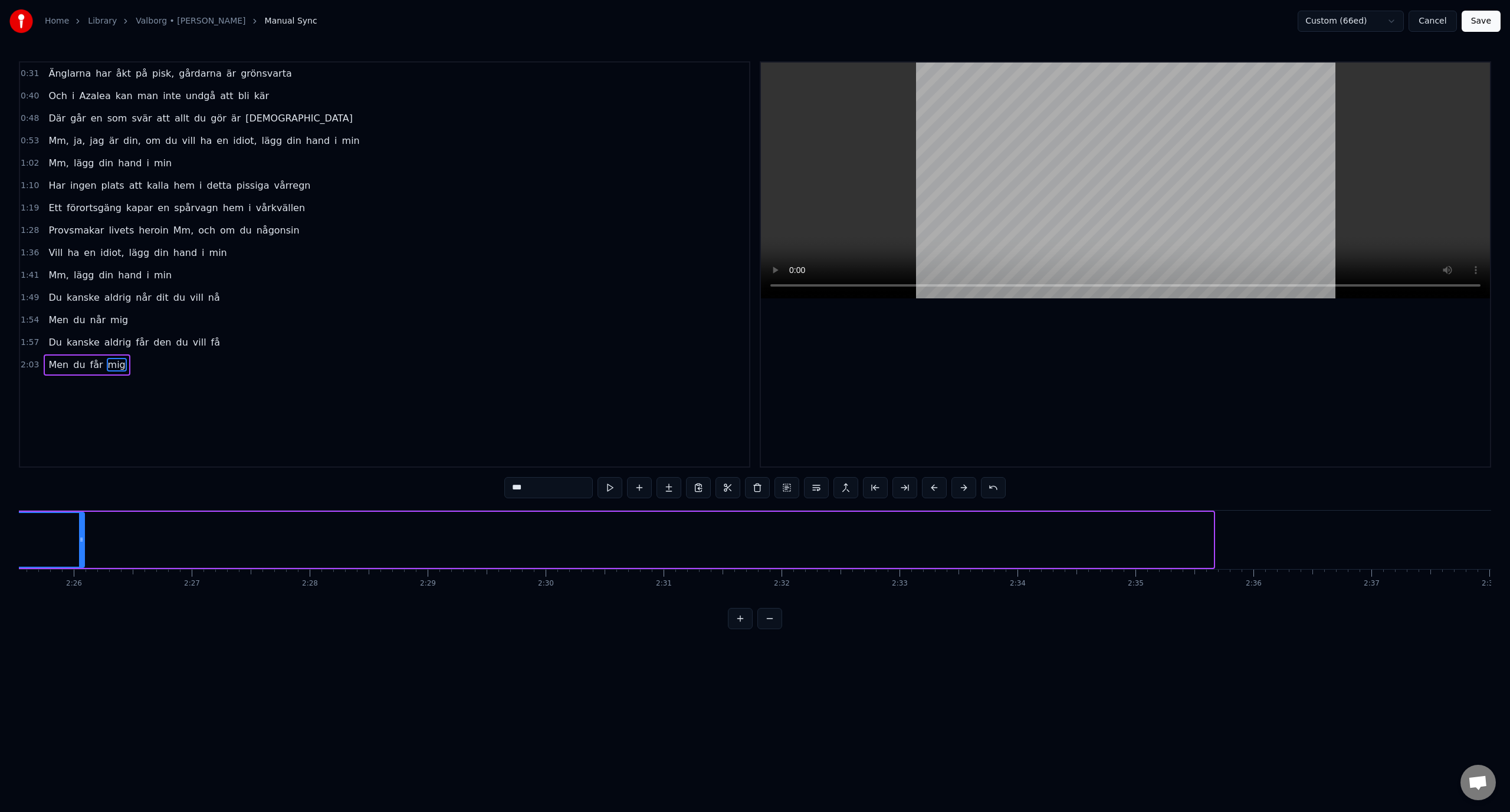
drag, startPoint x: 1212, startPoint y: 542, endPoint x: 50, endPoint y: 532, distance: 1162.0
click at [79, 532] on div at bounding box center [82, 540] width 5 height 54
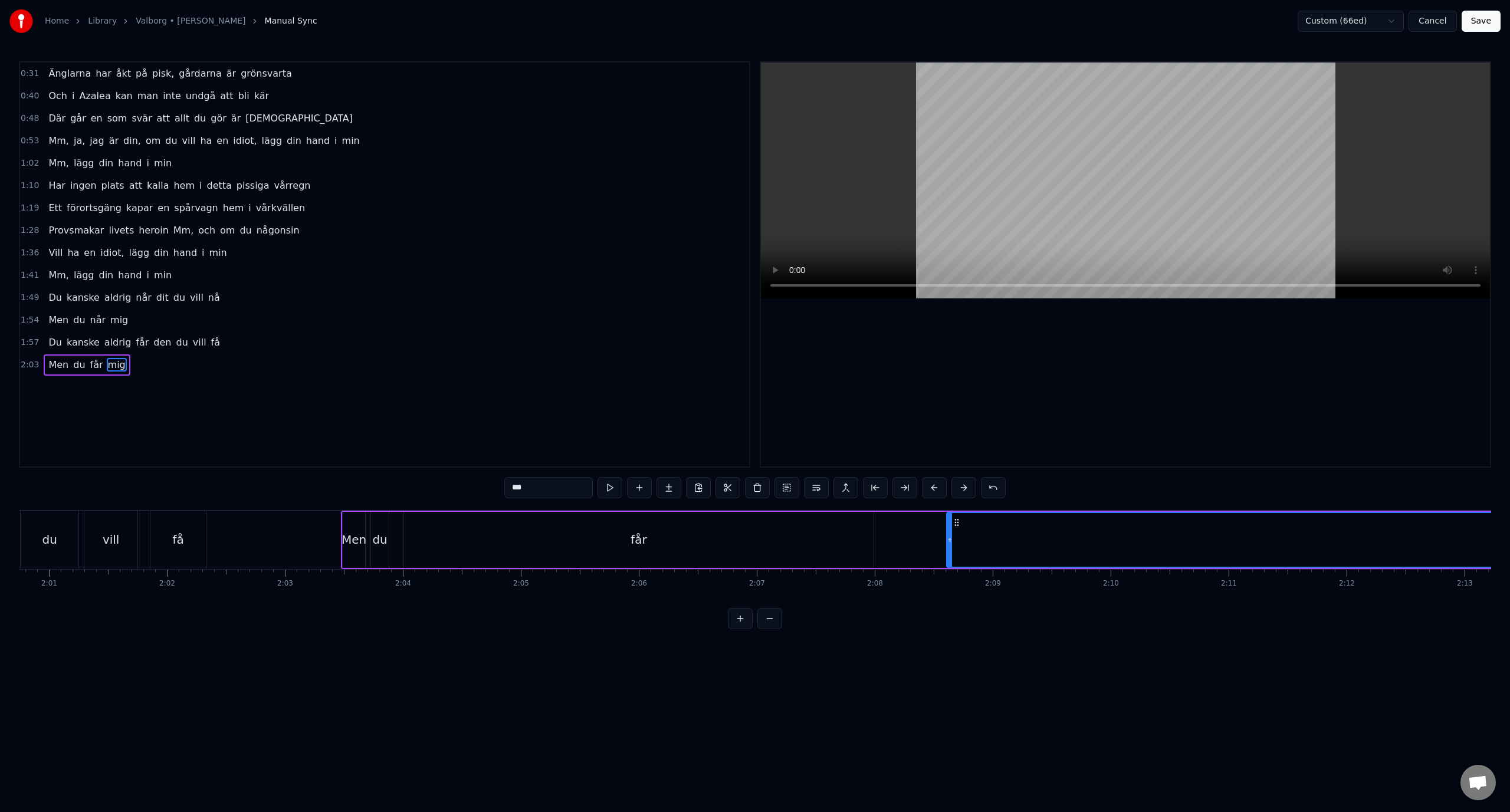
scroll to position [0, 14222]
drag, startPoint x: 970, startPoint y: 537, endPoint x: 1077, endPoint y: 551, distance: 107.9
click at [1062, 551] on div at bounding box center [1060, 540] width 5 height 54
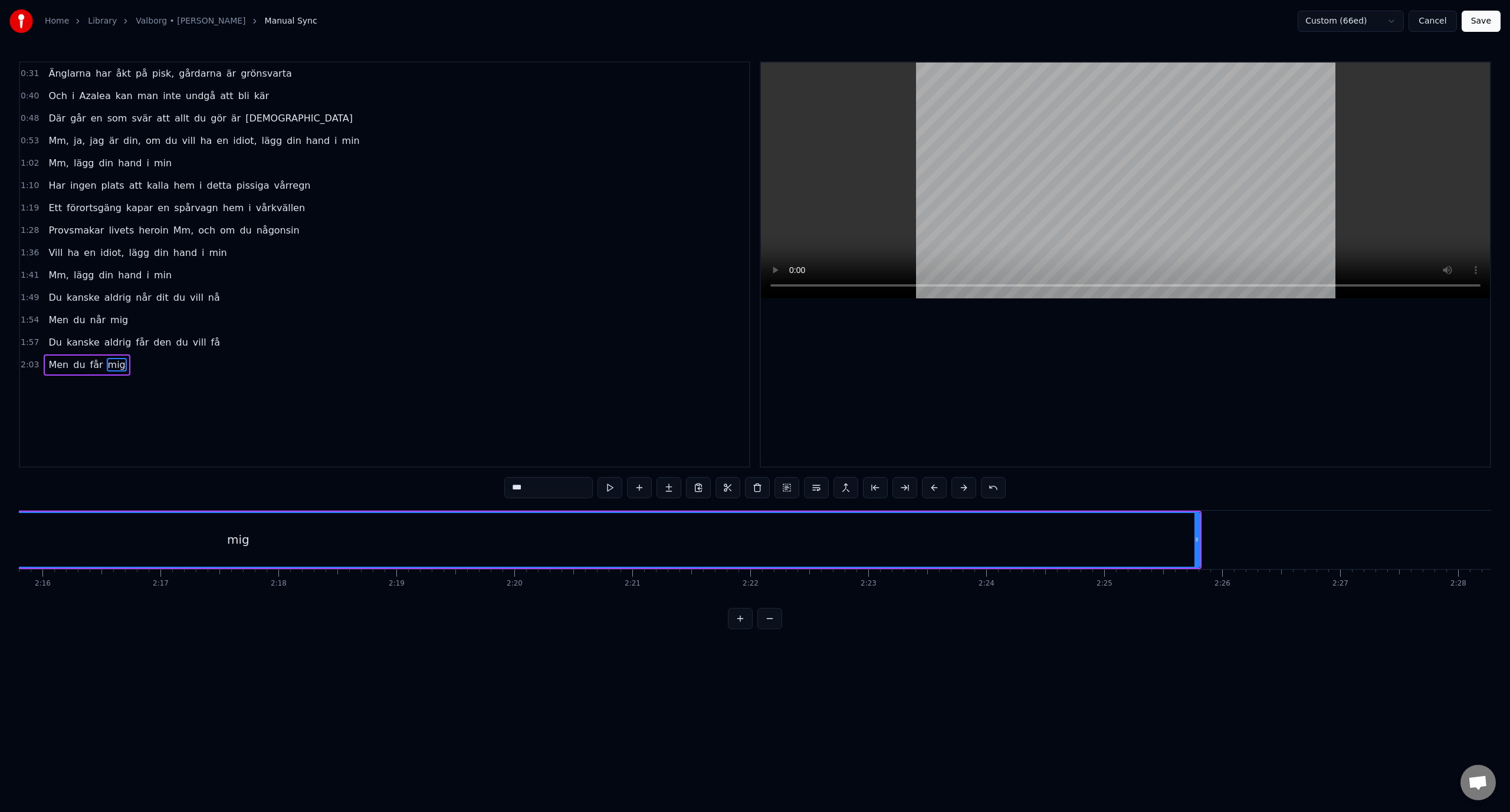
scroll to position [0, 16093]
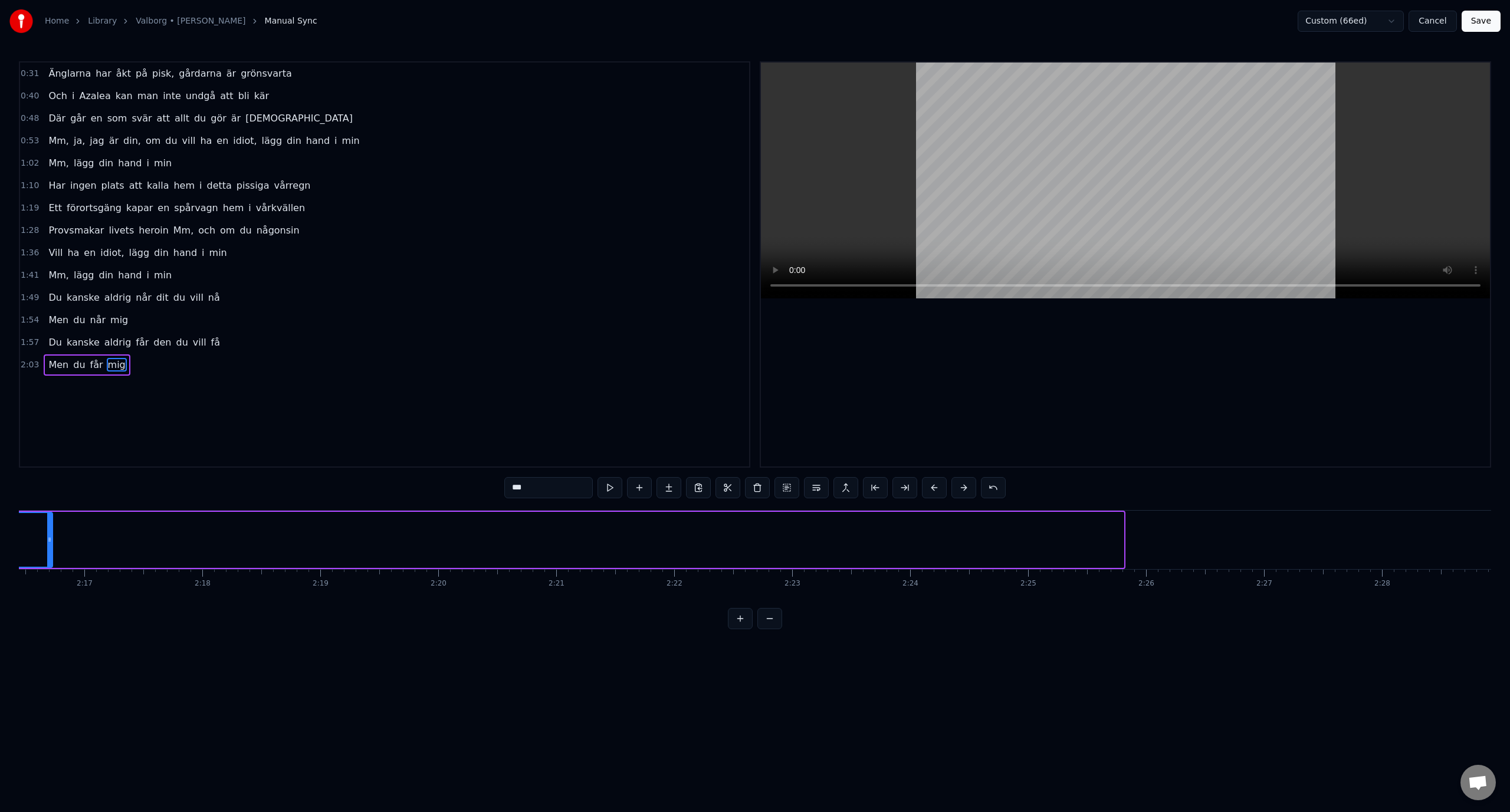
drag, startPoint x: 1120, startPoint y: 532, endPoint x: 49, endPoint y: 523, distance: 1071.0
click at [49, 523] on div at bounding box center [50, 540] width 5 height 54
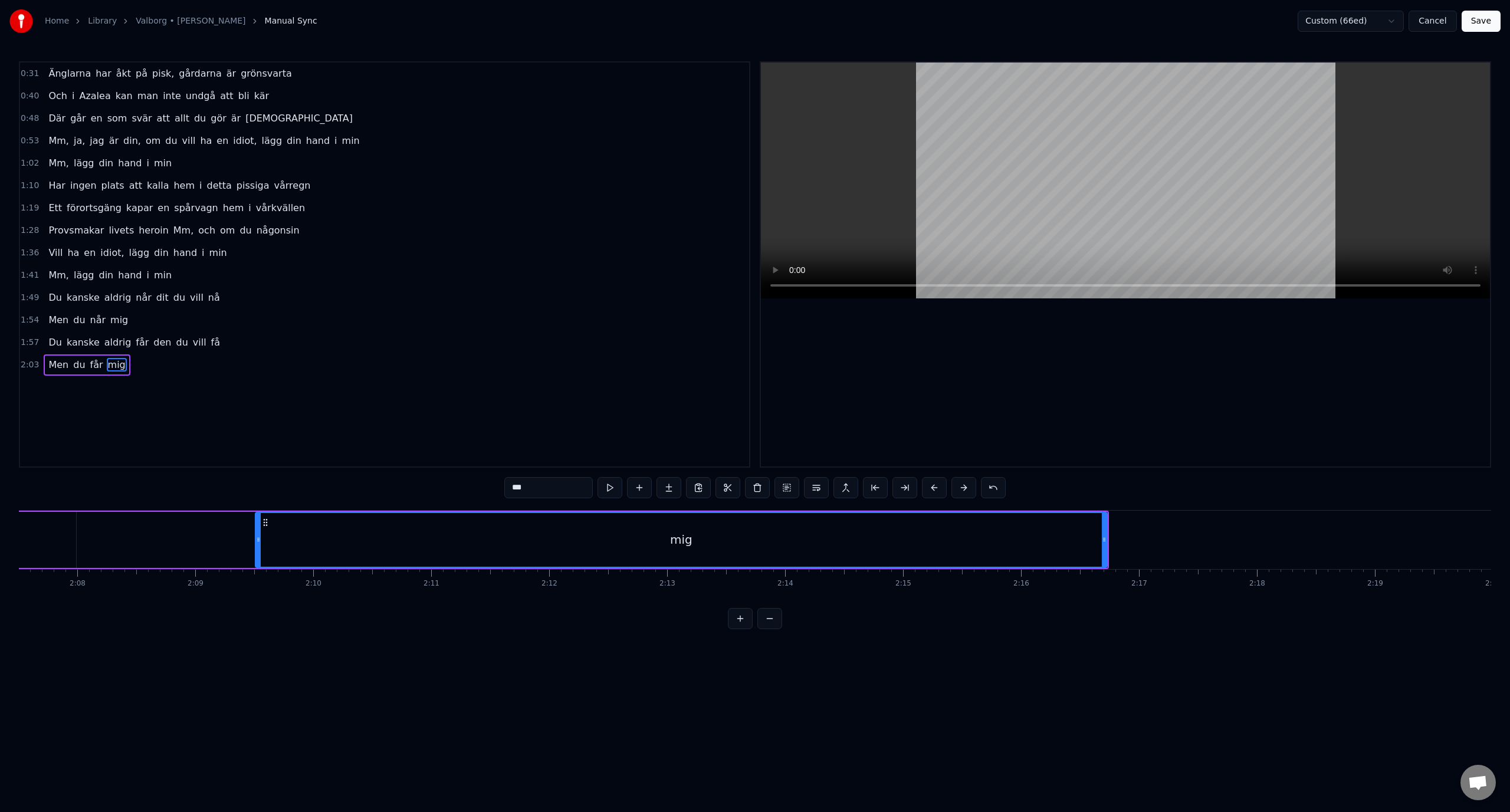
scroll to position [0, 15059]
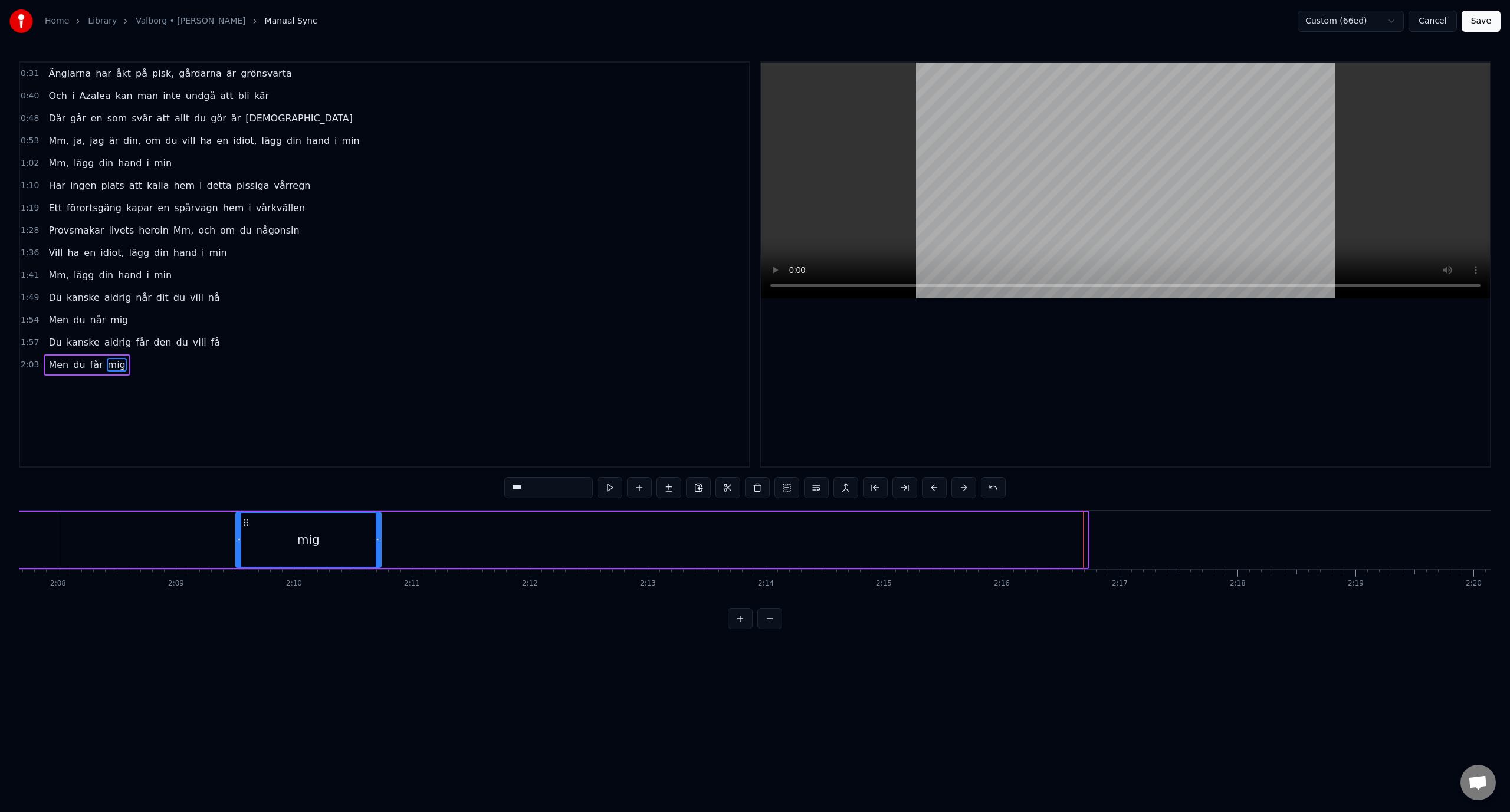
drag, startPoint x: 1085, startPoint y: 541, endPoint x: 378, endPoint y: 543, distance: 707.0
click at [378, 543] on icon at bounding box center [378, 539] width 5 height 10
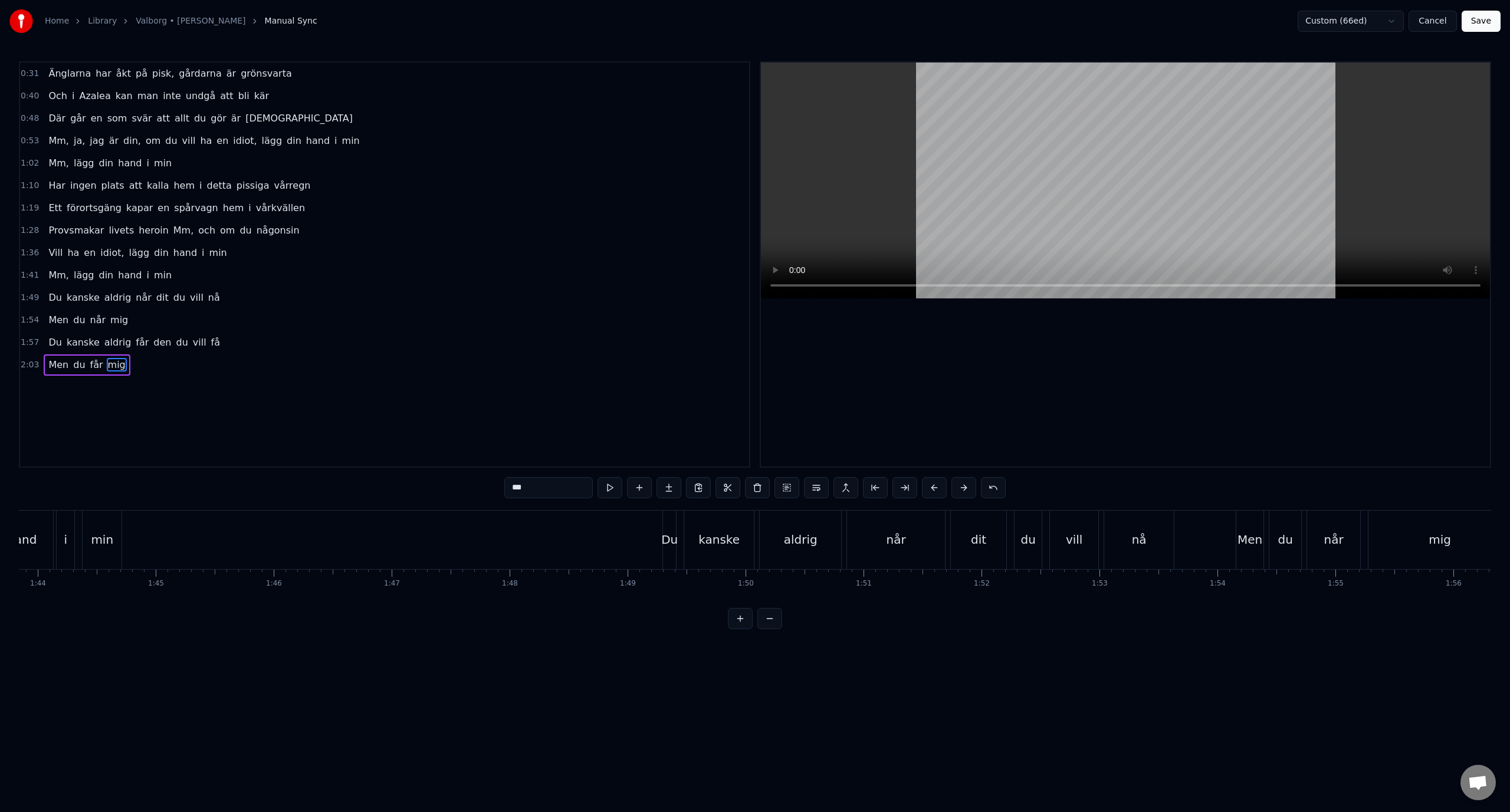
click at [290, 368] on div "2:03 Men du får mig" at bounding box center [384, 365] width 729 height 22
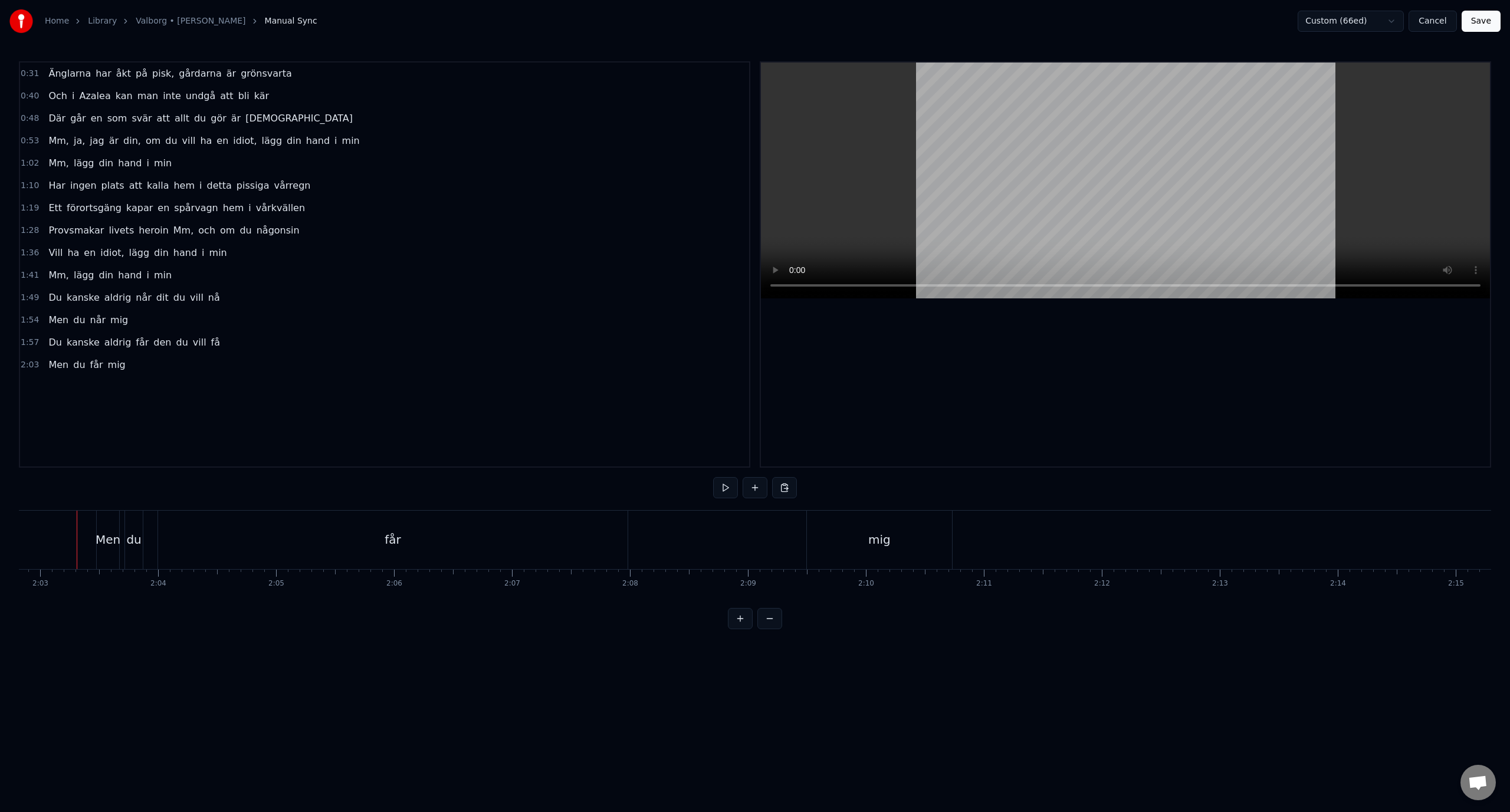
scroll to position [0, 14485]
click at [836, 539] on div "mig" at bounding box center [880, 540] width 145 height 59
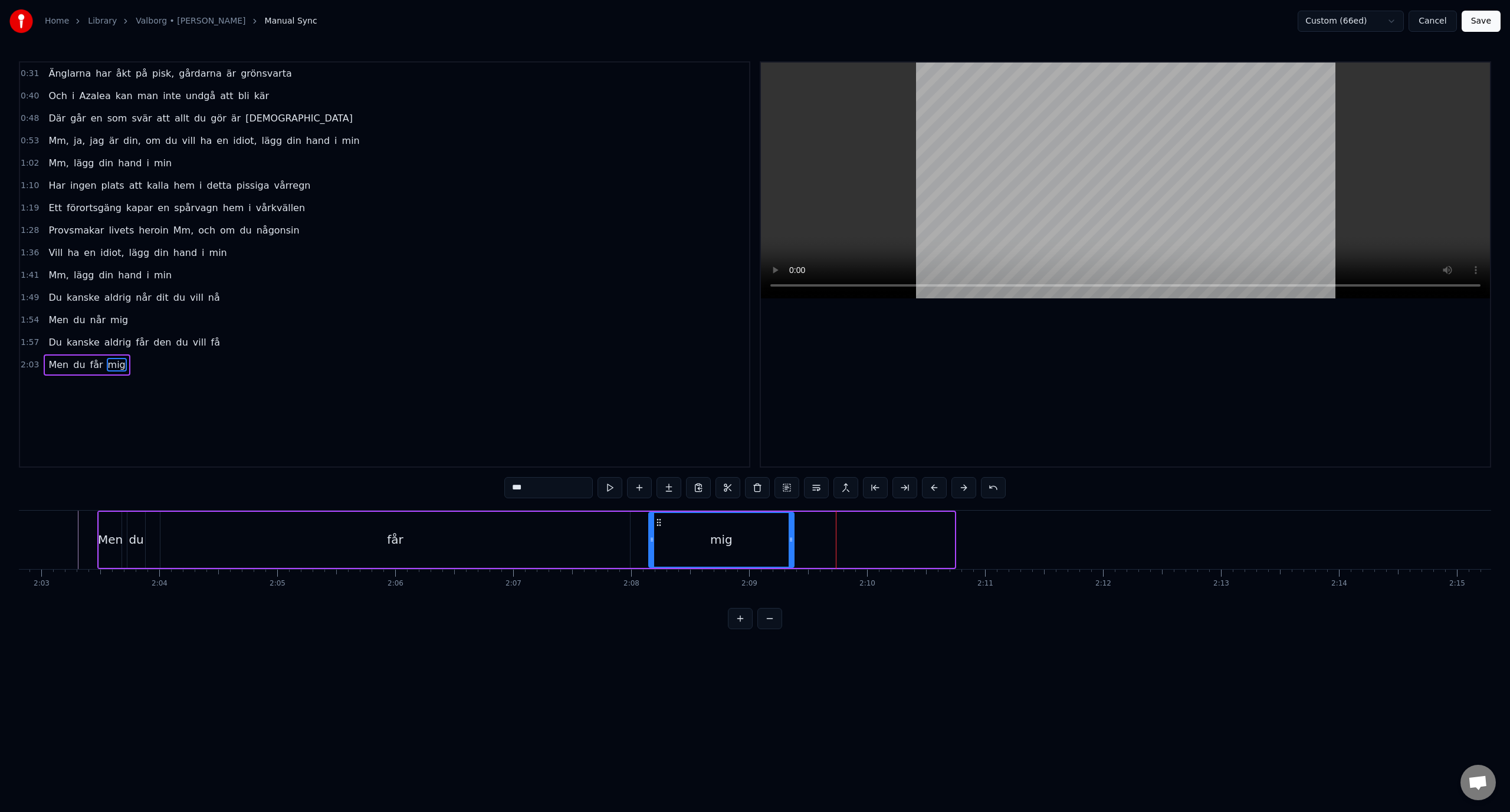
drag, startPoint x: 818, startPoint y: 520, endPoint x: 658, endPoint y: 510, distance: 160.3
click at [658, 511] on div "Men du får mig" at bounding box center [527, 540] width 859 height 59
click at [559, 542] on div "får" at bounding box center [395, 539] width 470 height 56
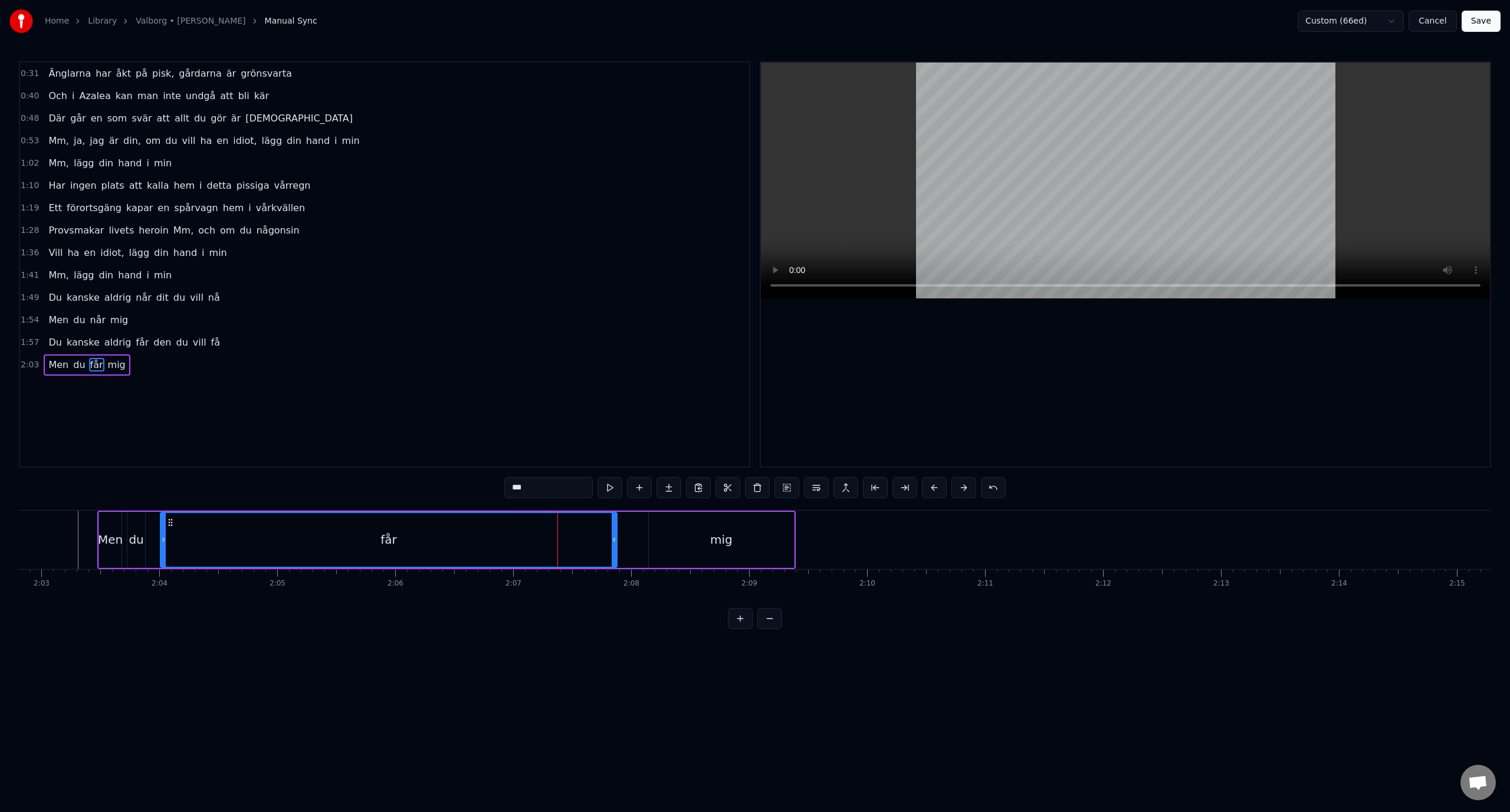
drag, startPoint x: 627, startPoint y: 551, endPoint x: 614, endPoint y: 551, distance: 13.0
click at [614, 551] on div at bounding box center [614, 540] width 5 height 54
click at [689, 549] on div "mig" at bounding box center [721, 539] width 145 height 56
type input "***"
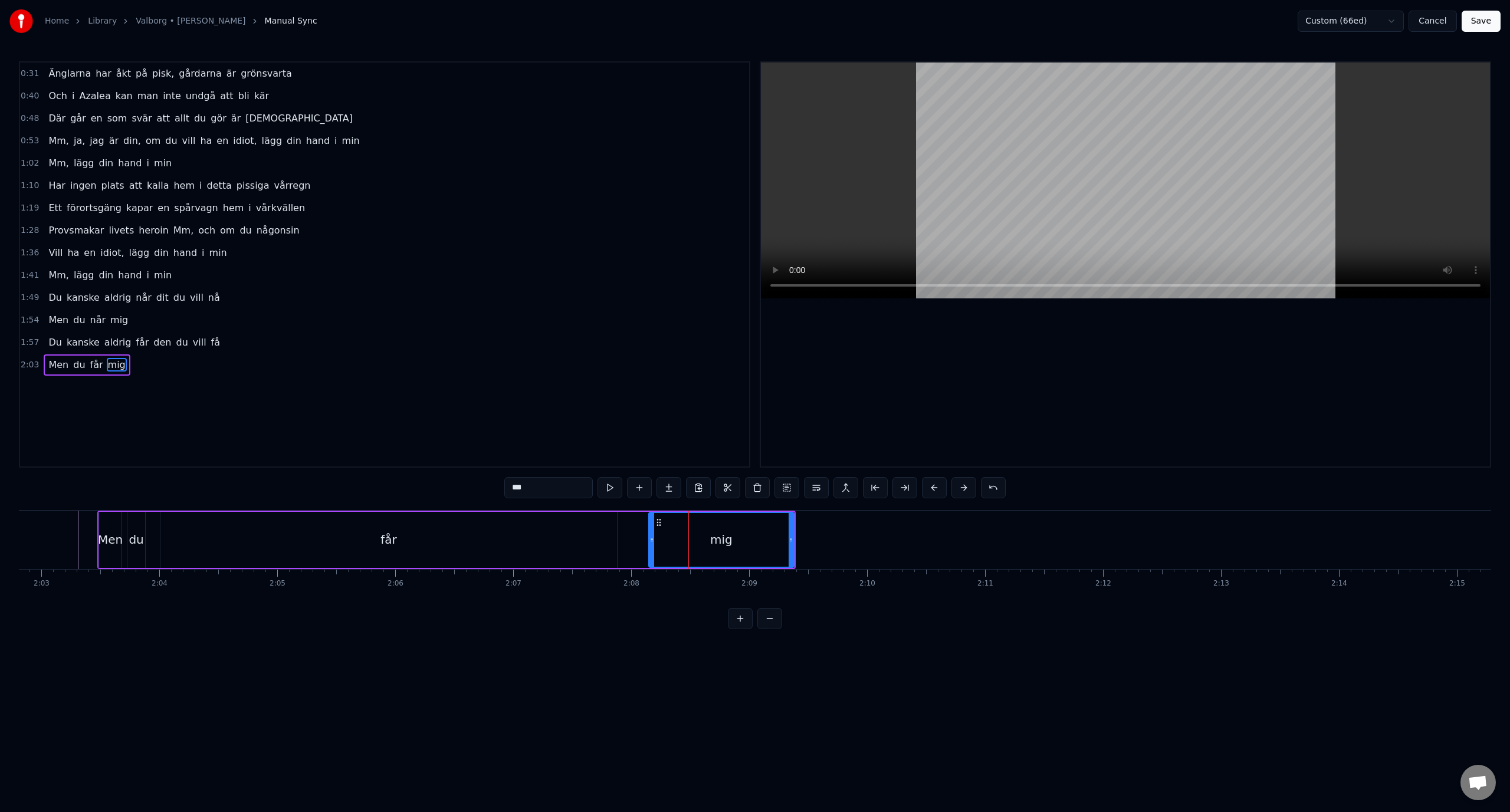
click at [646, 536] on div "Men du får mig" at bounding box center [446, 540] width 698 height 59
click at [665, 537] on div "mig" at bounding box center [721, 539] width 145 height 56
click at [696, 542] on div "mig" at bounding box center [722, 540] width 144 height 54
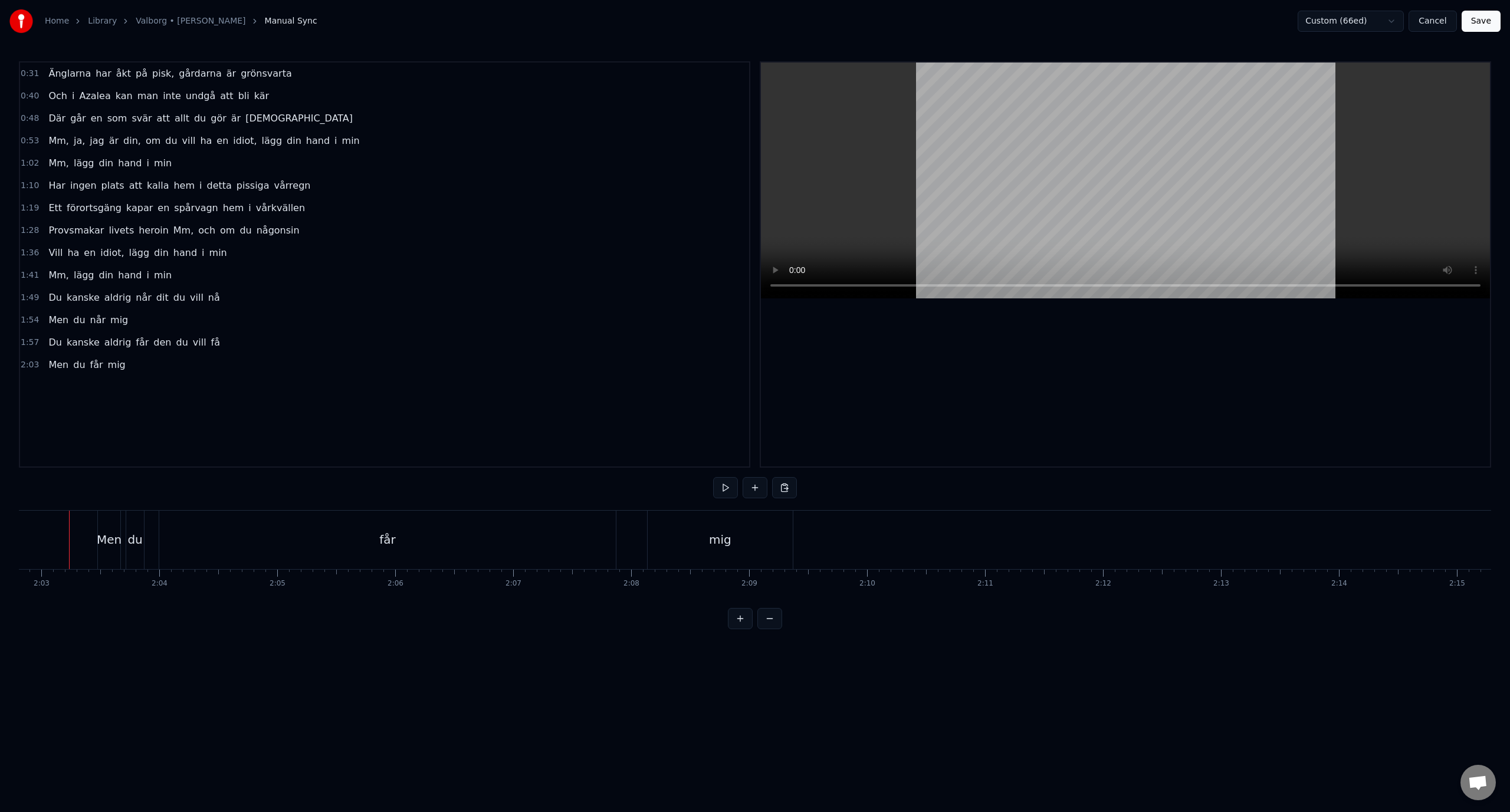
scroll to position [0, 14477]
click at [710, 539] on div "mig" at bounding box center [729, 540] width 145 height 59
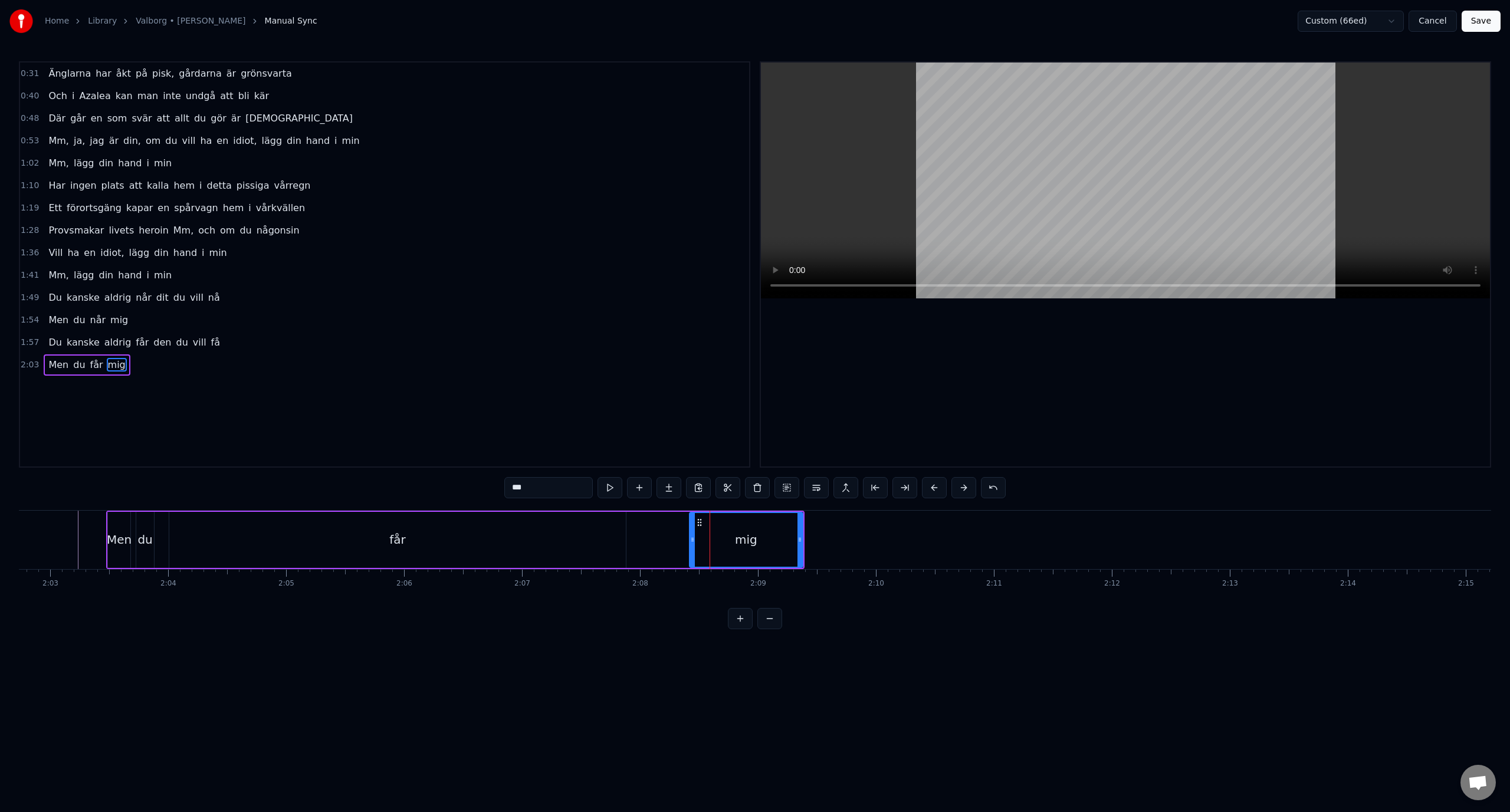
drag, startPoint x: 659, startPoint y: 539, endPoint x: 696, endPoint y: 543, distance: 37.2
click at [695, 543] on icon at bounding box center [692, 539] width 5 height 10
click at [569, 542] on div "får" at bounding box center [398, 539] width 456 height 56
type input "***"
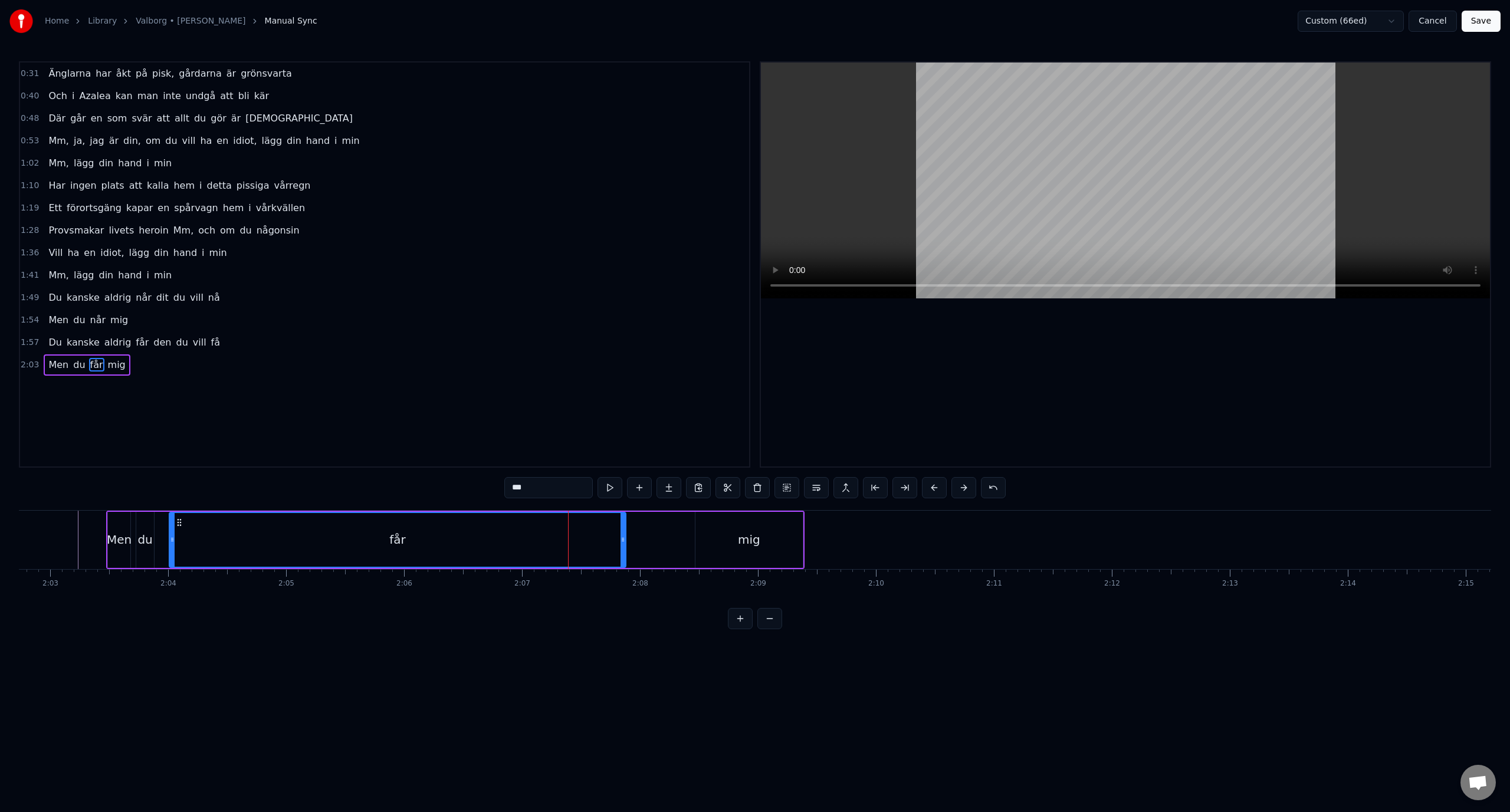
click at [620, 543] on div "får" at bounding box center [397, 540] width 456 height 54
drag, startPoint x: 623, startPoint y: 541, endPoint x: 667, endPoint y: 541, distance: 44.0
click at [667, 541] on circle at bounding box center [667, 541] width 1 height 1
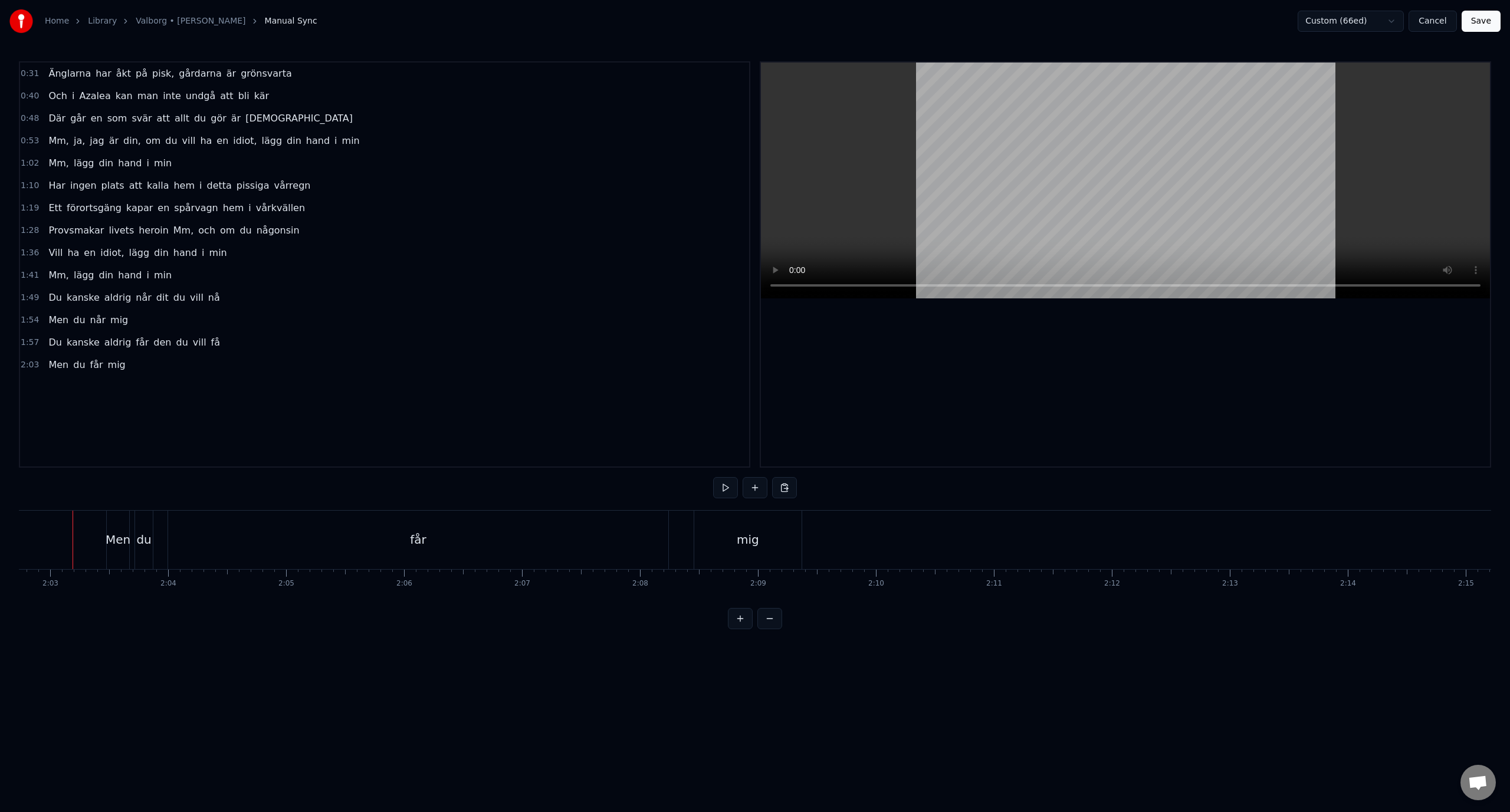
scroll to position [0, 14472]
click at [532, 543] on div "får" at bounding box center [423, 540] width 500 height 59
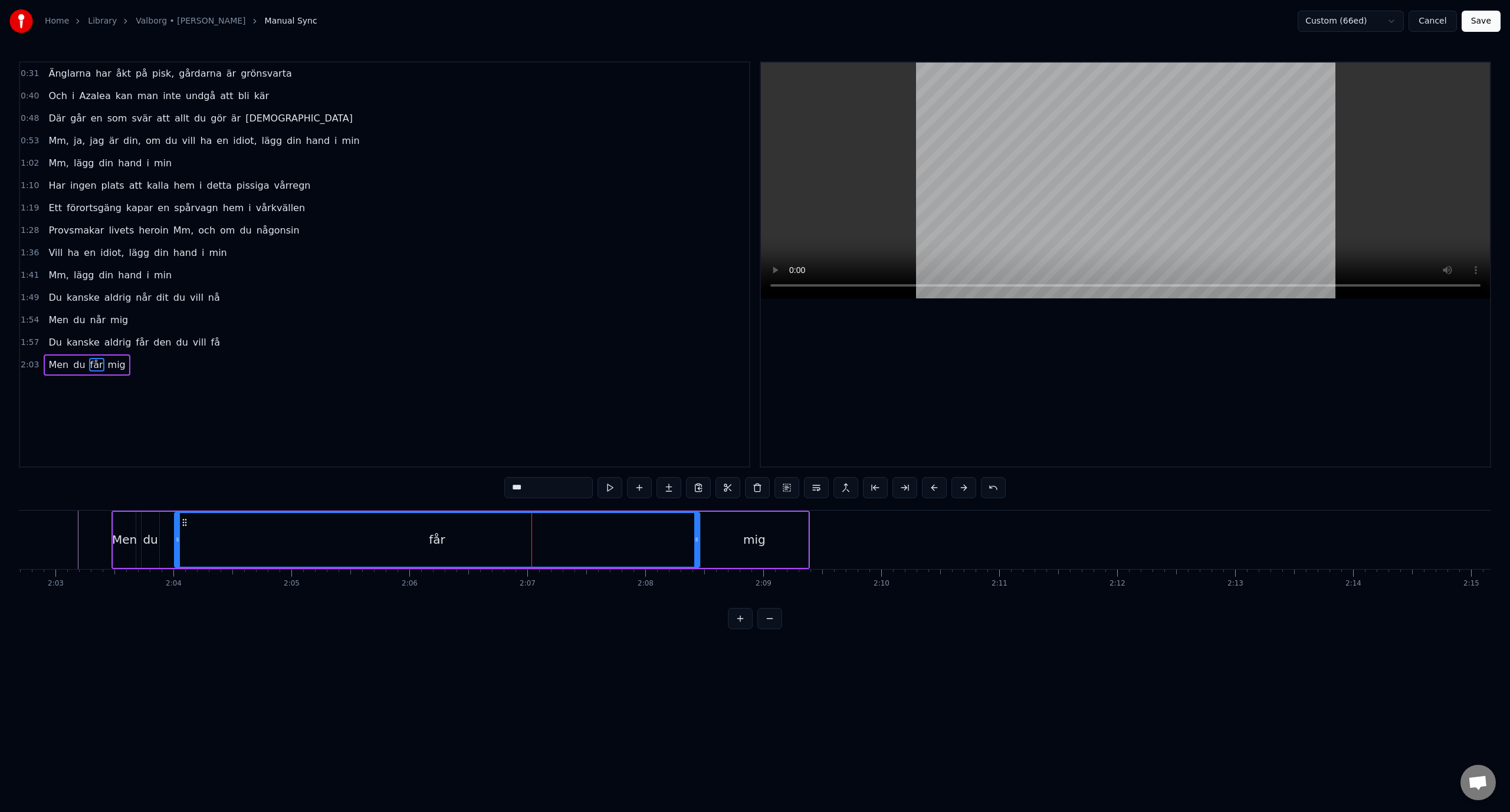
drag, startPoint x: 673, startPoint y: 541, endPoint x: 698, endPoint y: 546, distance: 25.5
click at [698, 546] on div at bounding box center [696, 540] width 5 height 54
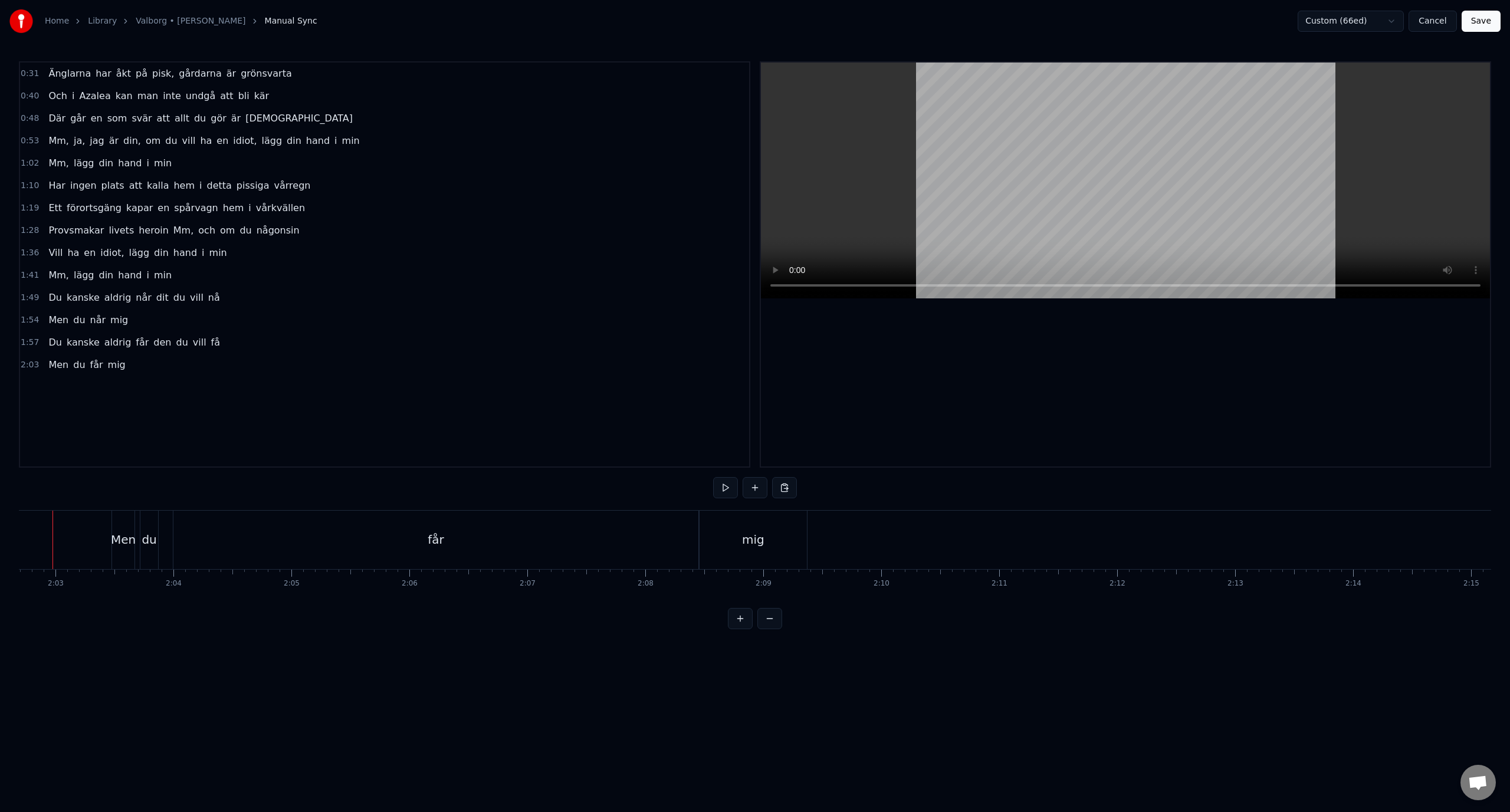
scroll to position [0, 14446]
click at [742, 537] on div "mig" at bounding box center [778, 540] width 107 height 59
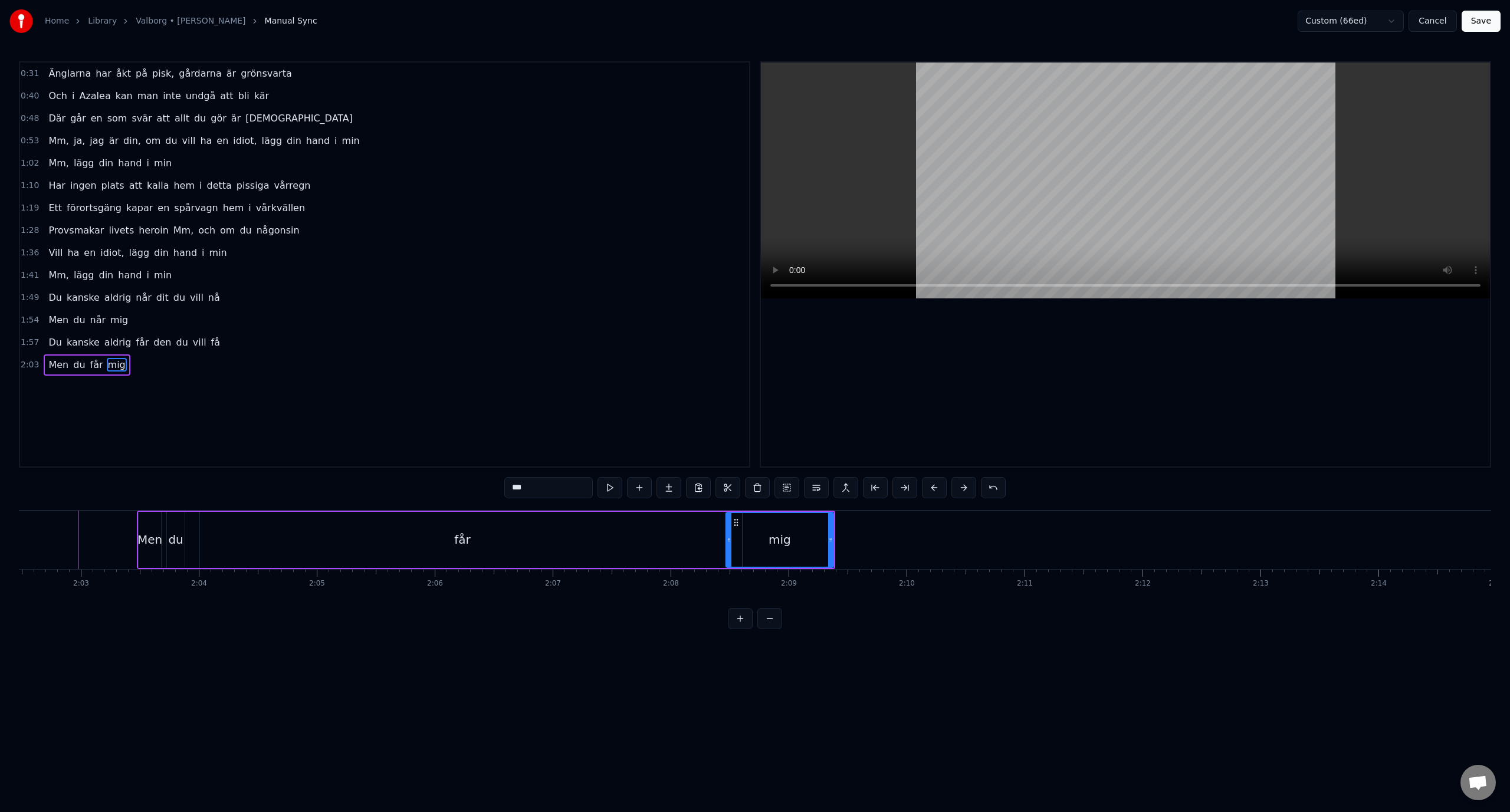
click at [707, 539] on div "får" at bounding box center [462, 539] width 525 height 56
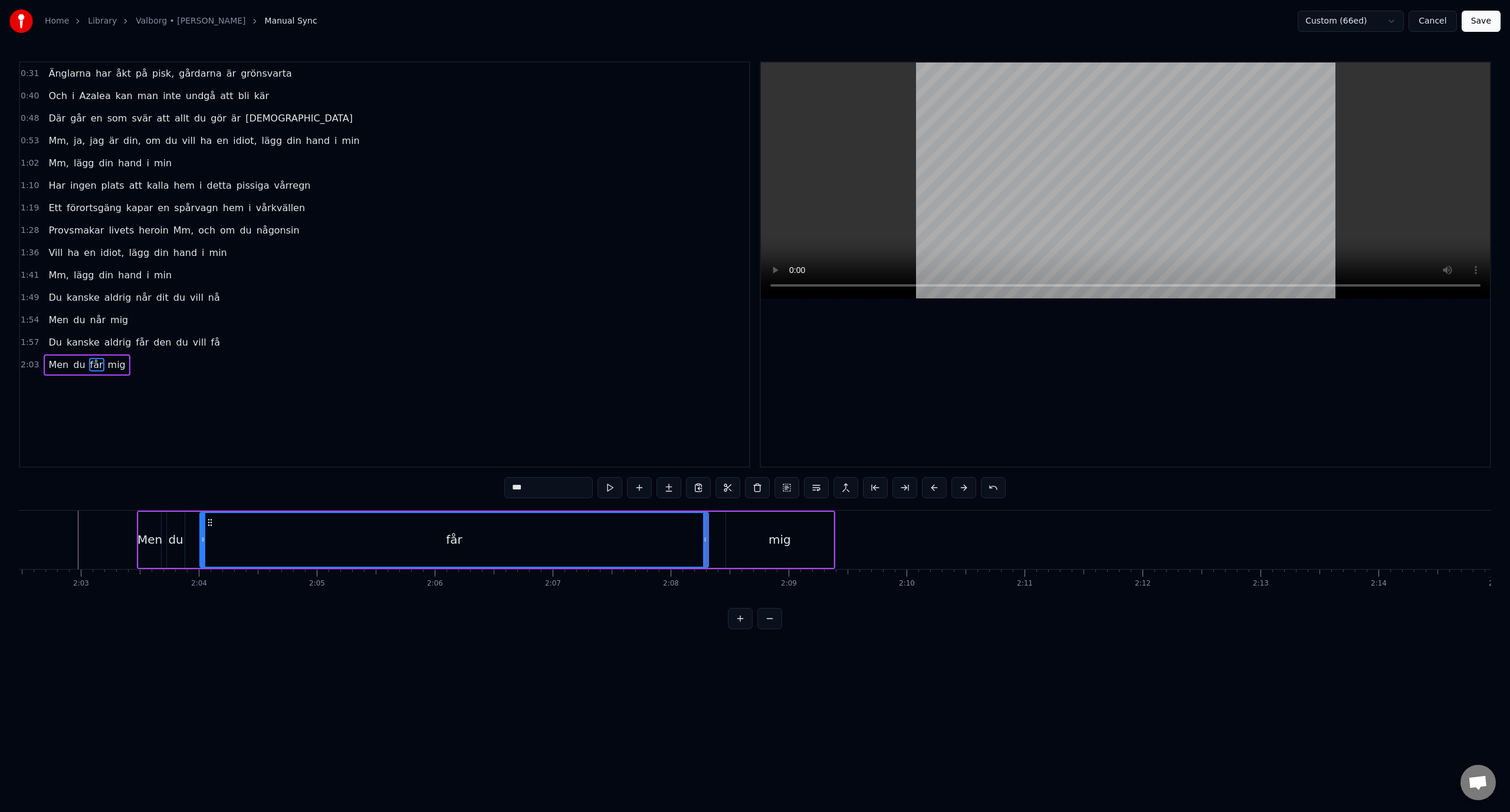
drag, startPoint x: 720, startPoint y: 544, endPoint x: 704, endPoint y: 547, distance: 16.3
click at [704, 547] on div at bounding box center [705, 540] width 5 height 54
click at [728, 544] on div "mig" at bounding box center [779, 539] width 107 height 56
type input "***"
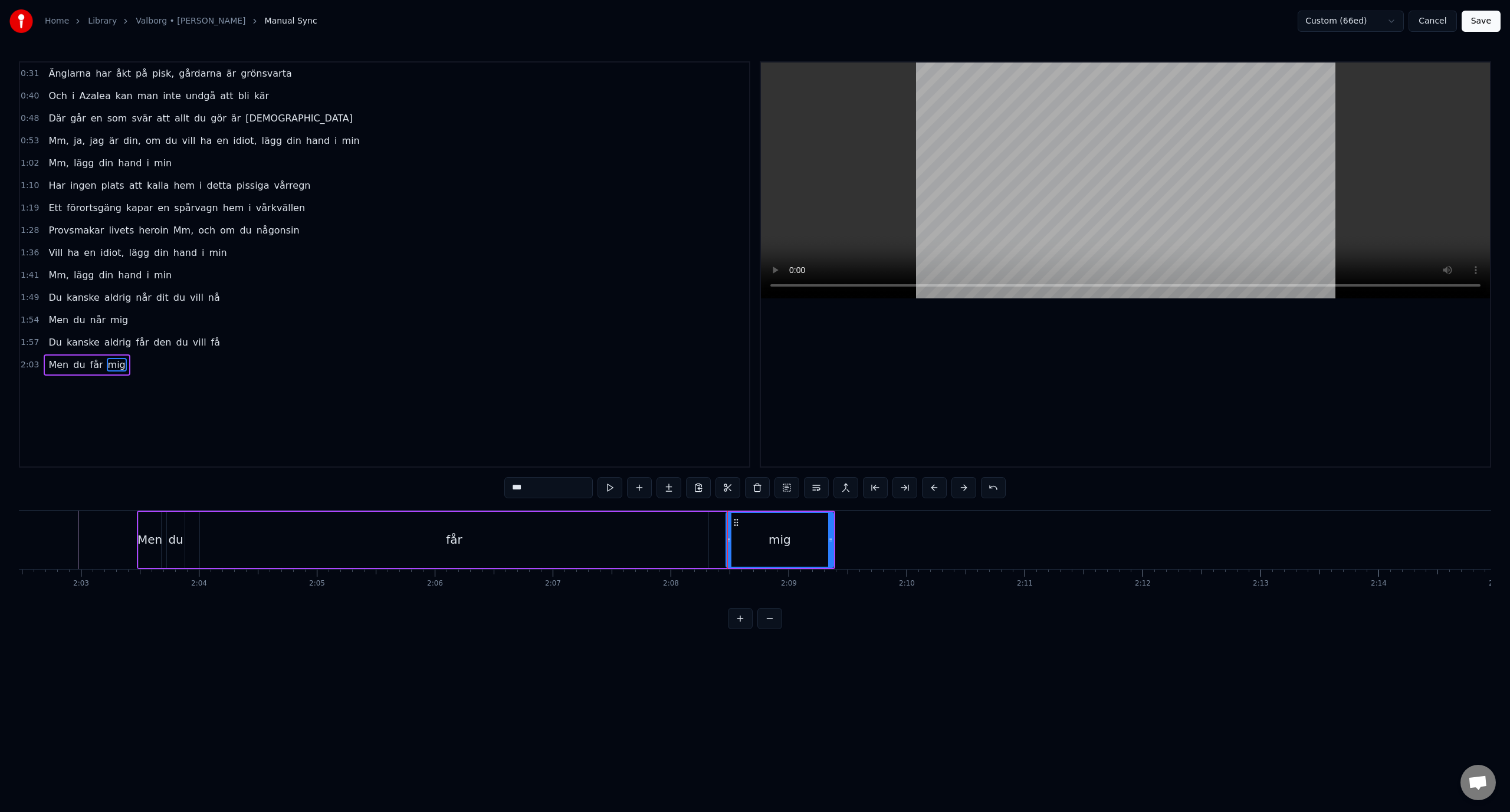
drag, startPoint x: 726, startPoint y: 544, endPoint x: 713, endPoint y: 544, distance: 13.0
click at [713, 544] on div "Men du får mig" at bounding box center [486, 540] width 698 height 59
click at [730, 542] on div "mig" at bounding box center [779, 539] width 107 height 56
drag, startPoint x: 727, startPoint y: 539, endPoint x: 713, endPoint y: 541, distance: 14.1
click at [713, 541] on icon at bounding box center [715, 539] width 5 height 10
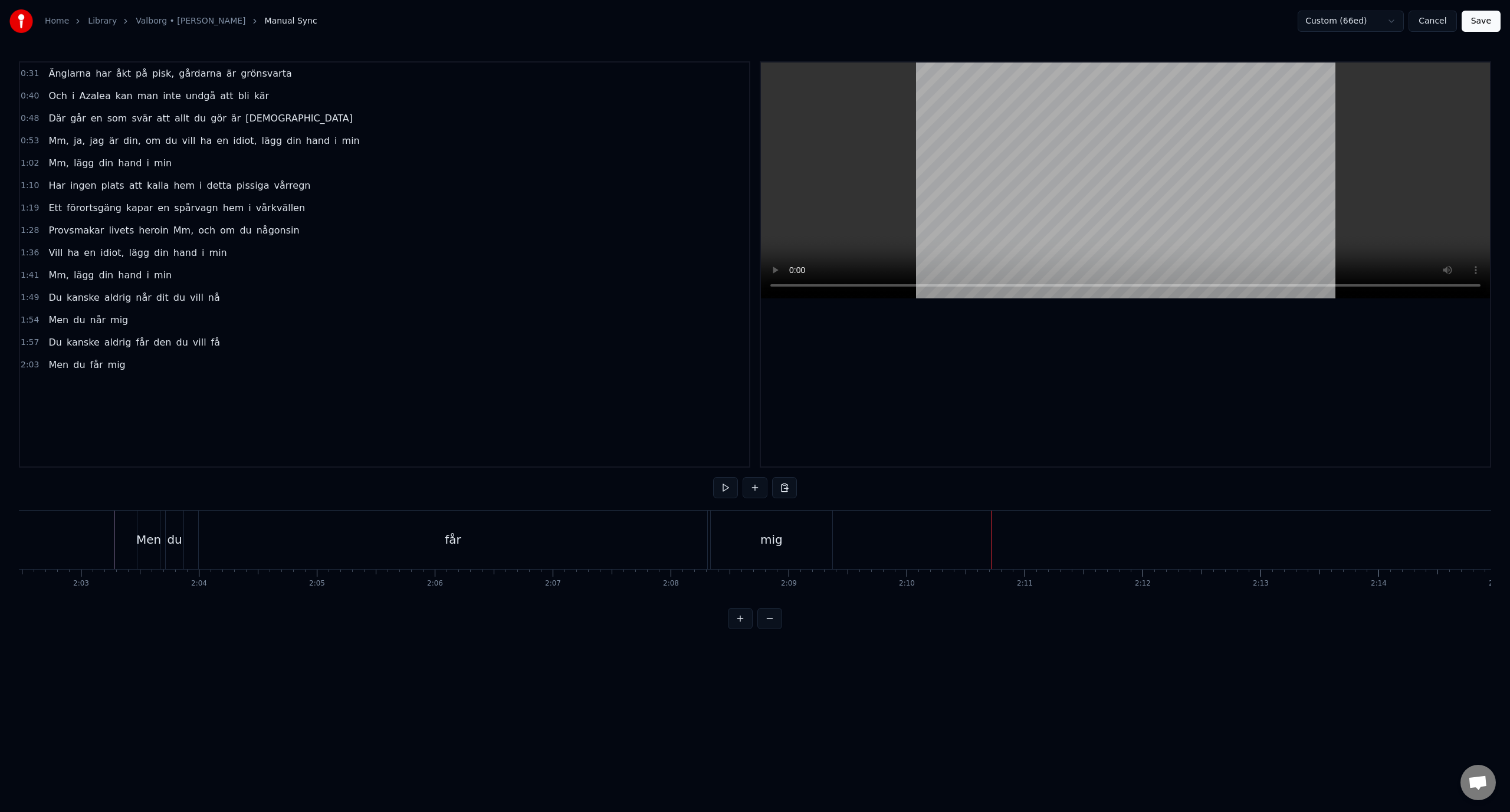
click at [1482, 25] on button "Save" at bounding box center [1481, 21] width 39 height 21
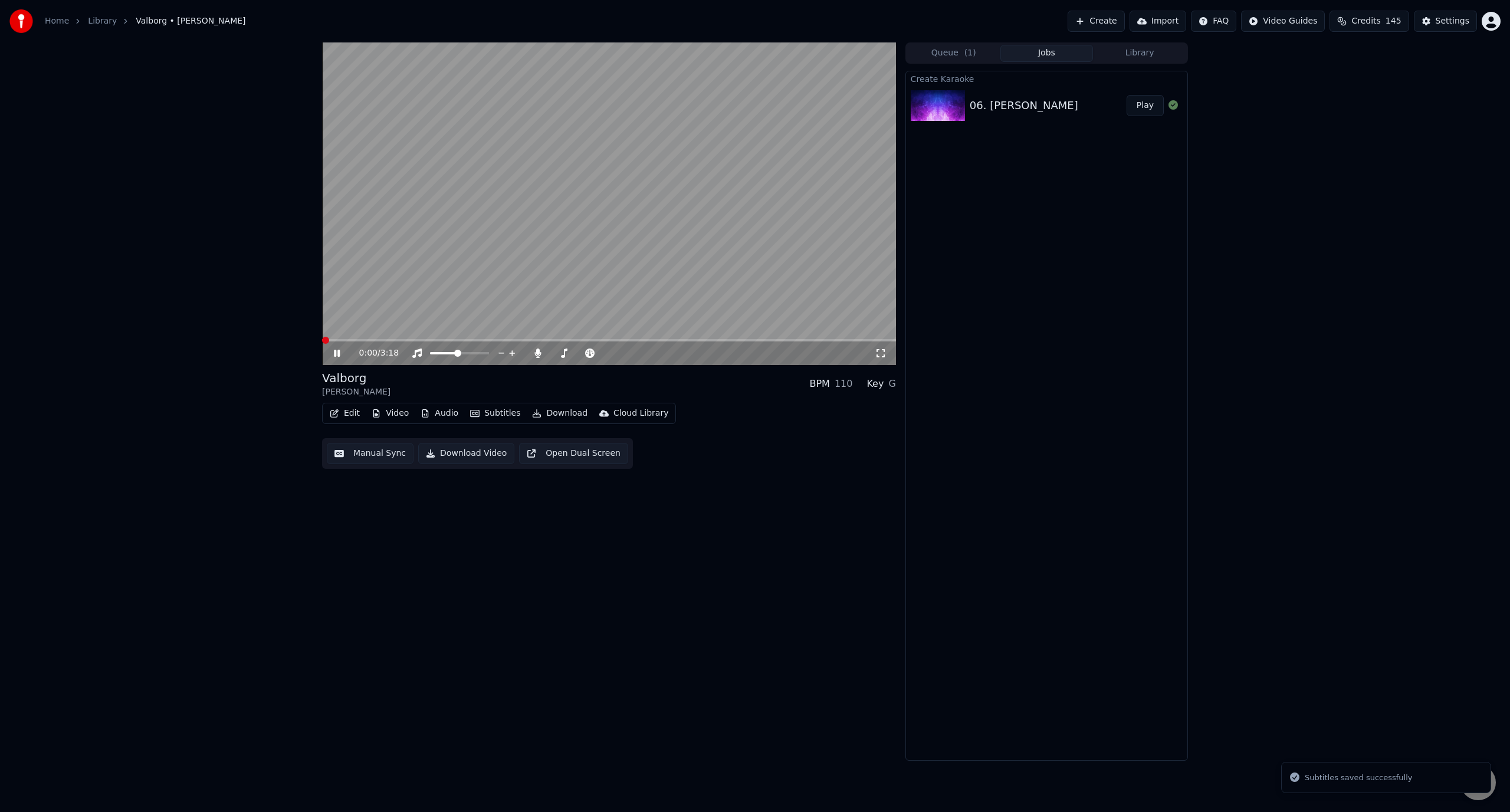
click at [535, 416] on button "Download" at bounding box center [560, 413] width 65 height 17
click at [610, 445] on div "Video [.mp4]" at bounding box center [586, 439] width 132 height 19
click at [551, 240] on video at bounding box center [608, 204] width 574 height 322
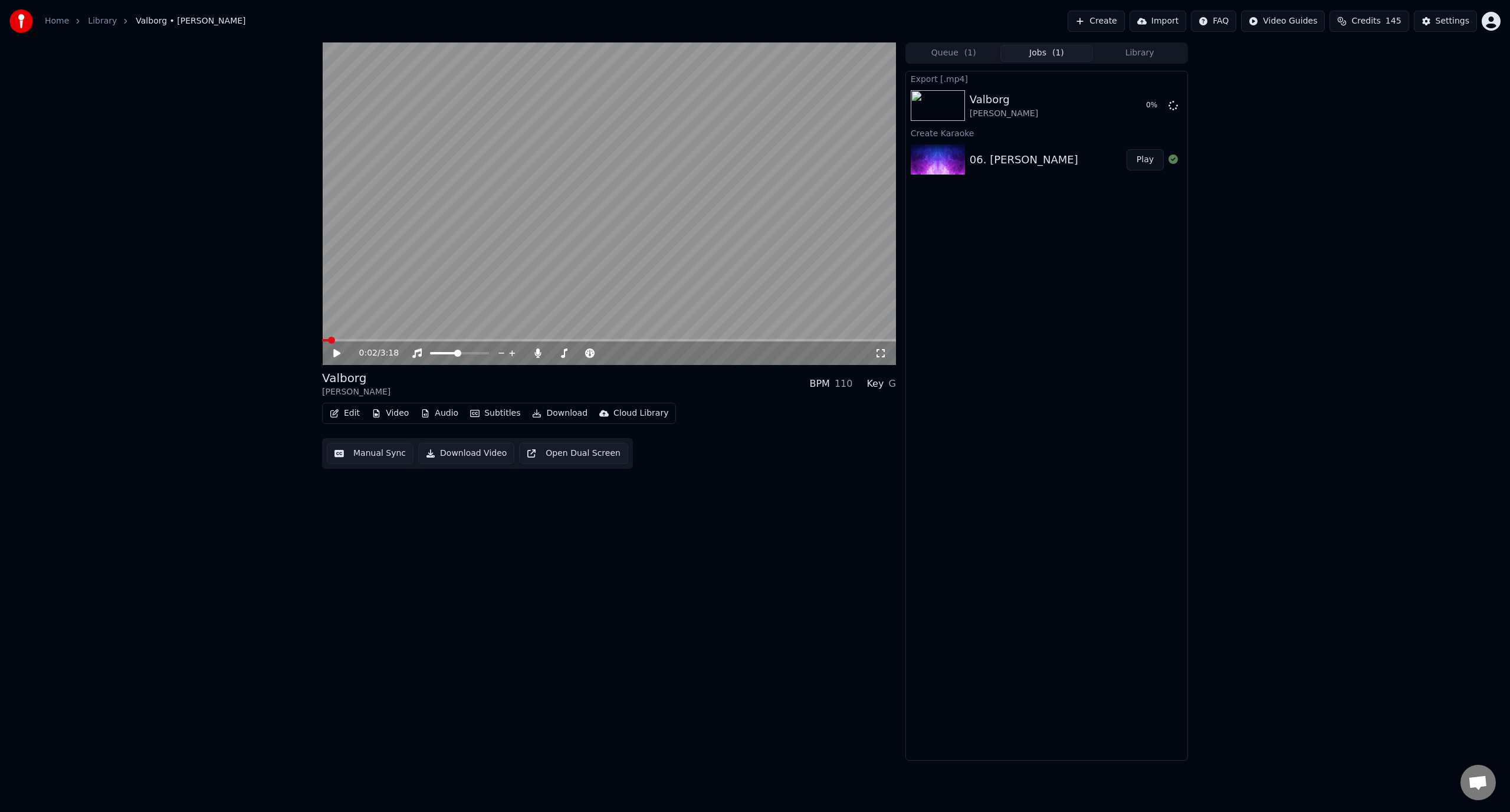
click at [347, 810] on div "Home Library [GEOGRAPHIC_DATA] • [PERSON_NAME] Create Import FAQ Video Guides C…" at bounding box center [755, 406] width 1510 height 812
click at [1146, 109] on button "Show" at bounding box center [1142, 105] width 43 height 21
click at [347, 414] on button "Edit" at bounding box center [345, 413] width 40 height 17
click at [385, 517] on div "Manual Sync" at bounding box center [376, 519] width 52 height 12
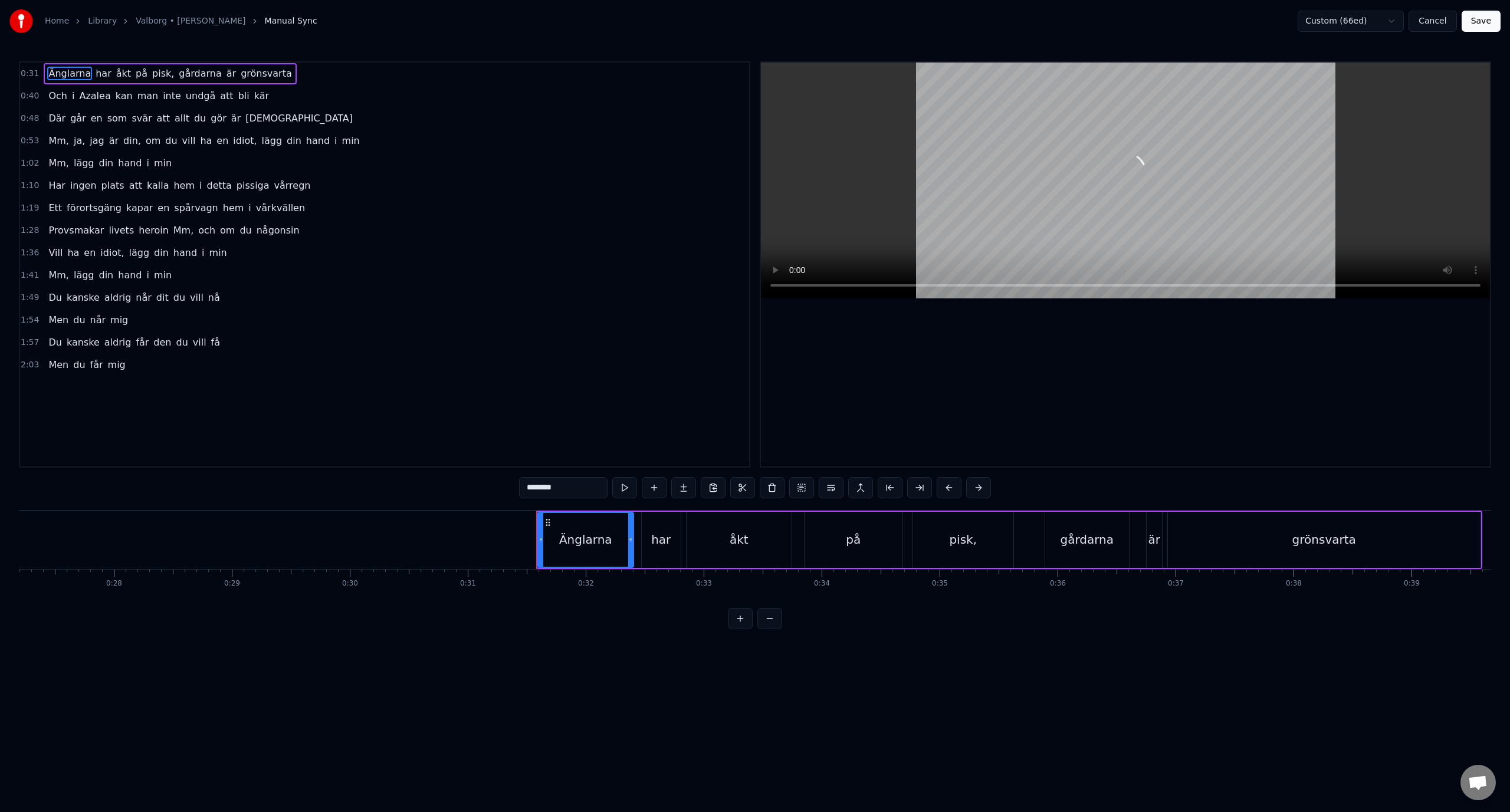
scroll to position [0, 3666]
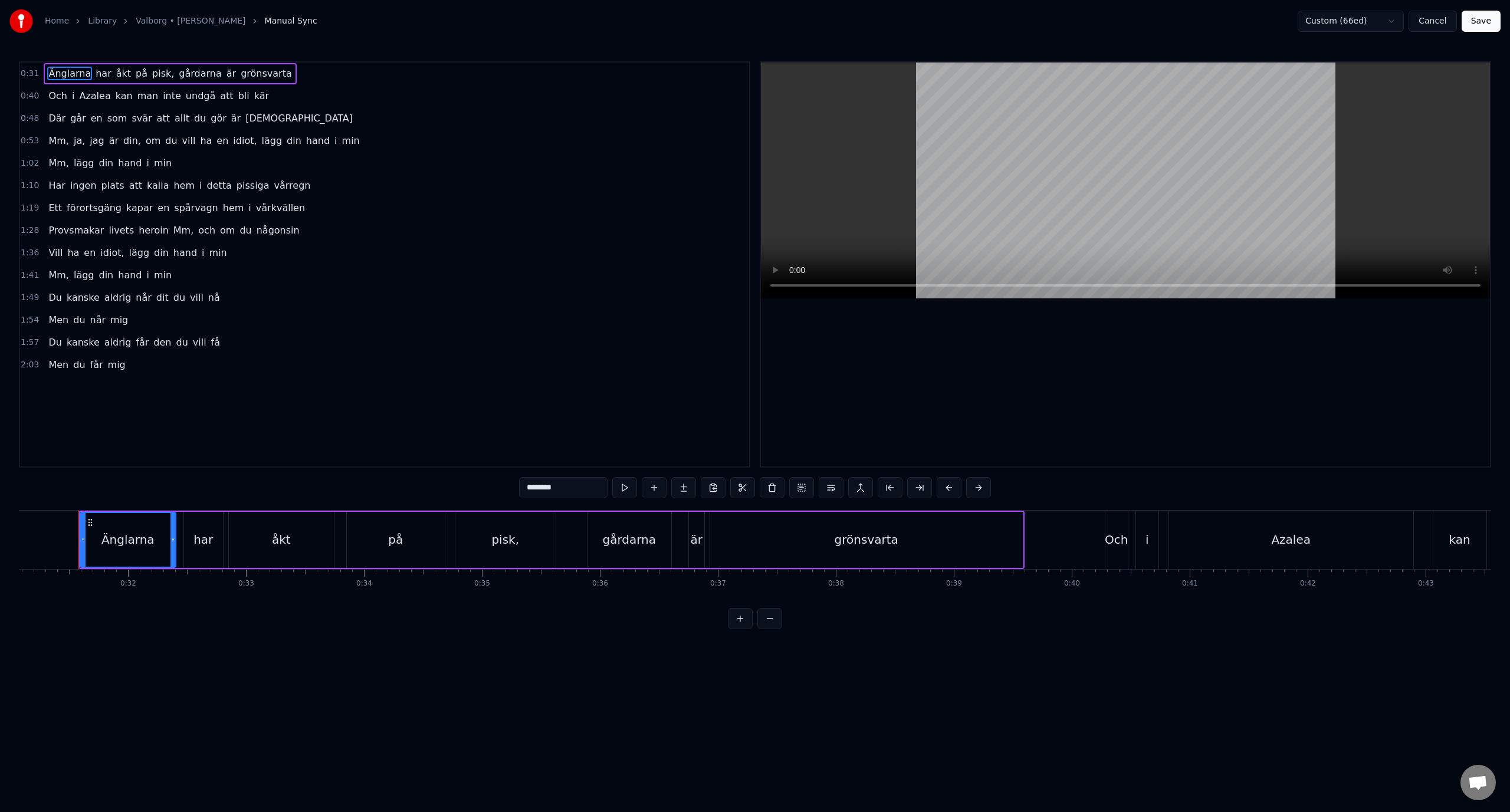
click at [356, 143] on div "0:53 Mm, ja, jag är din, om du vill ha en idiot, lägg din hand i min" at bounding box center [384, 141] width 729 height 22
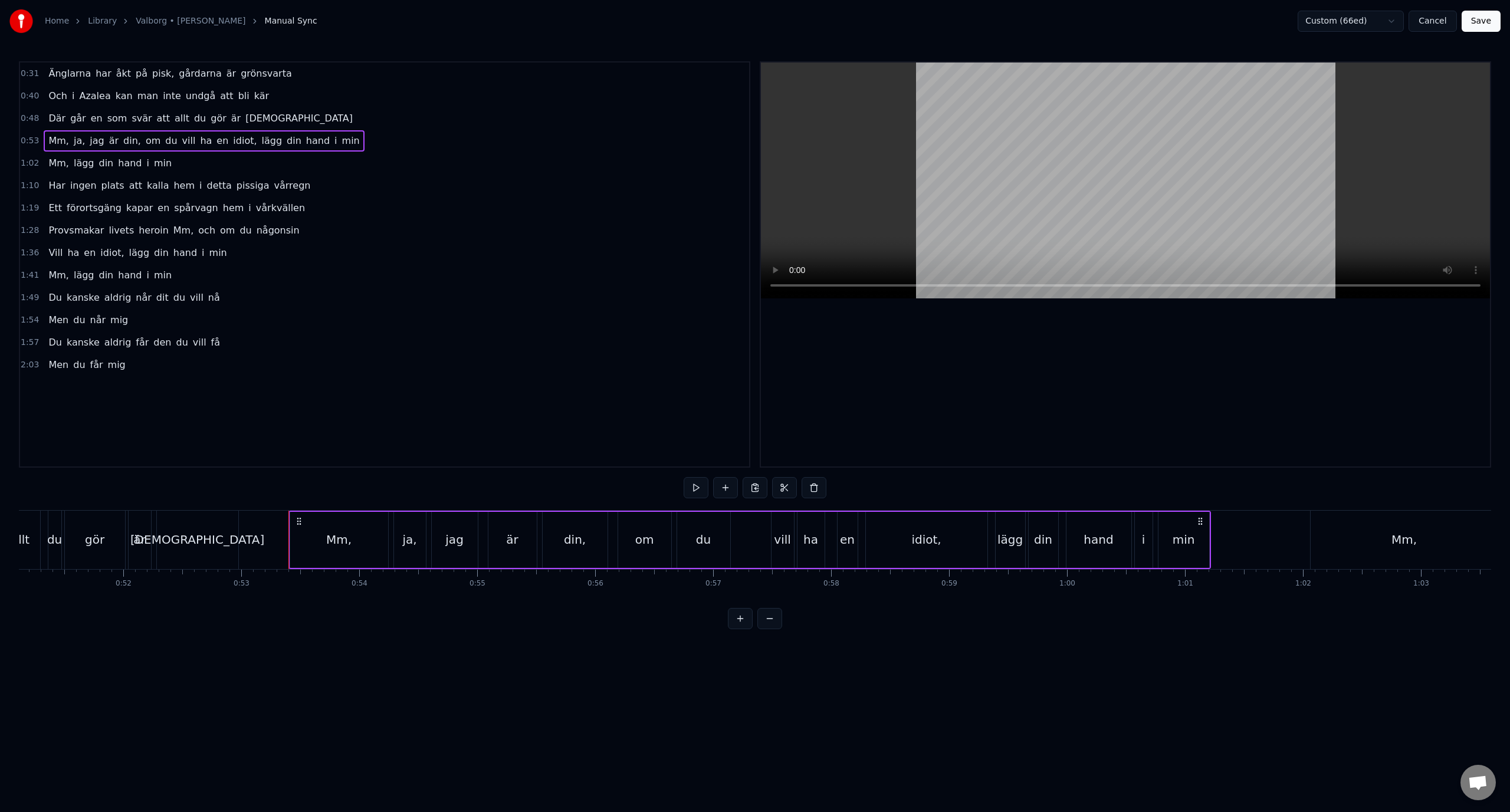
scroll to position [0, 6239]
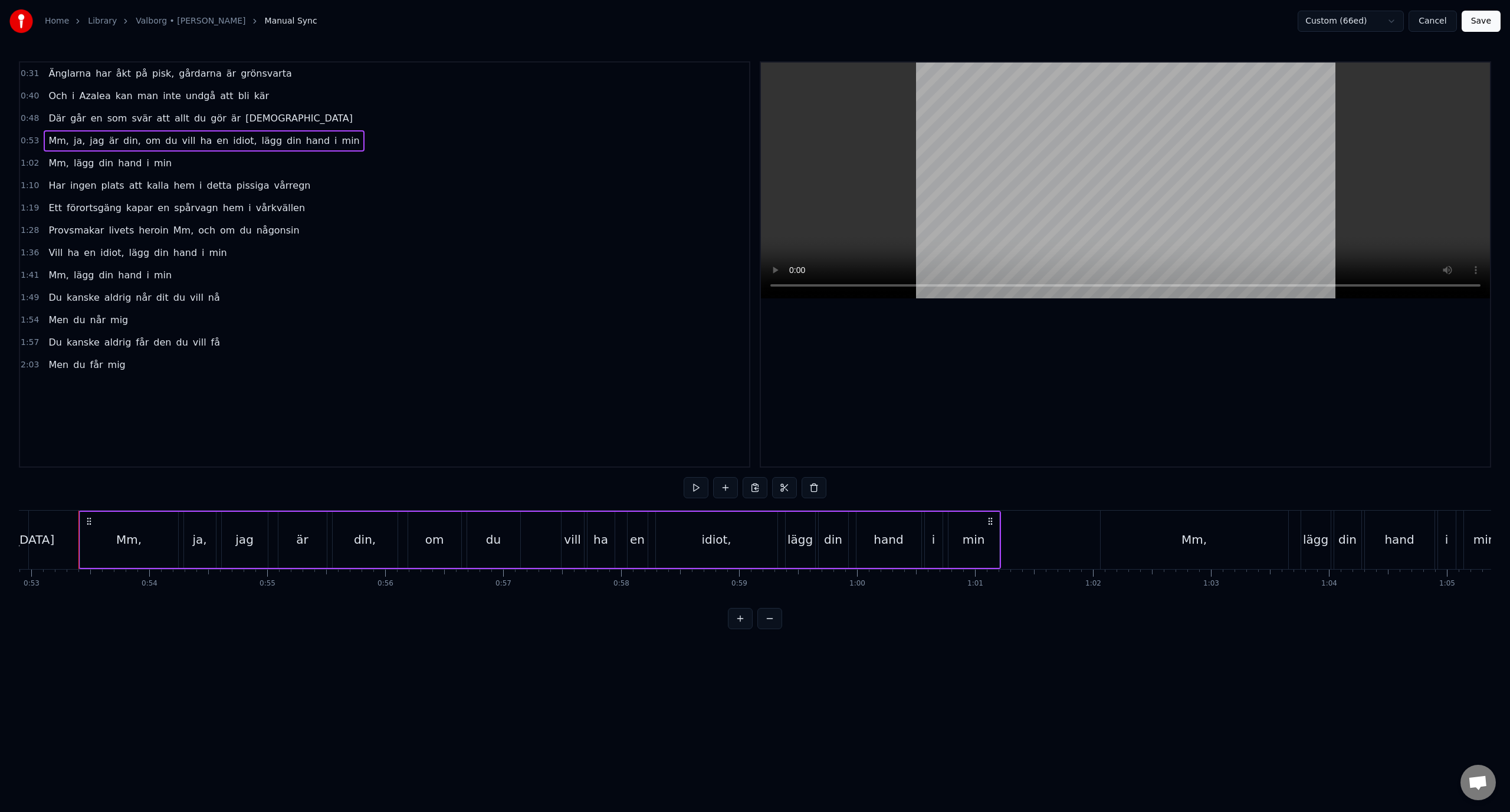
click at [189, 546] on div "ja," at bounding box center [200, 539] width 32 height 56
click at [553, 488] on input "***" at bounding box center [563, 487] width 89 height 21
type input "**"
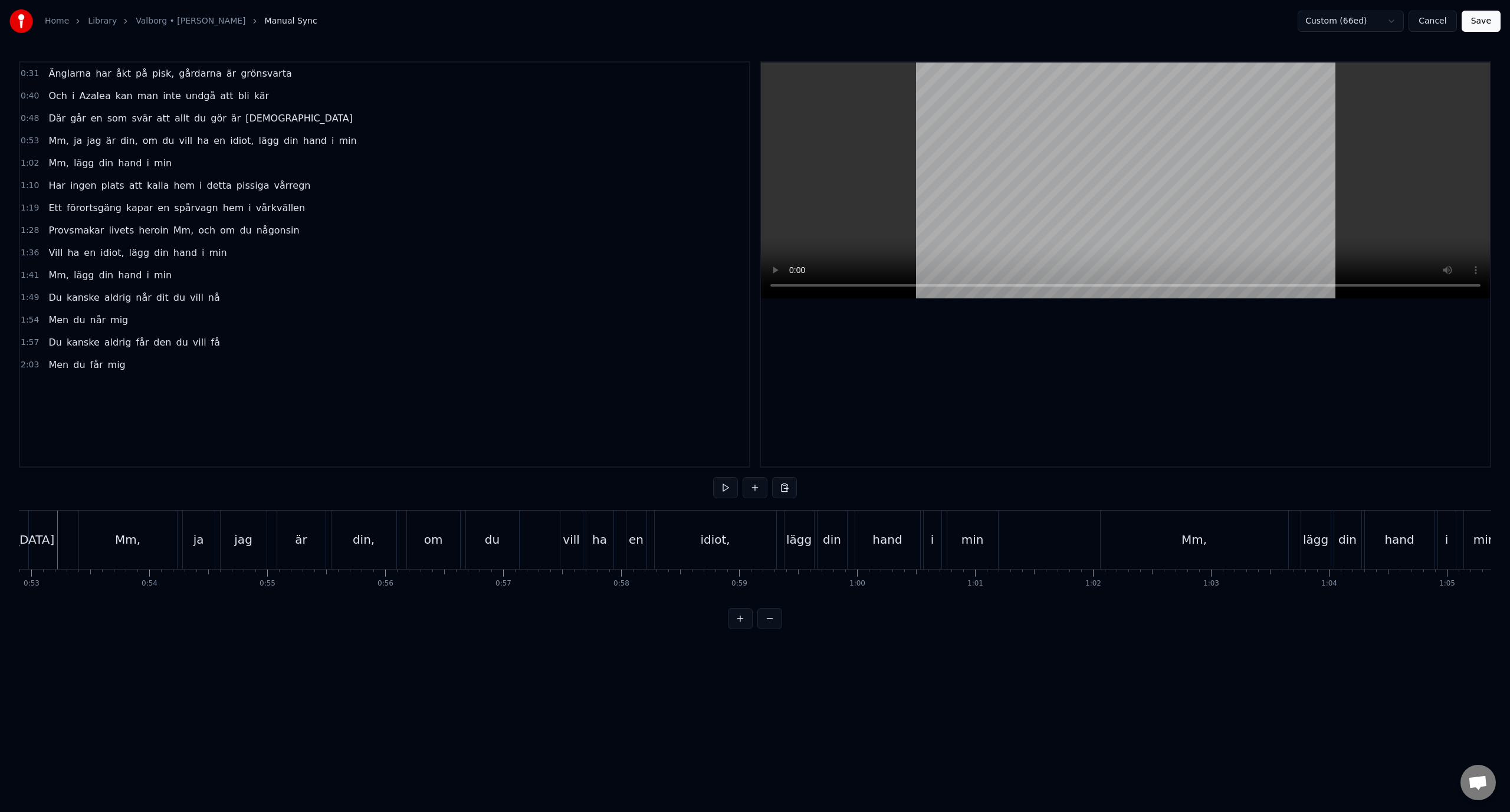
scroll to position [0, 6218]
click at [385, 541] on div "din," at bounding box center [384, 539] width 22 height 17
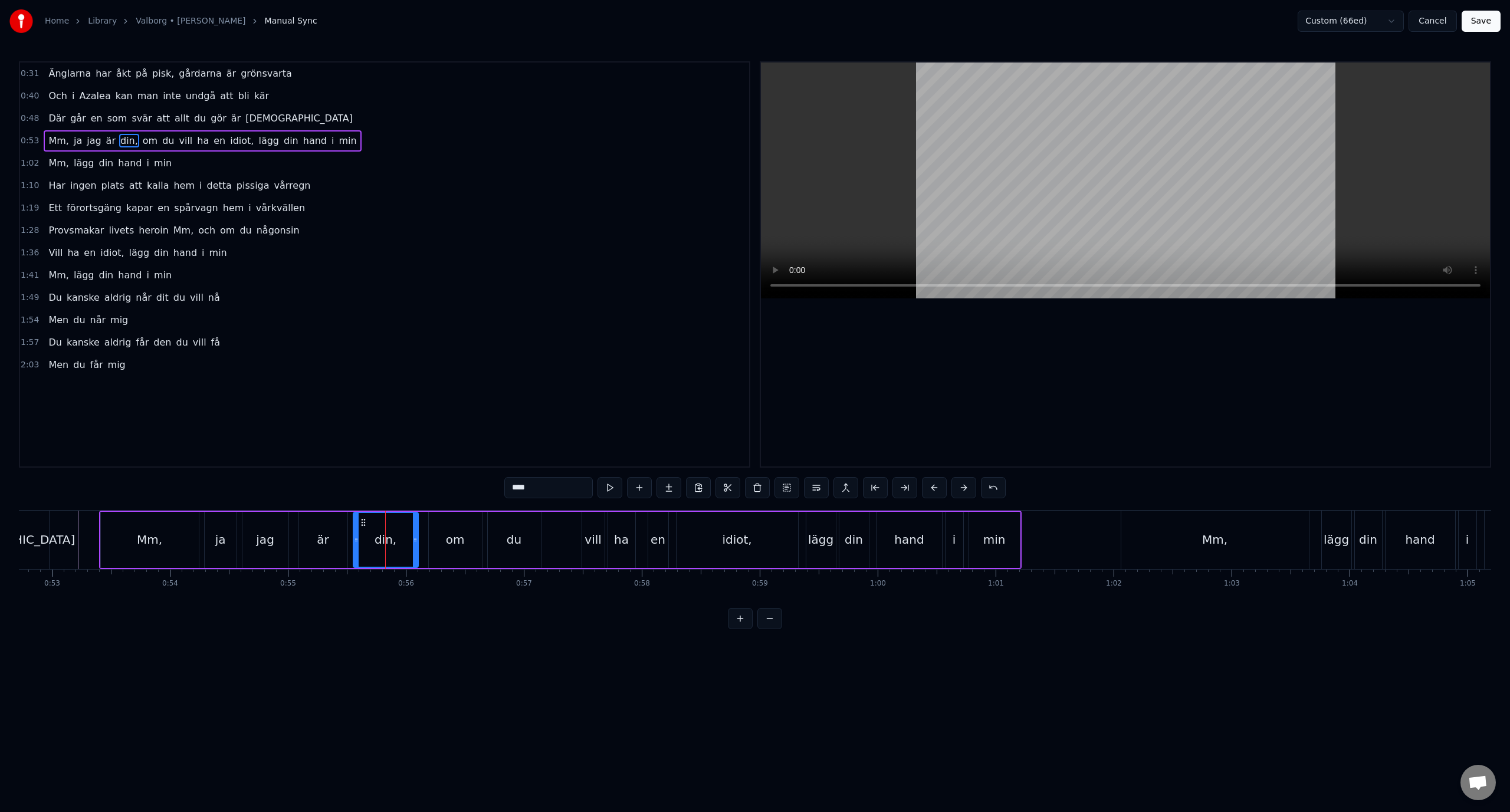
click at [574, 482] on input "****" at bounding box center [548, 487] width 89 height 21
type input "***"
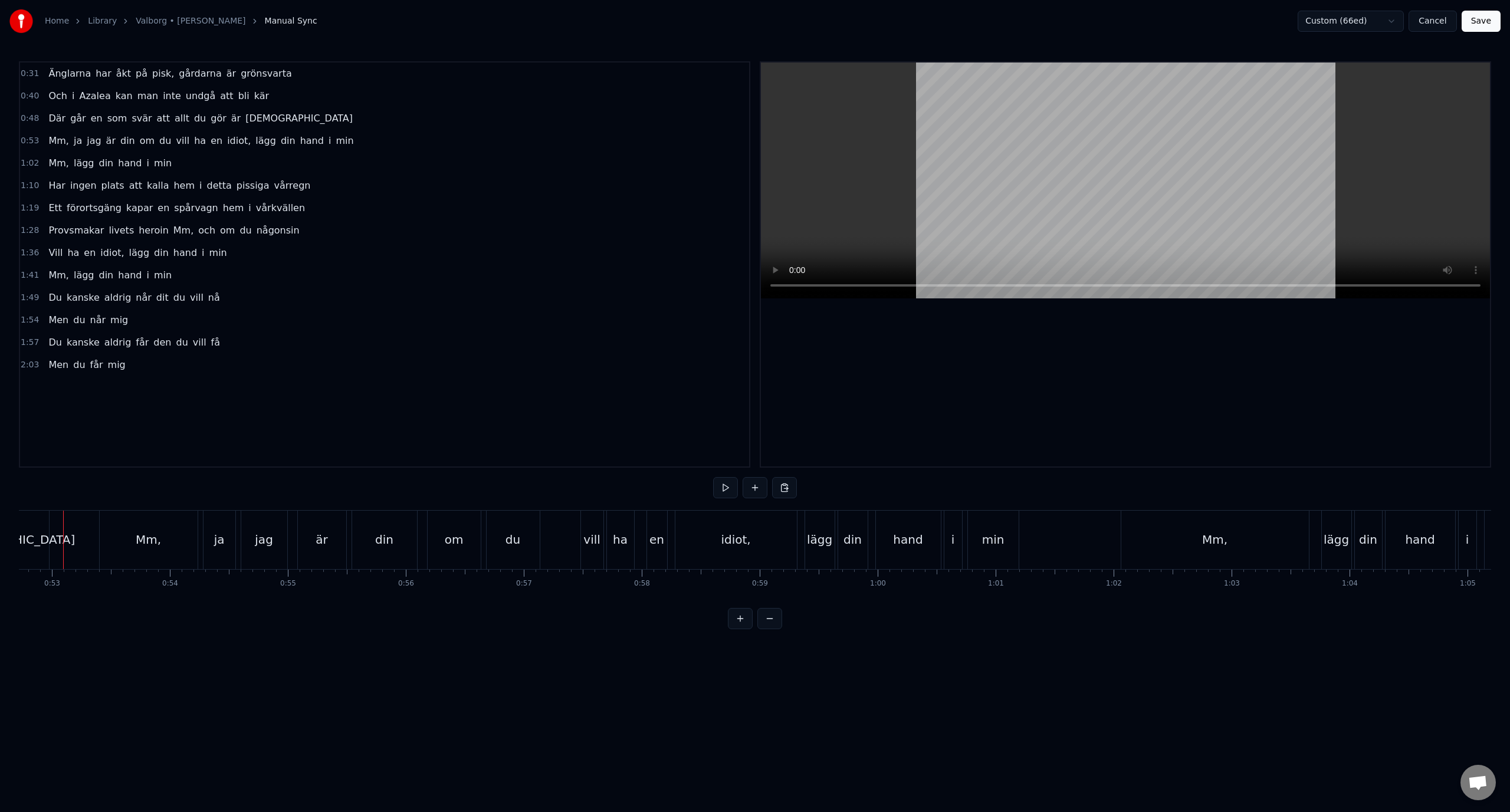
scroll to position [0, 6204]
click at [1490, 22] on button "Save" at bounding box center [1481, 21] width 39 height 21
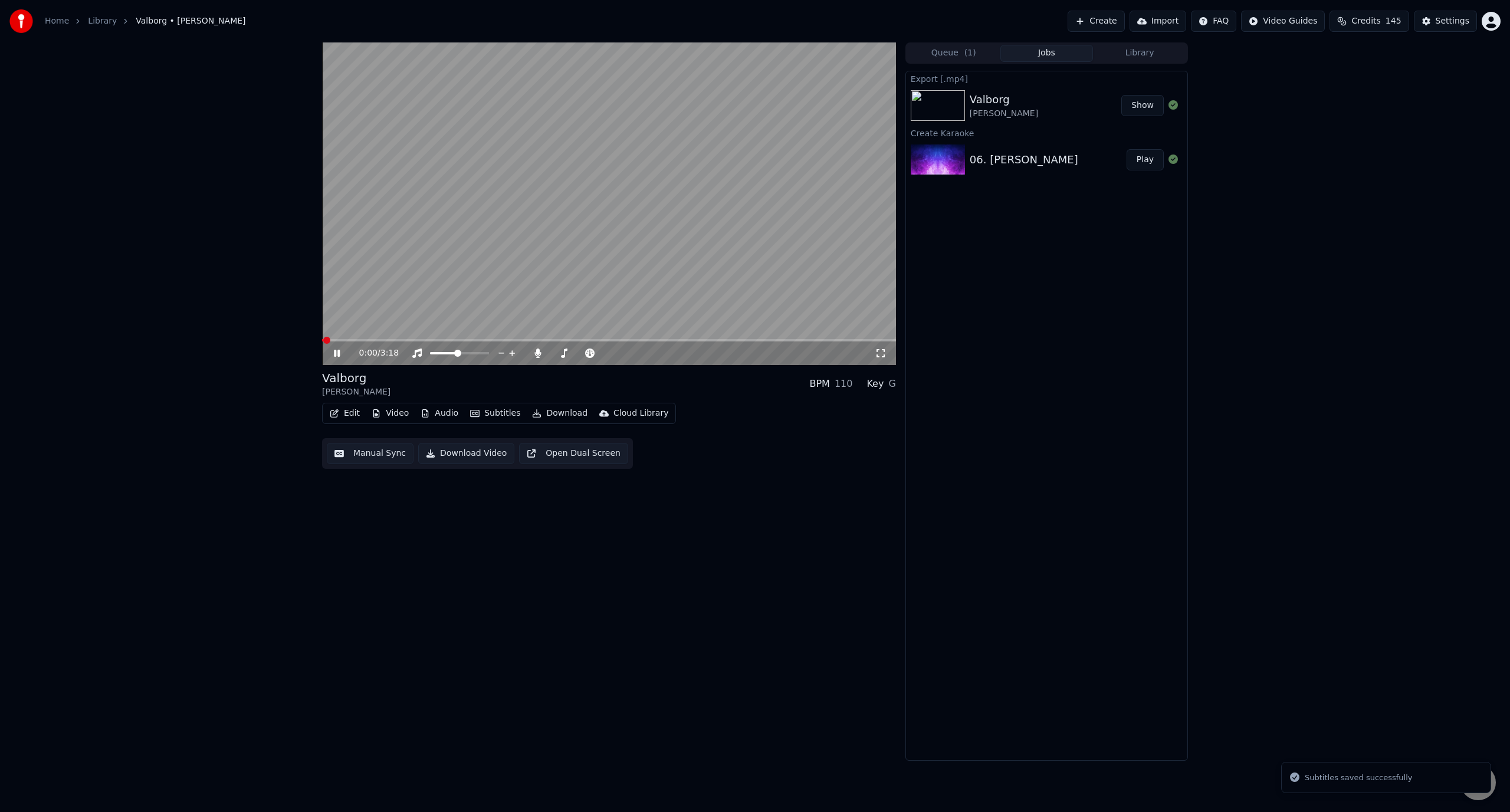
click at [549, 413] on button "Download" at bounding box center [560, 413] width 65 height 17
click at [597, 439] on div "Video [.mp4]" at bounding box center [596, 438] width 105 height 12
click at [334, 354] on icon at bounding box center [336, 353] width 6 height 7
